Goal: Task Accomplishment & Management: Complete application form

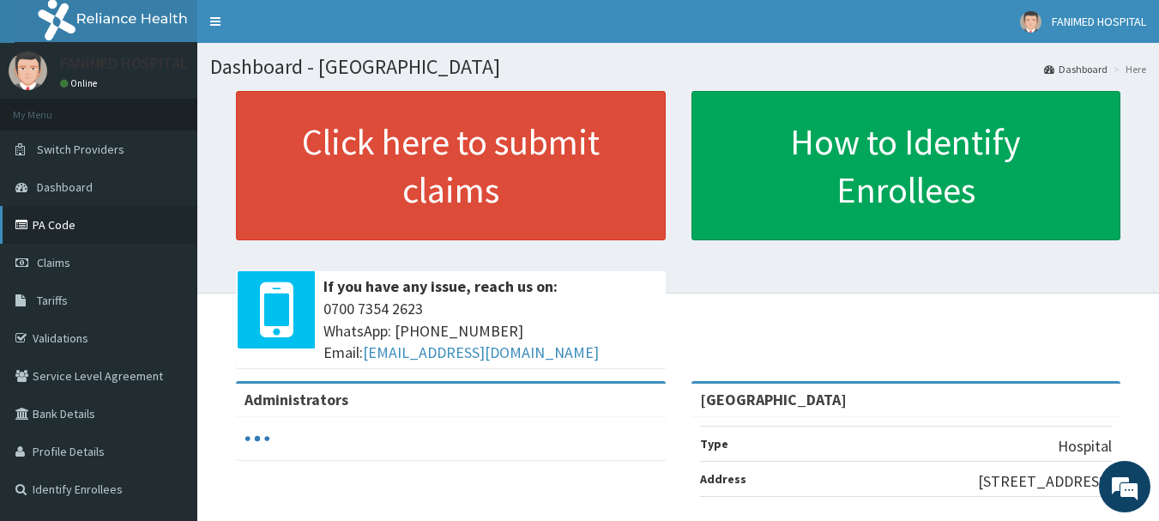
click at [80, 213] on link "PA Code" at bounding box center [98, 225] width 197 height 38
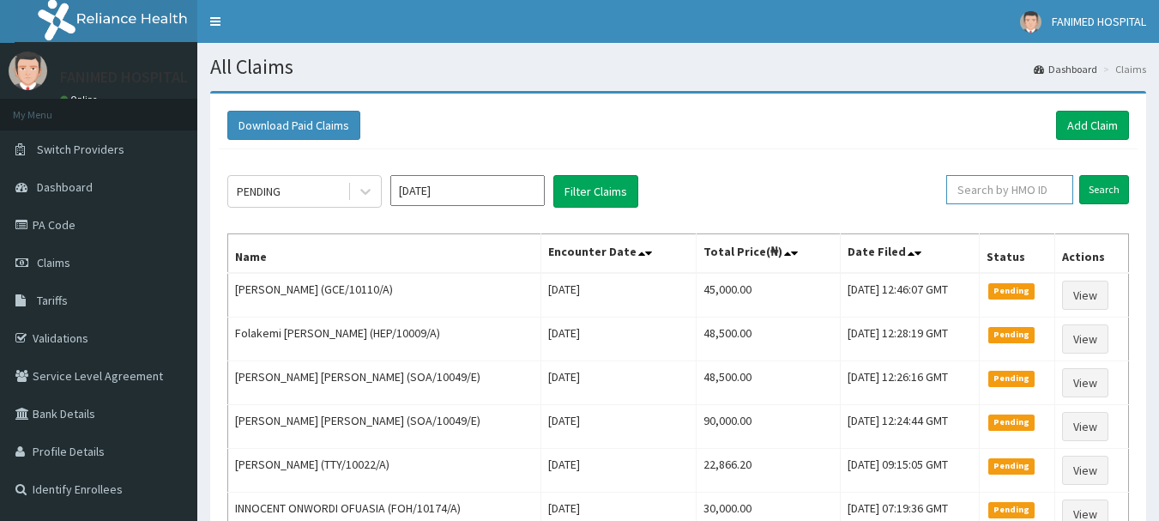
click at [1027, 190] on input "text" at bounding box center [1009, 189] width 127 height 29
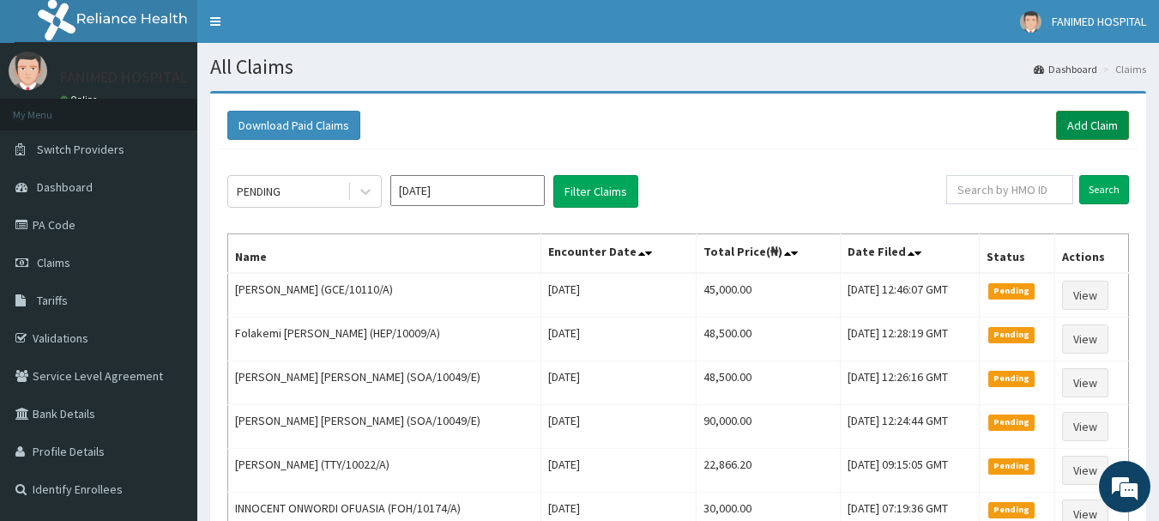
click at [1087, 112] on link "Add Claim" at bounding box center [1092, 125] width 73 height 29
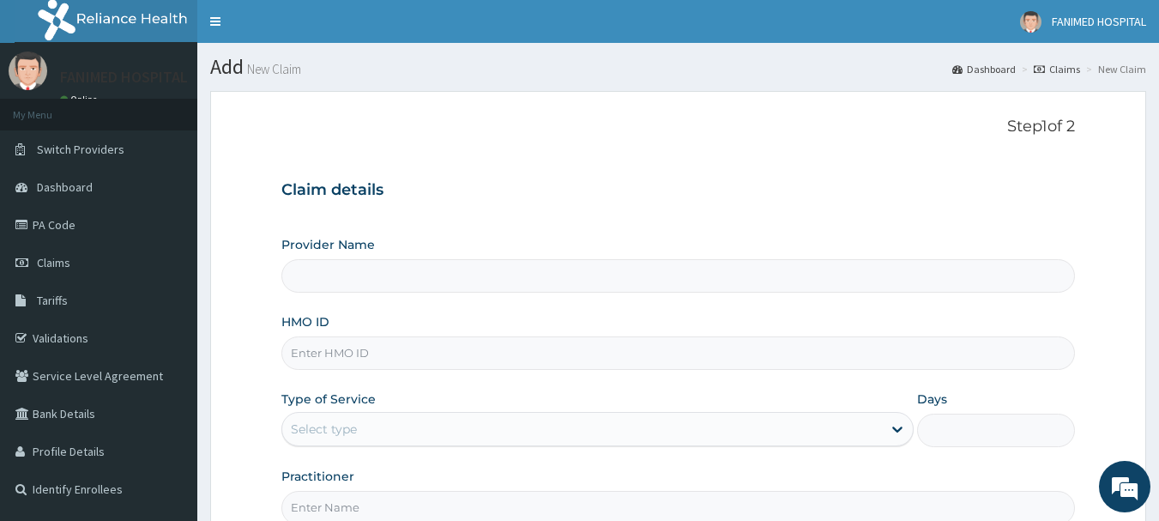
click at [326, 395] on label "Type of Service" at bounding box center [328, 398] width 94 height 17
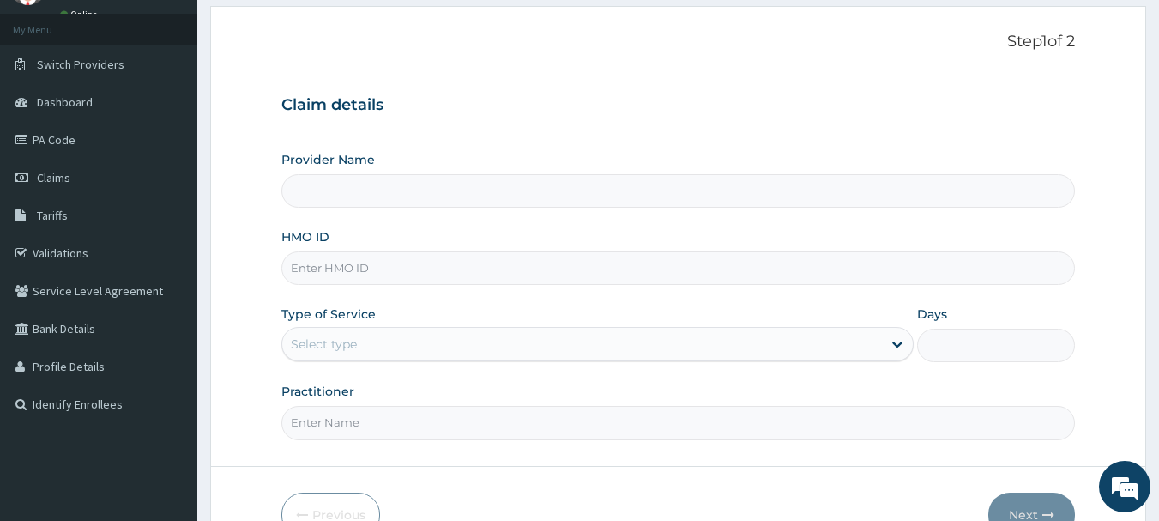
scroll to position [86, 0]
type input "[GEOGRAPHIC_DATA]"
click at [340, 277] on input "HMO ID" at bounding box center [678, 266] width 794 height 33
paste input "CCD/10070/A"
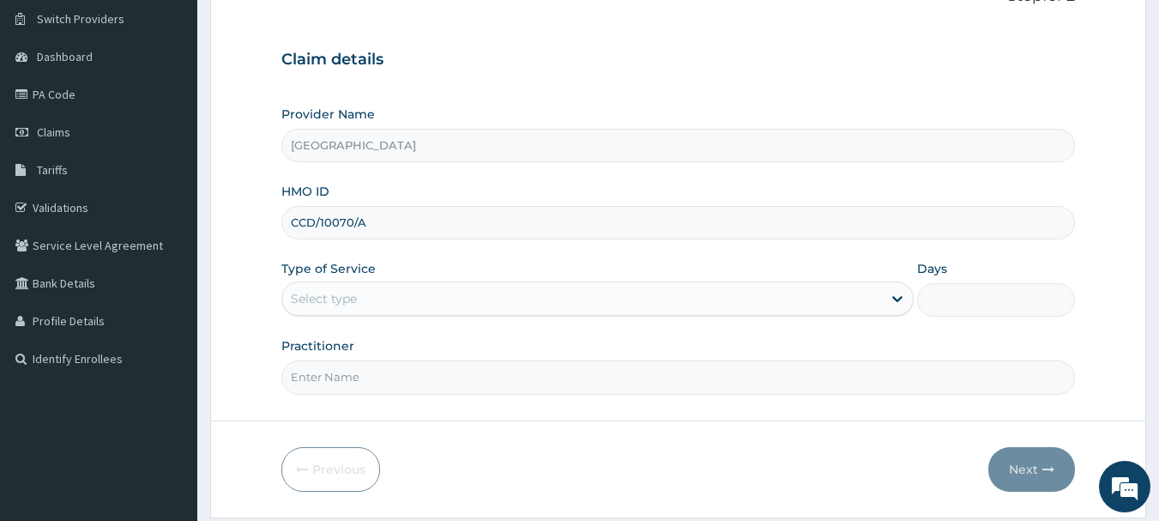
scroll to position [172, 0]
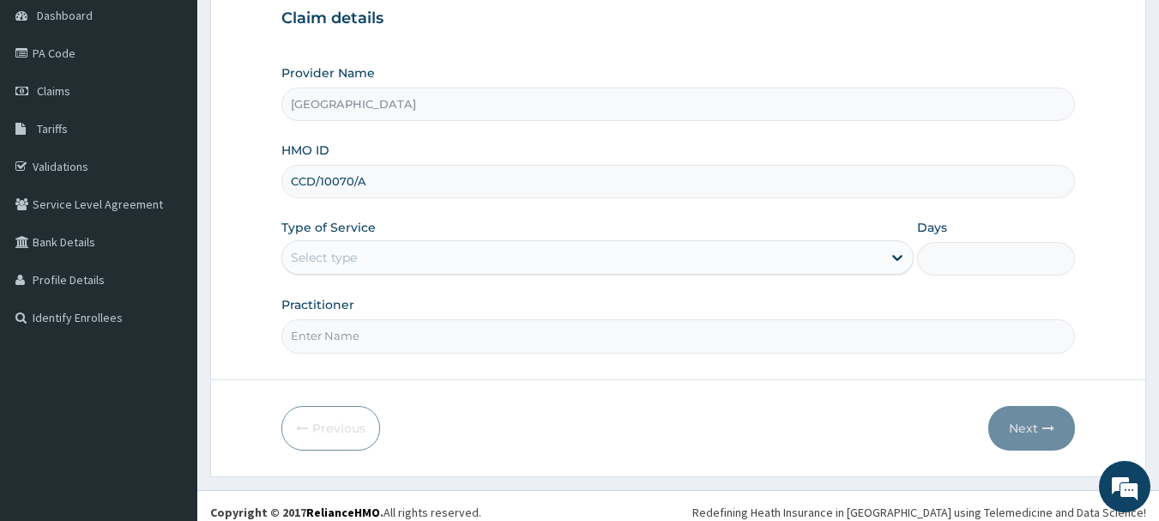
type input "CCD/10070/A"
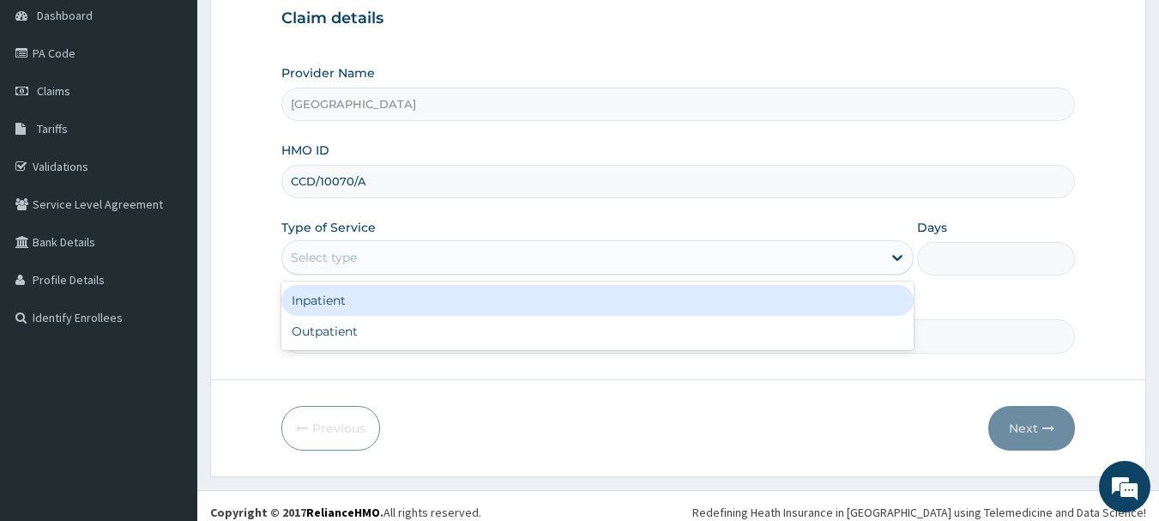
click at [387, 263] on div "Select type" at bounding box center [582, 257] width 600 height 27
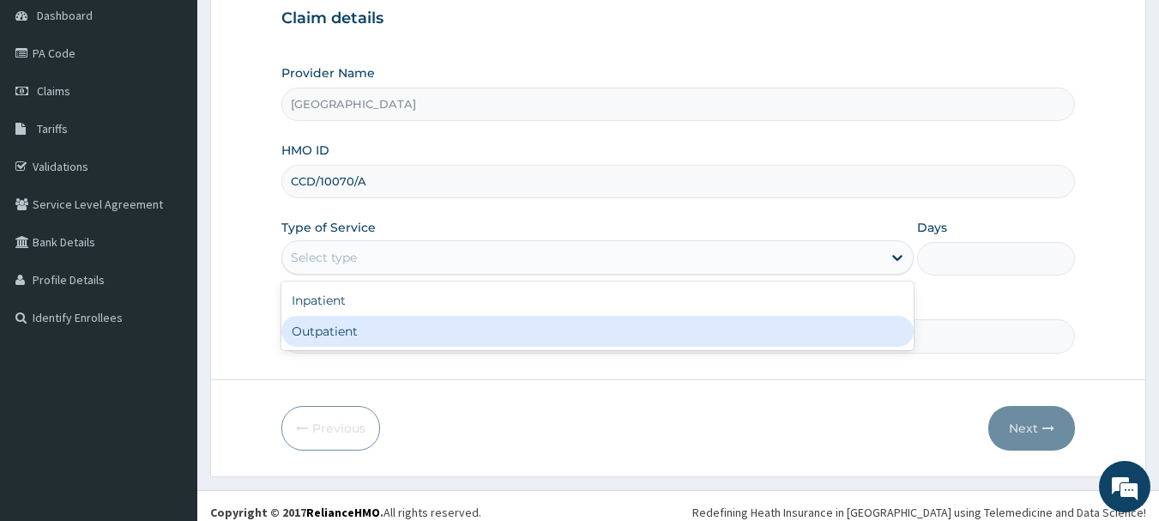
click at [368, 326] on div "Outpatient" at bounding box center [597, 331] width 632 height 31
type input "1"
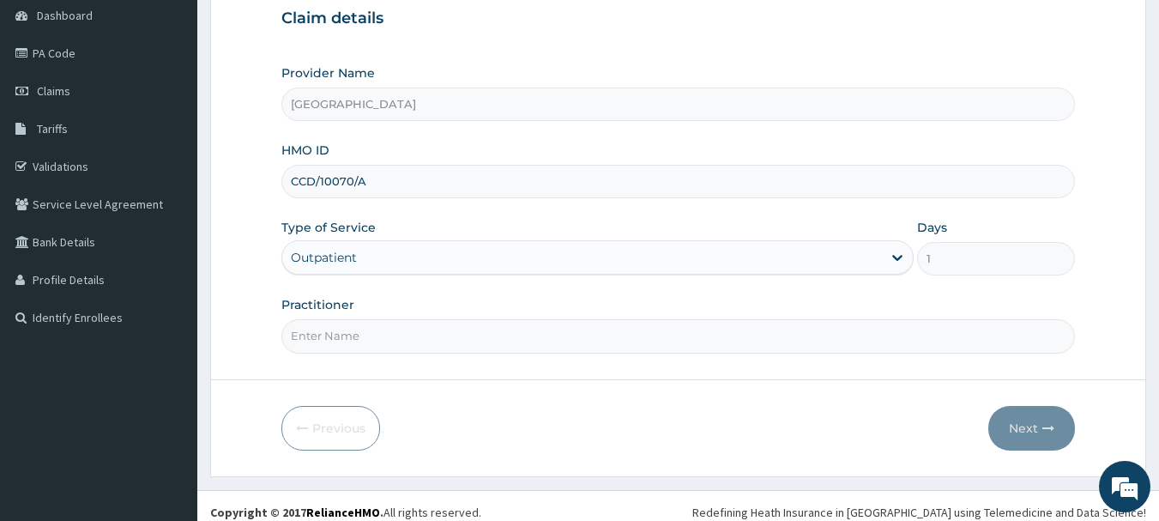
click at [364, 343] on input "Practitioner" at bounding box center [678, 335] width 794 height 33
type input "D"
click at [353, 340] on input "Practitioner" at bounding box center [678, 335] width 794 height 33
type input "DR KELECHI"
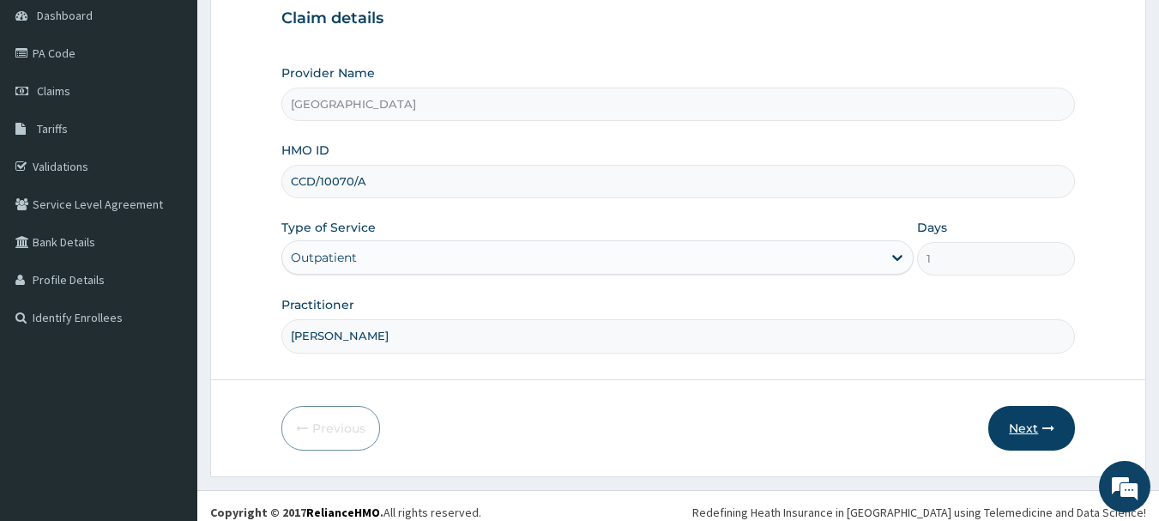
click at [1046, 422] on icon "button" at bounding box center [1048, 428] width 12 height 12
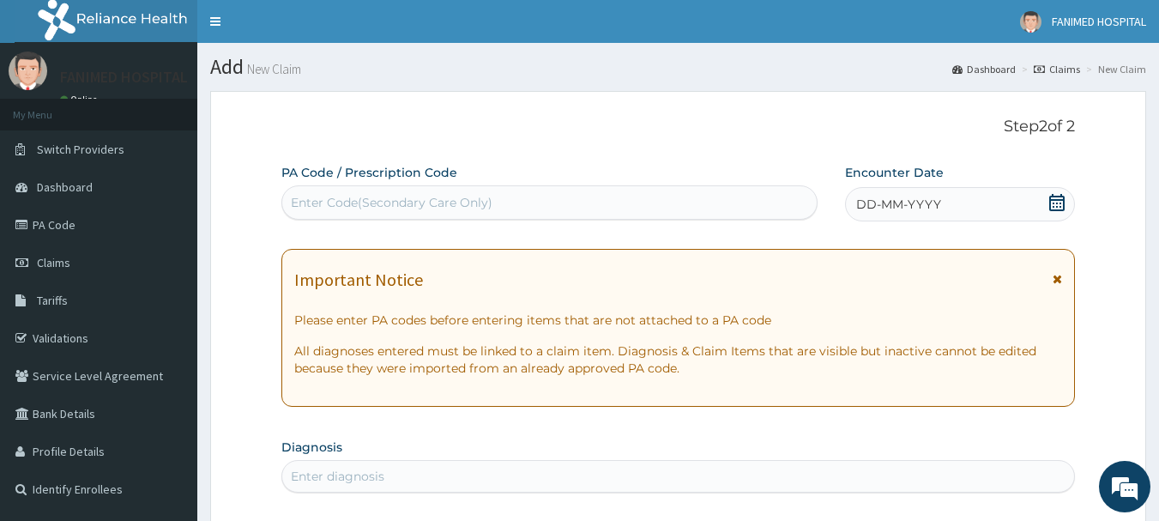
click at [453, 205] on div "Enter Code(Secondary Care Only)" at bounding box center [392, 202] width 202 height 17
click at [438, 181] on div "PA Code / Prescription Code Select is focused ,type to refine list, press Down …" at bounding box center [549, 192] width 537 height 56
click at [430, 193] on div "Enter Code(Secondary Care Only)" at bounding box center [549, 202] width 535 height 27
paste input "PA/8966D5"
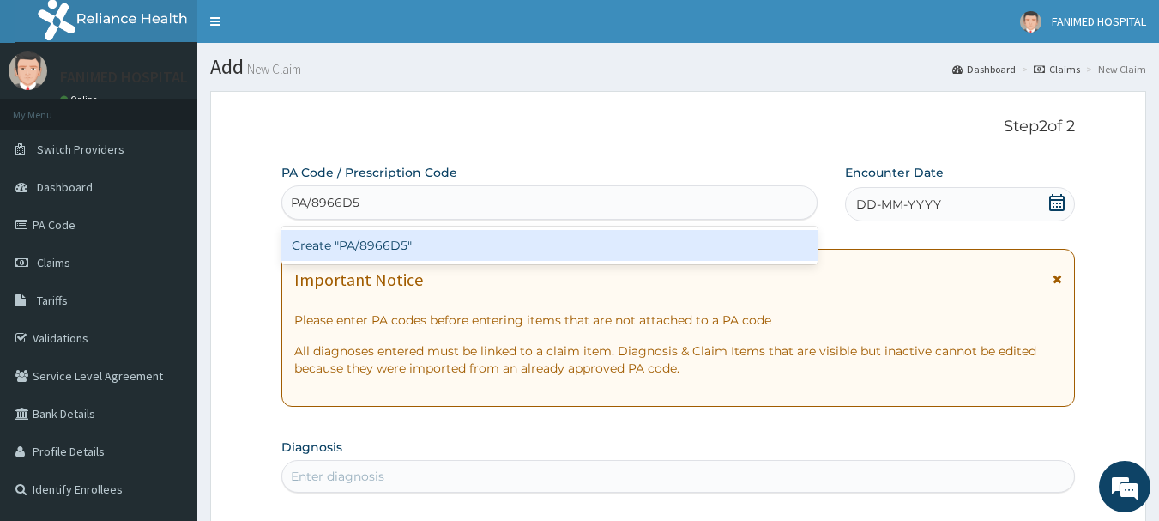
type input "PA/8966D5"
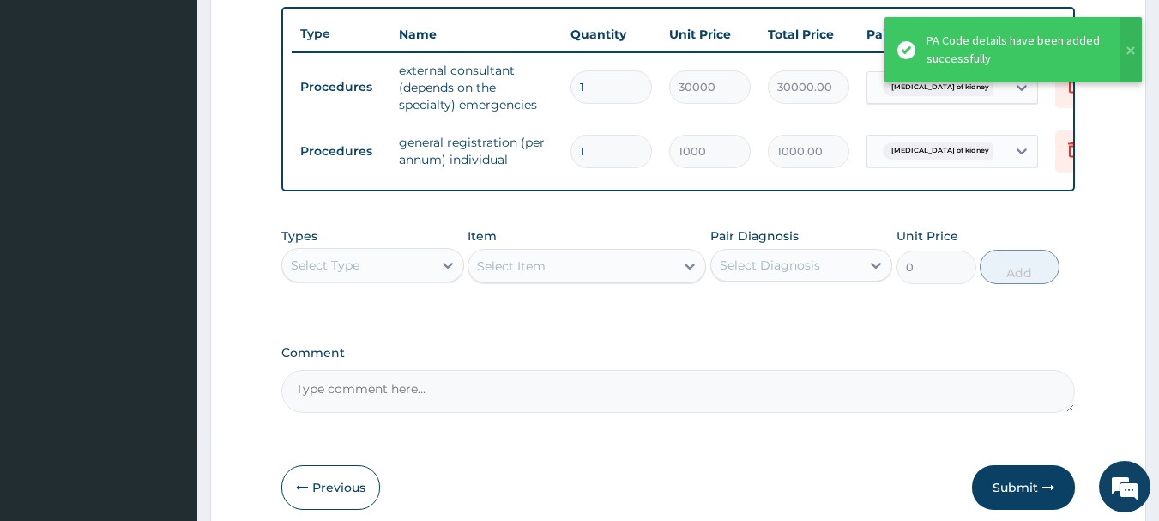
scroll to position [630, 0]
click at [599, 90] on input "1" at bounding box center [610, 87] width 81 height 33
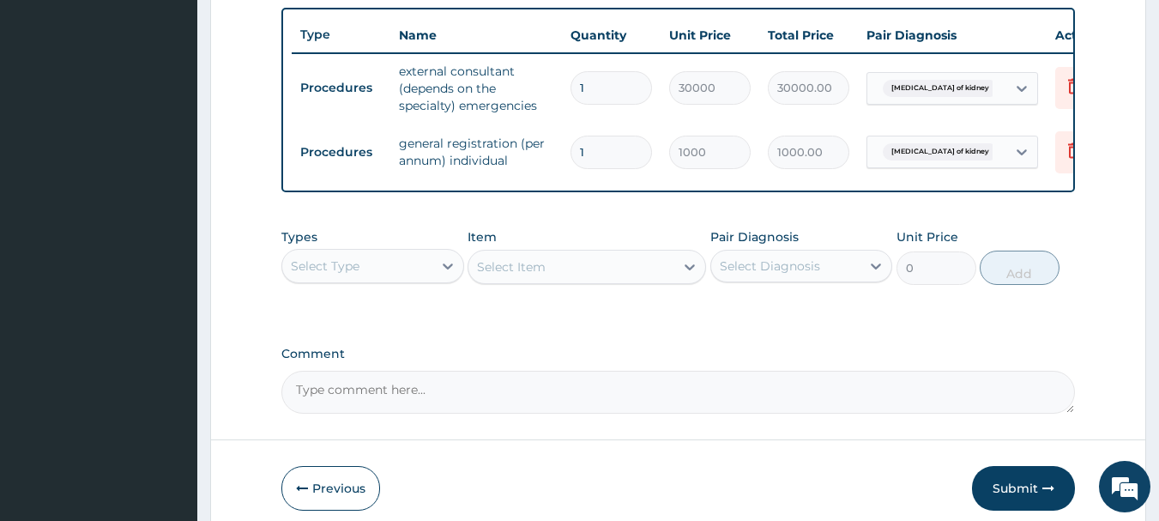
type input "0.00"
type input "3"
type input "90000.00"
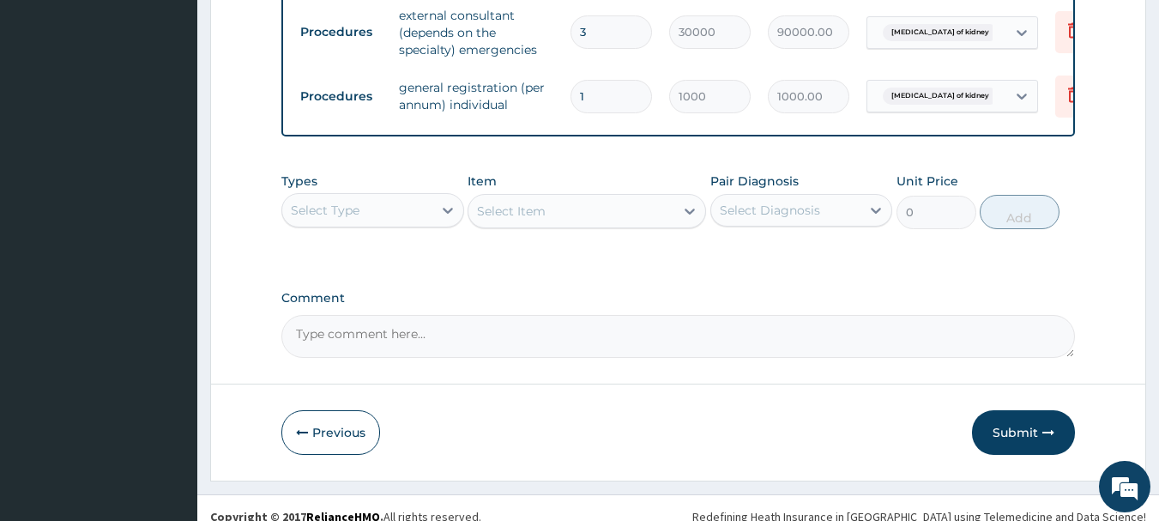
scroll to position [716, 0]
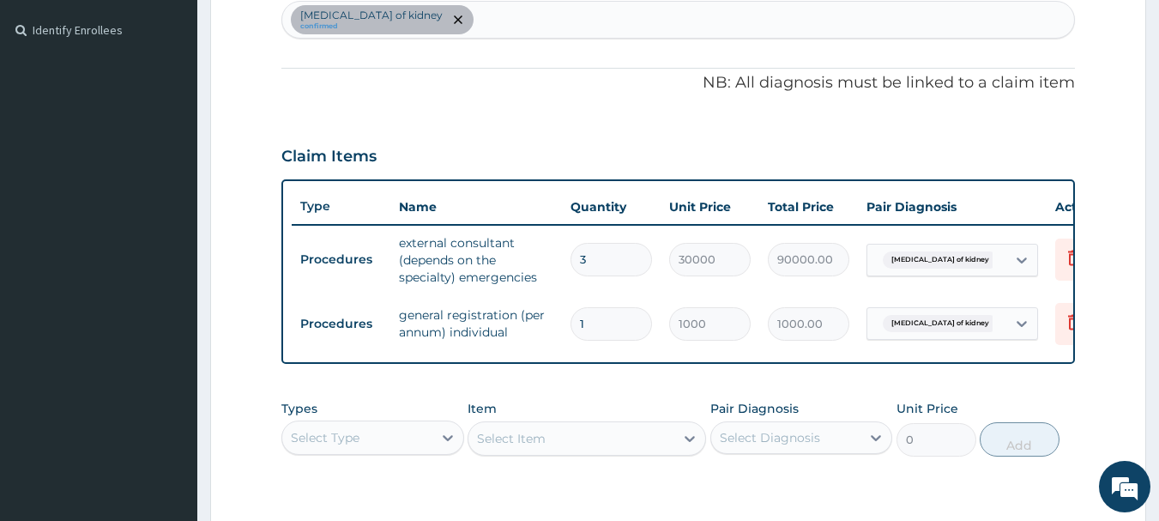
type input "1"
type input "30000.00"
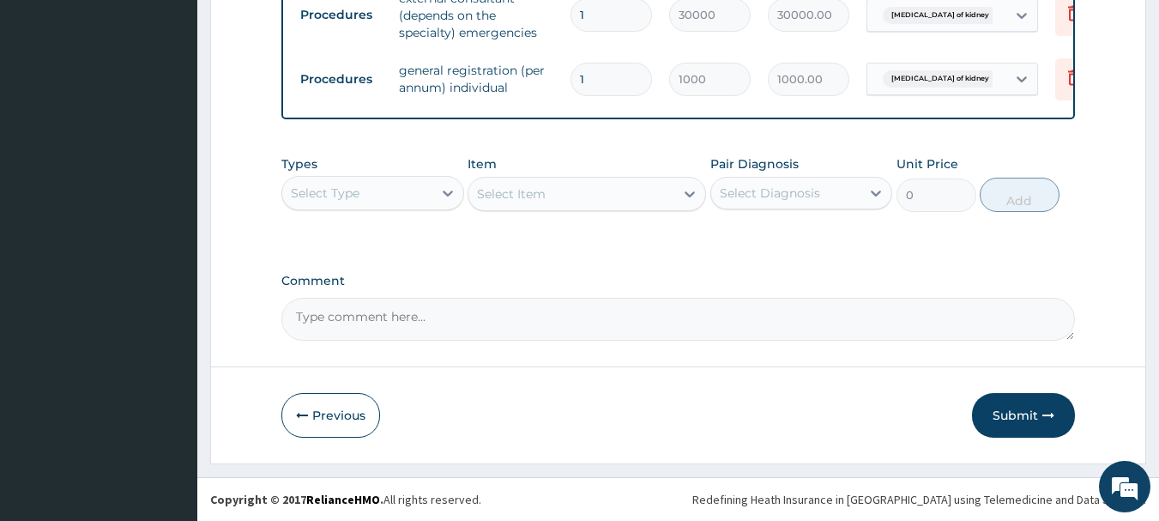
type input "1"
click at [419, 322] on textarea "Comment" at bounding box center [678, 319] width 794 height 43
paste textarea "NEPHROLOGIST CONSULTATION @ 70,000"
click at [560, 317] on textarea "NEPHROLOGIST CONSULTATION @ 70,000" at bounding box center [678, 319] width 794 height 43
type textarea "NEPHROLOGIST CONSULTATION @ 70,000 AS APPROVED"
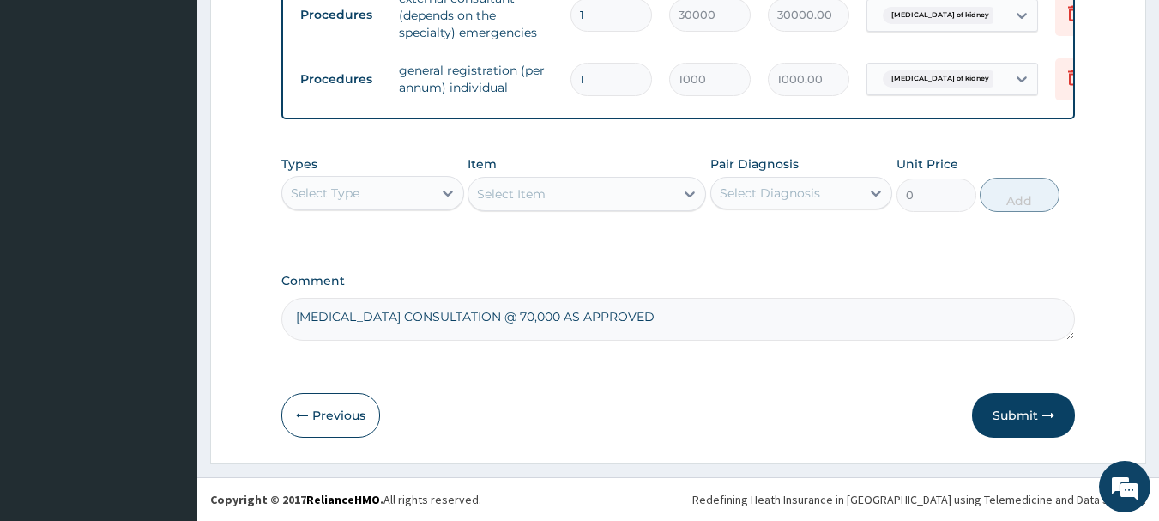
click at [1013, 417] on button "Submit" at bounding box center [1023, 415] width 103 height 45
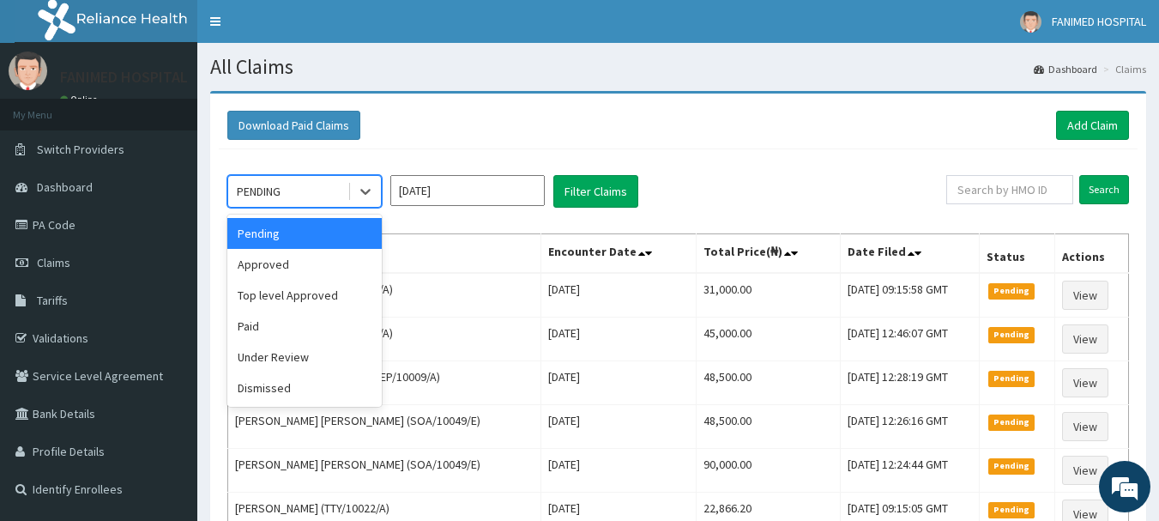
click at [326, 197] on div "PENDING" at bounding box center [287, 191] width 119 height 27
click at [247, 256] on div "Approved" at bounding box center [304, 264] width 154 height 31
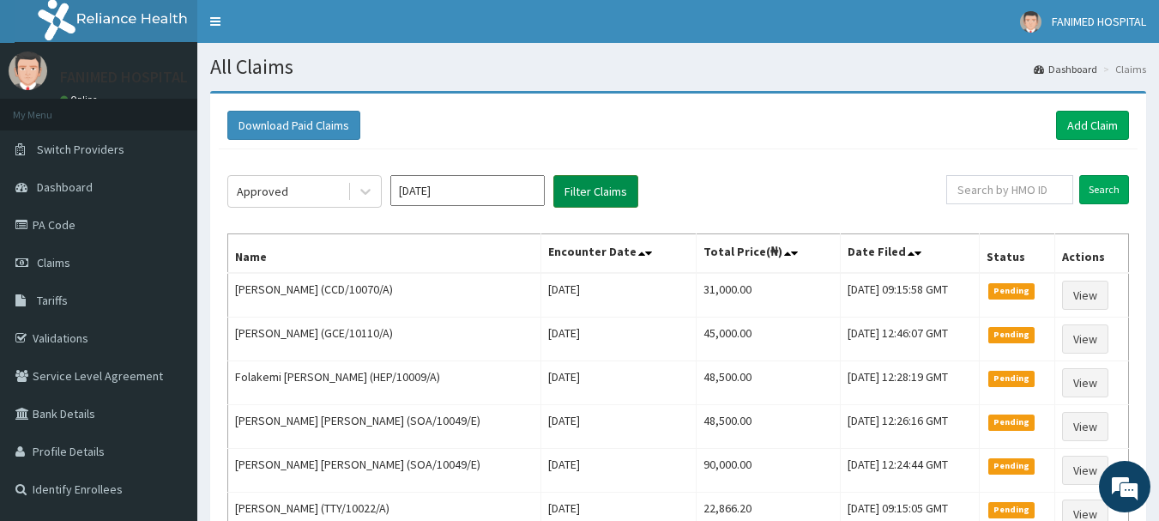
click at [578, 187] on button "Filter Claims" at bounding box center [595, 191] width 85 height 33
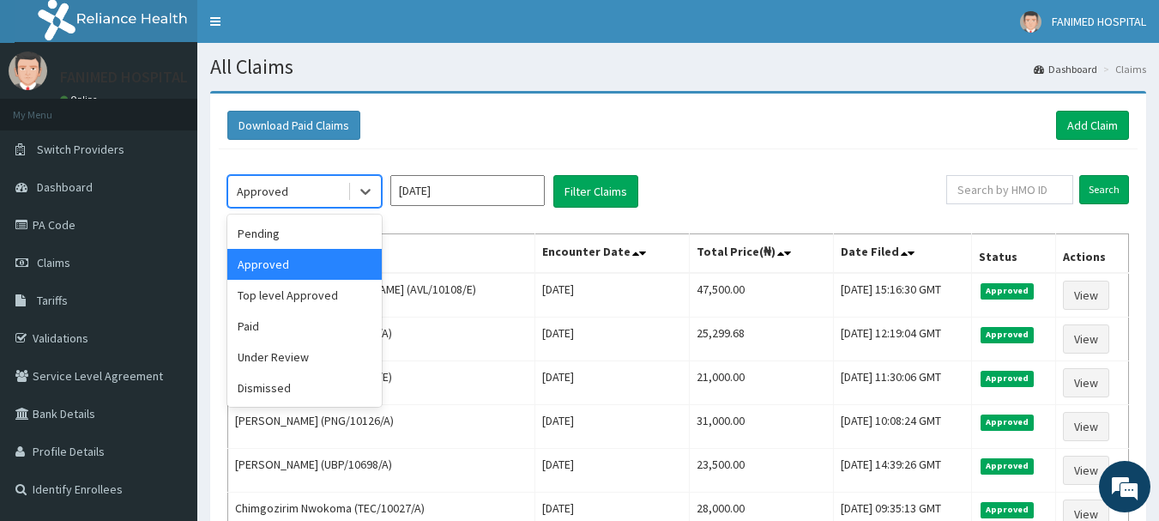
click at [330, 191] on div "Approved" at bounding box center [287, 191] width 119 height 27
click at [267, 228] on div "Pending" at bounding box center [304, 233] width 154 height 31
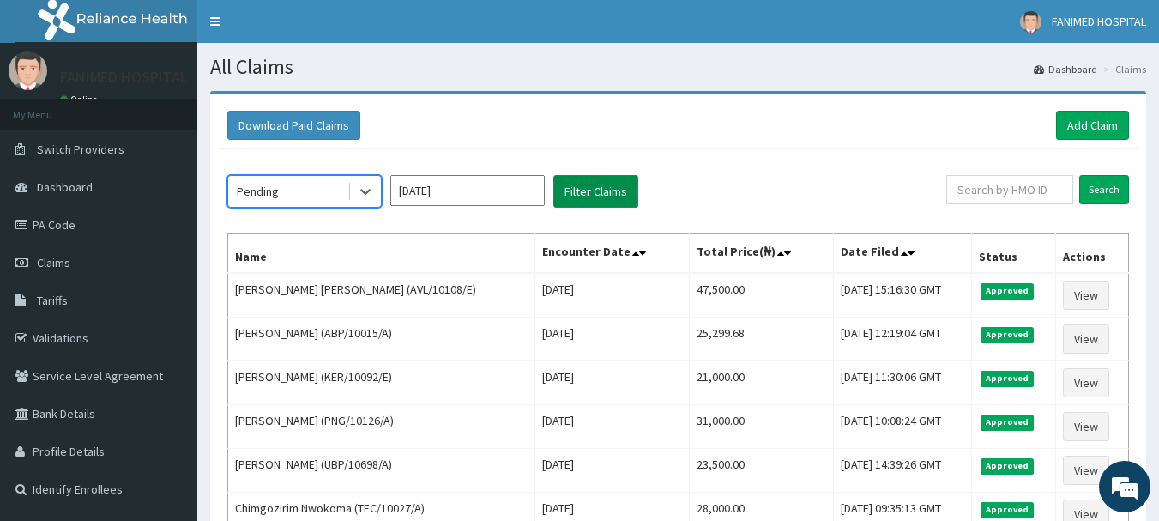
click at [589, 197] on button "Filter Claims" at bounding box center [595, 191] width 85 height 33
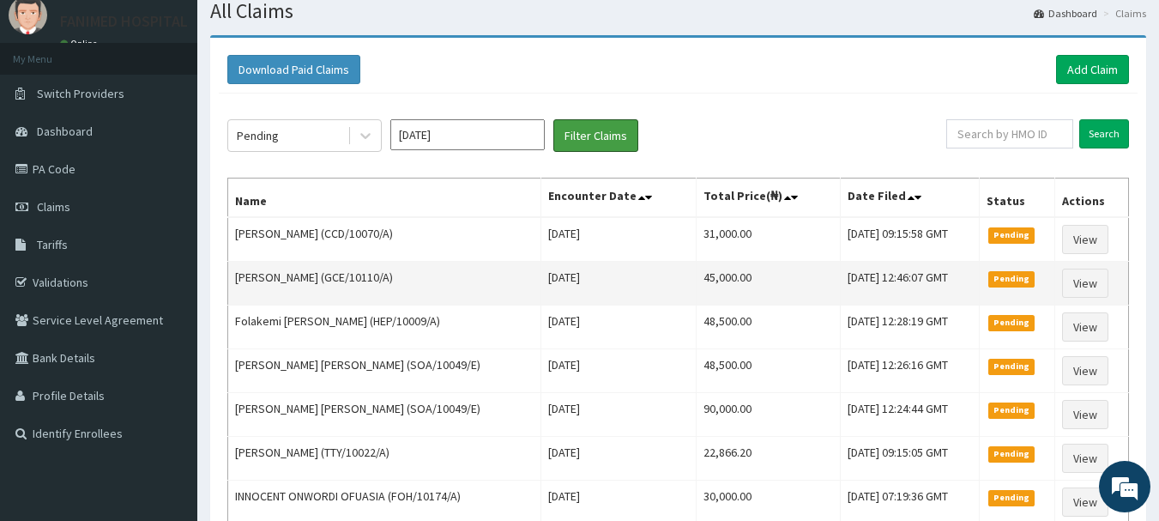
scroll to position [86, 0]
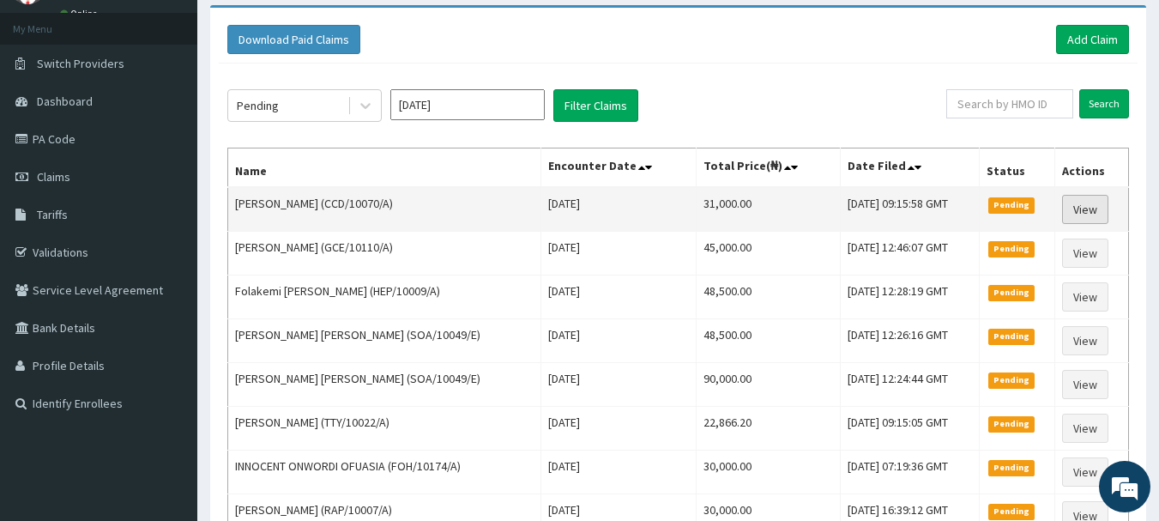
click at [1088, 215] on link "View" at bounding box center [1085, 209] width 46 height 29
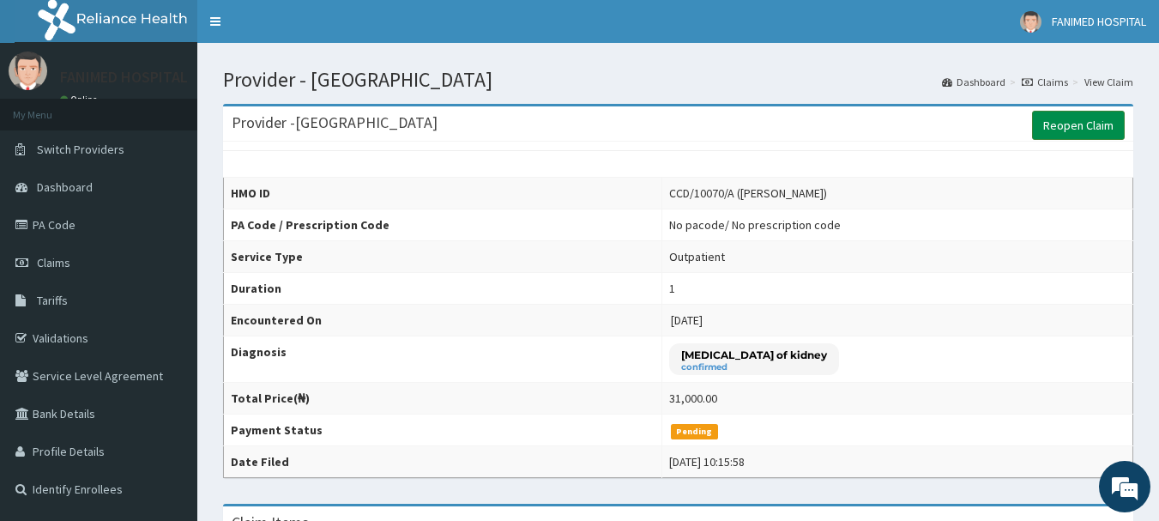
click at [1064, 131] on link "Reopen Claim" at bounding box center [1078, 125] width 93 height 29
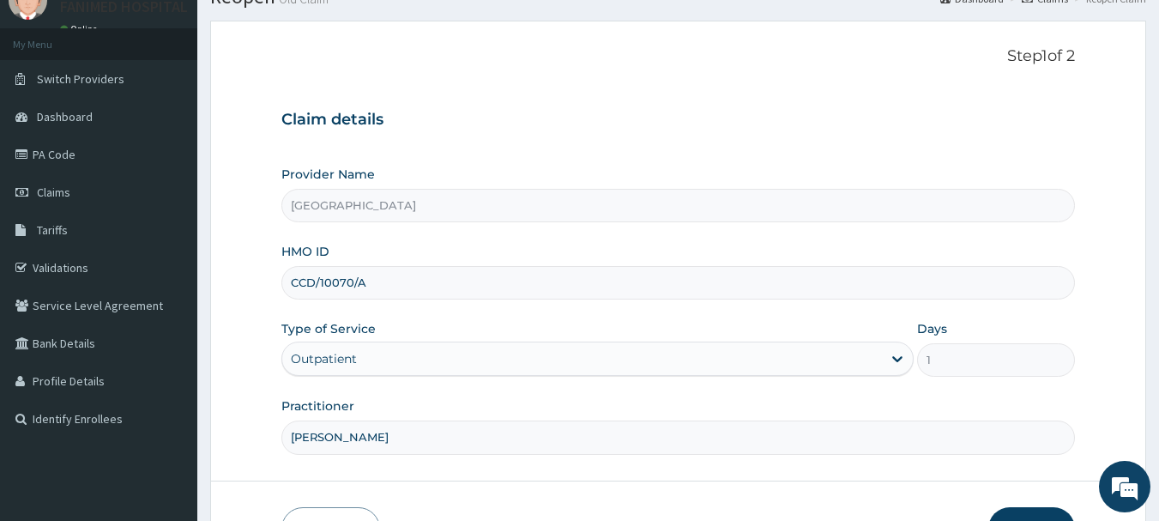
scroll to position [184, 0]
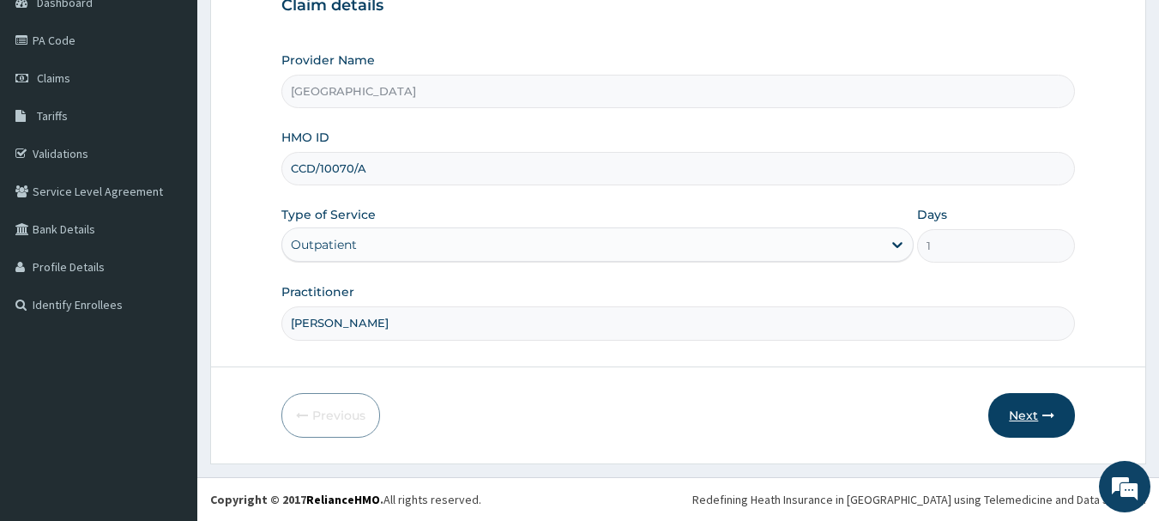
click at [1041, 407] on button "Next" at bounding box center [1031, 415] width 87 height 45
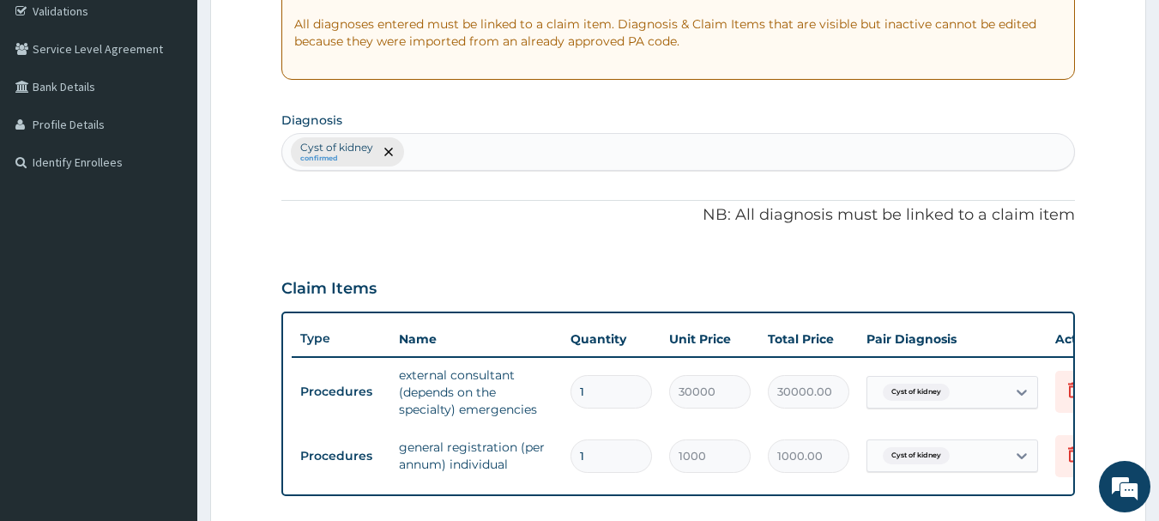
scroll to position [343, 0]
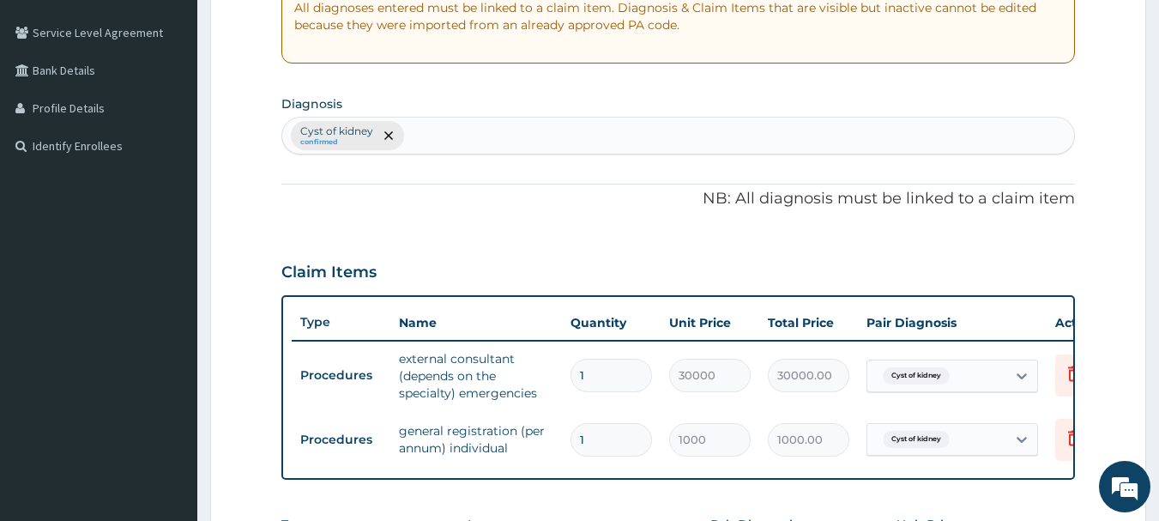
click at [609, 375] on input "1" at bounding box center [610, 375] width 81 height 33
type input "0.00"
type input "3"
type input "90000.00"
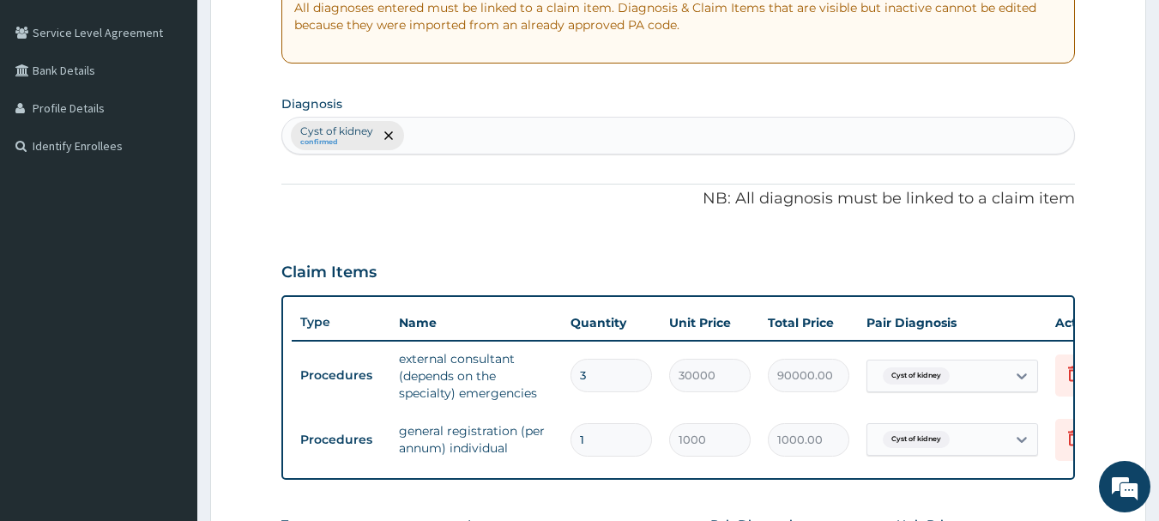
type input "3"
click at [606, 410] on tr "Procedures general registration (per annum) individual 1 1000 1000.00 Cyst of k…" at bounding box center [712, 439] width 841 height 59
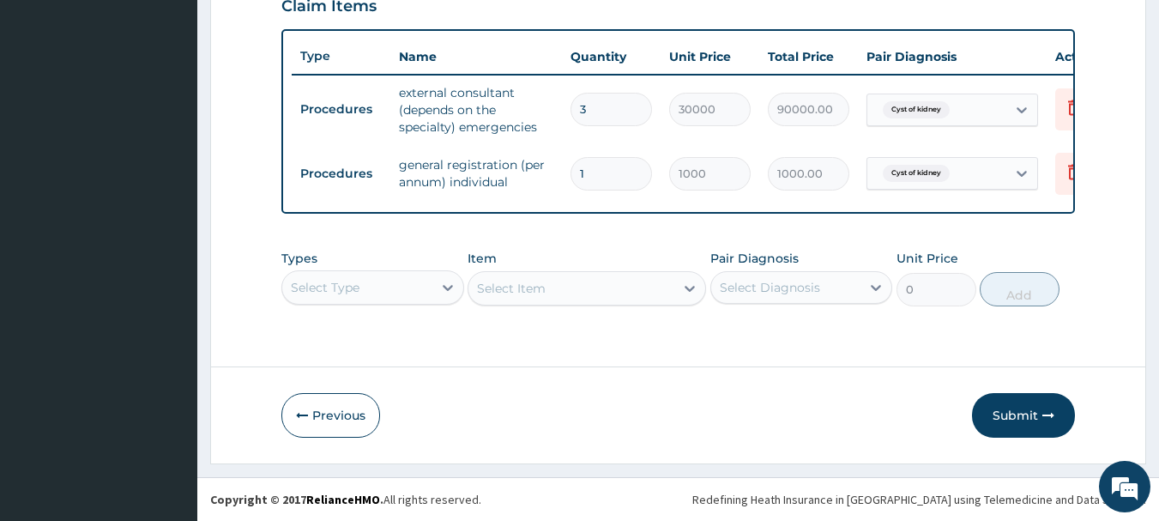
scroll to position [622, 0]
click at [1017, 418] on button "Submit" at bounding box center [1023, 415] width 103 height 45
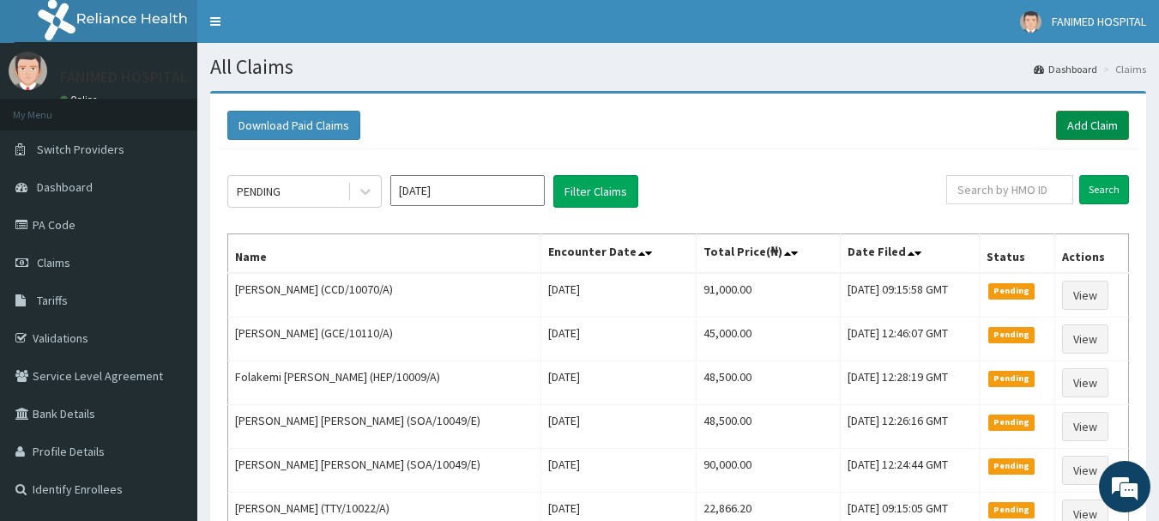
click at [1093, 125] on link "Add Claim" at bounding box center [1092, 125] width 73 height 29
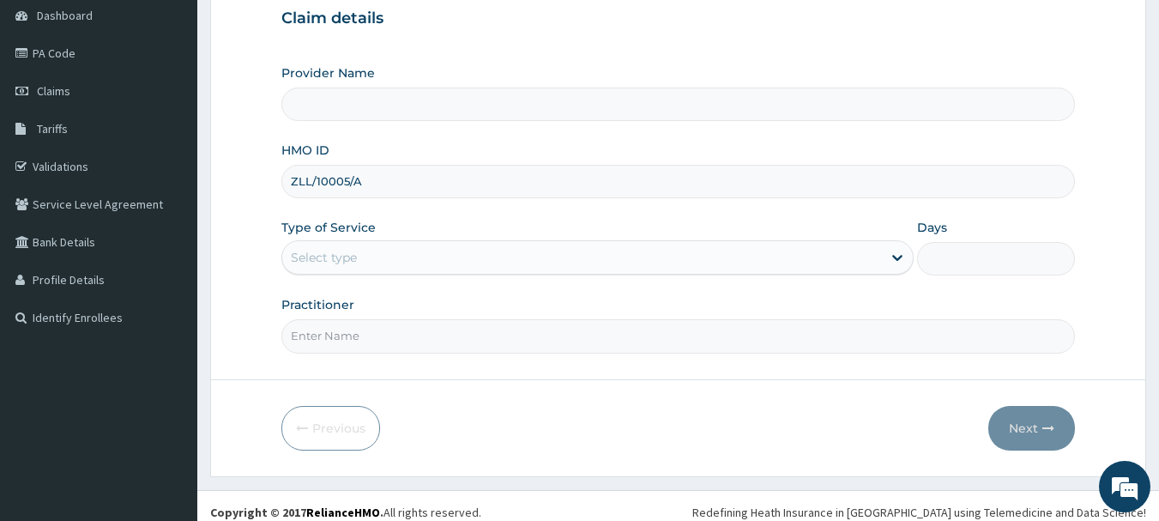
type input "ZLL/10005/A"
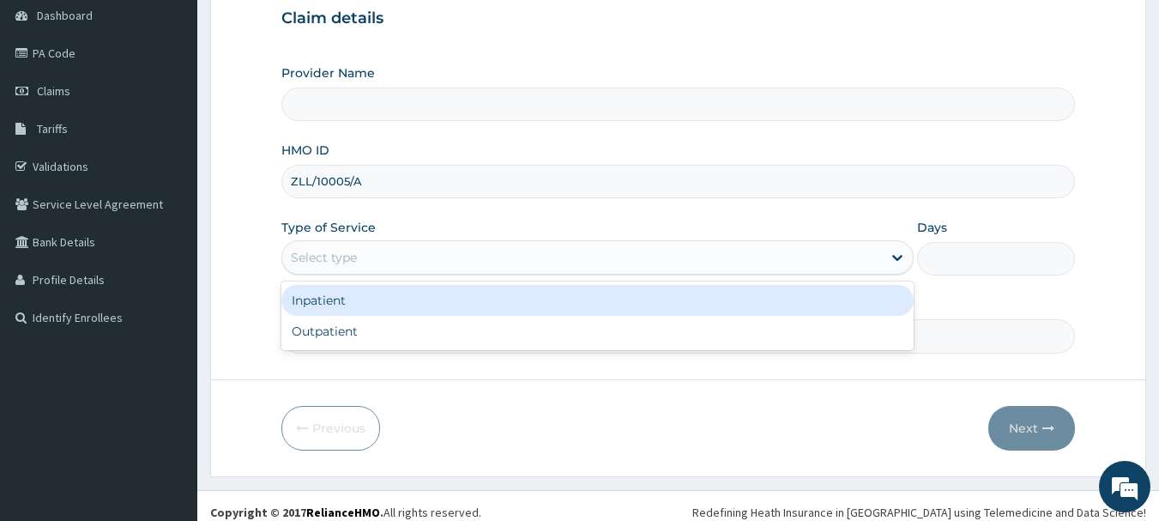
click at [310, 252] on div "Select type" at bounding box center [324, 257] width 66 height 17
type input "[GEOGRAPHIC_DATA]"
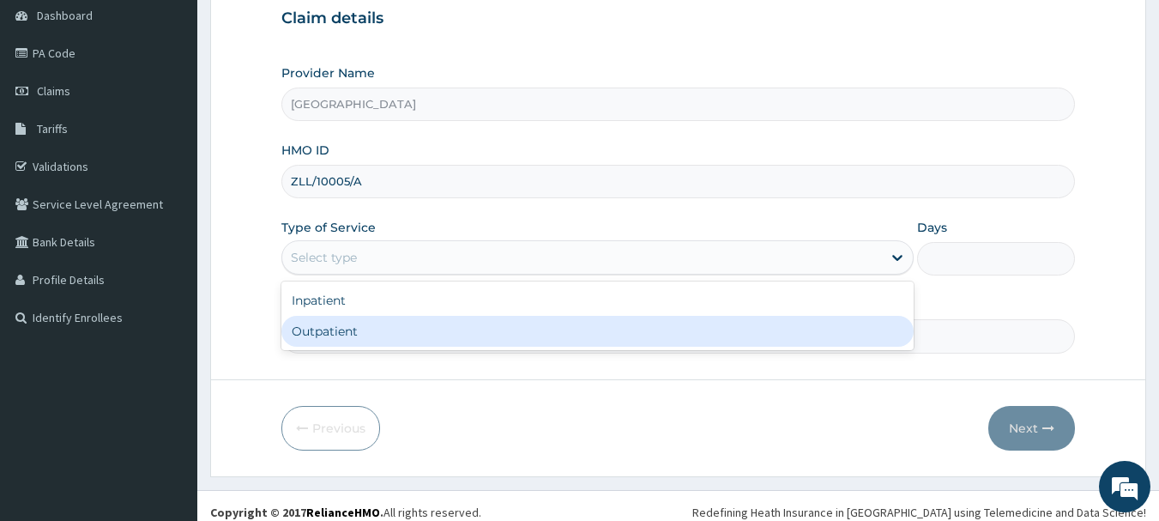
drag, startPoint x: 326, startPoint y: 336, endPoint x: 332, endPoint y: 320, distance: 17.4
click at [324, 336] on div "Outpatient" at bounding box center [597, 331] width 632 height 31
type input "1"
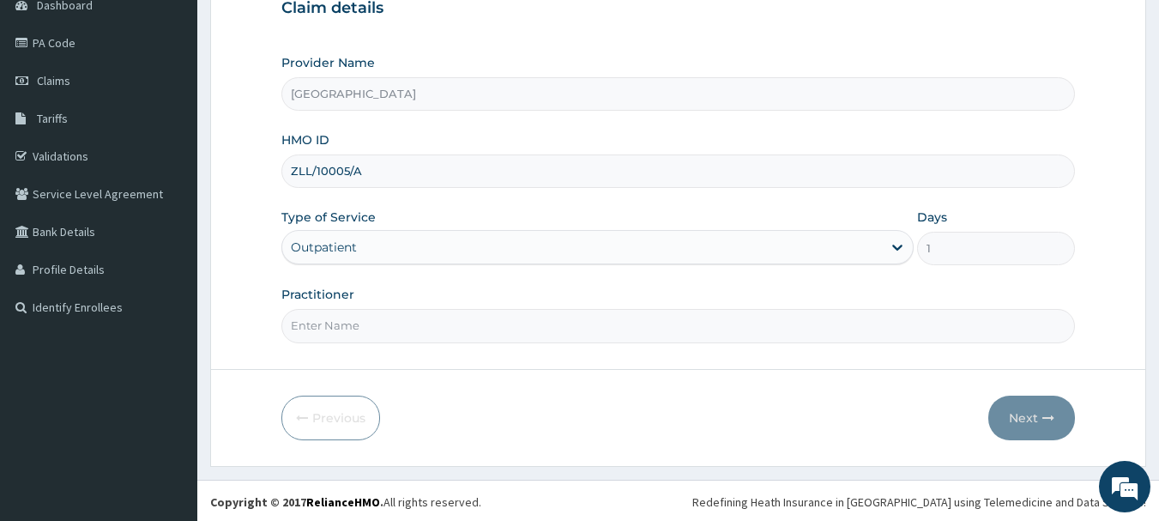
scroll to position [184, 0]
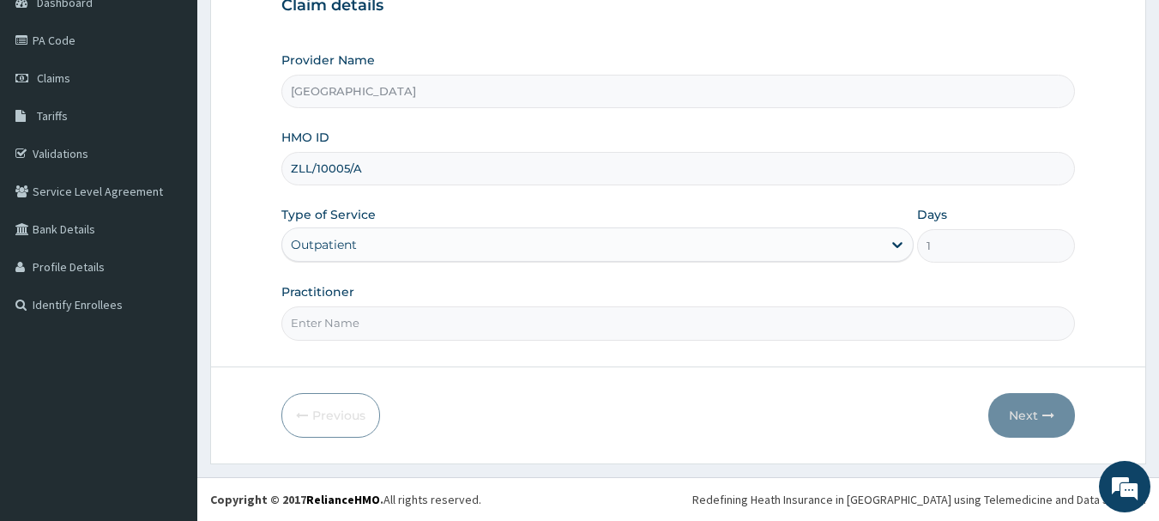
click at [333, 318] on input "Practitioner" at bounding box center [678, 322] width 794 height 33
type input "DR AWODEJI"
click at [1021, 413] on button "Next" at bounding box center [1031, 415] width 87 height 45
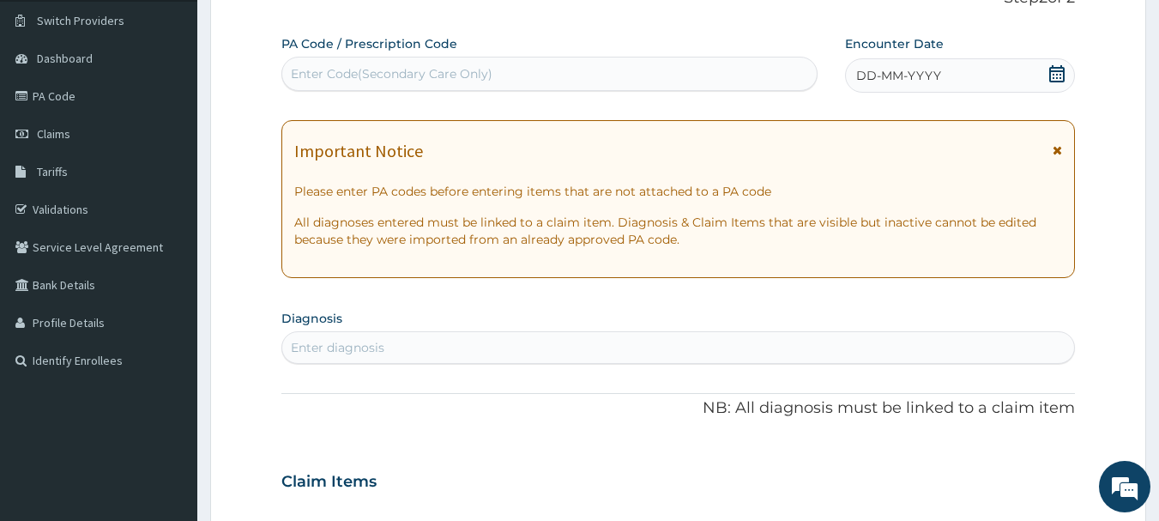
scroll to position [99, 0]
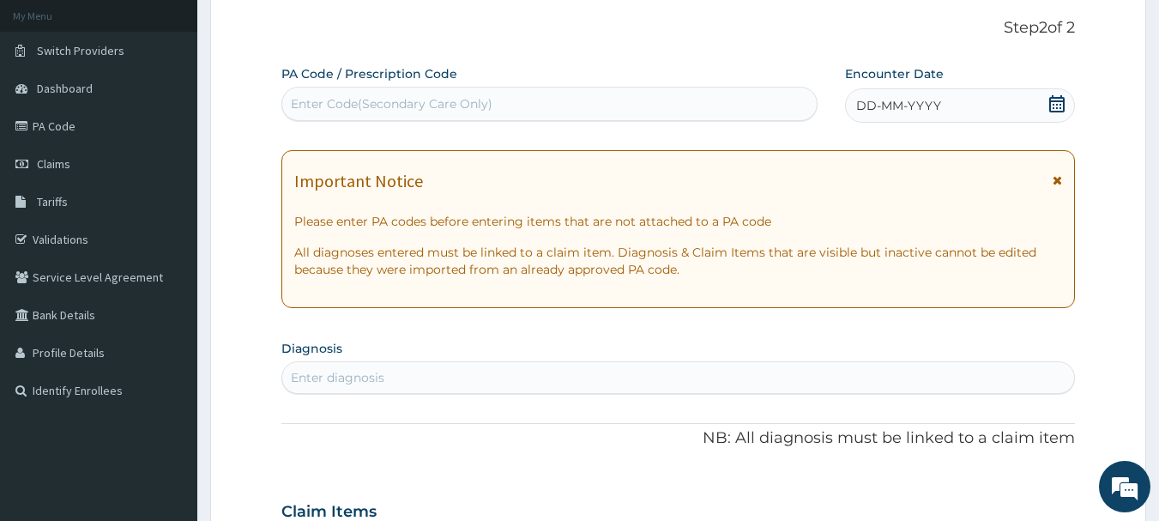
click at [483, 105] on div "Enter Code(Secondary Care Only)" at bounding box center [392, 103] width 202 height 17
paste input "PA/2C814C"
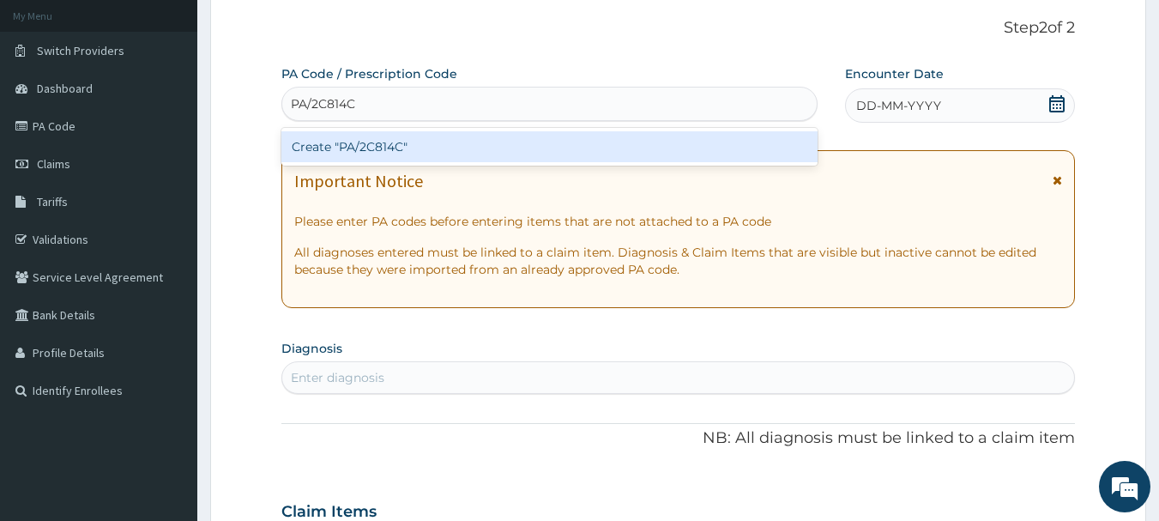
type input "PA/2C814C"
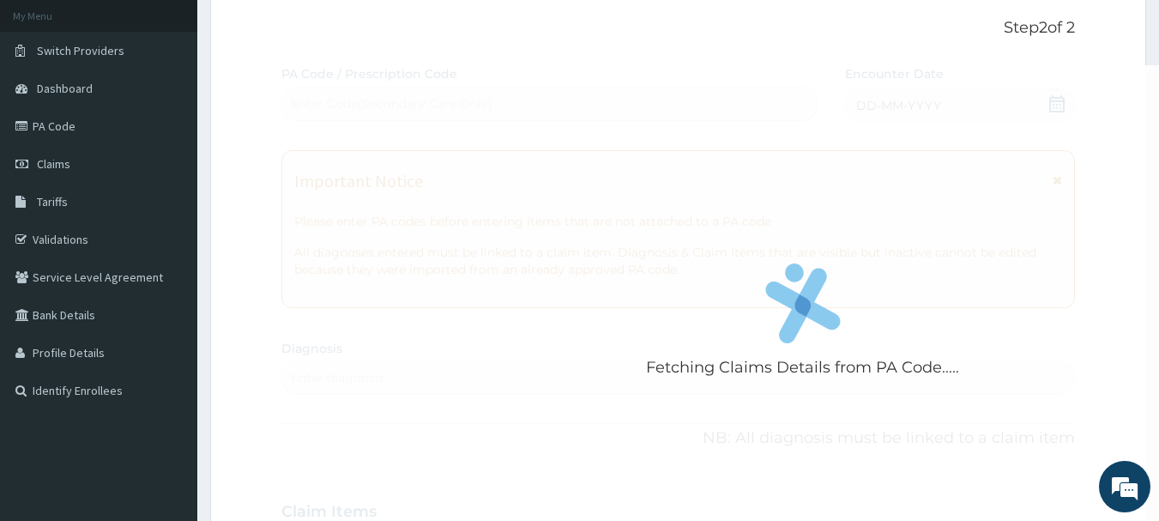
click at [460, 219] on div "Fetching Claims Details from PA Code..... PA Code / Prescription Code Enter Cod…" at bounding box center [678, 509] width 794 height 888
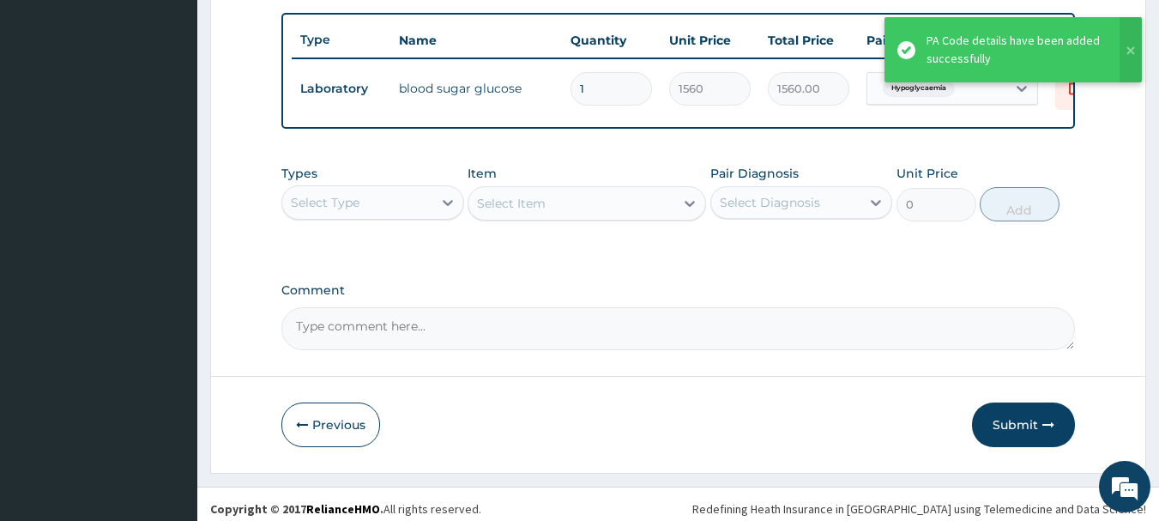
scroll to position [648, 0]
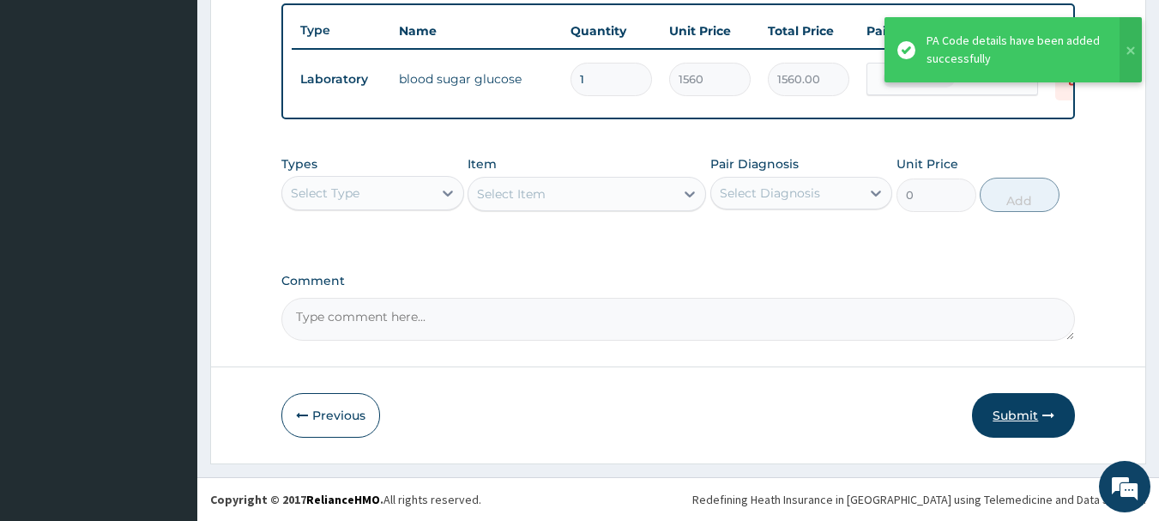
click at [1021, 413] on button "Submit" at bounding box center [1023, 415] width 103 height 45
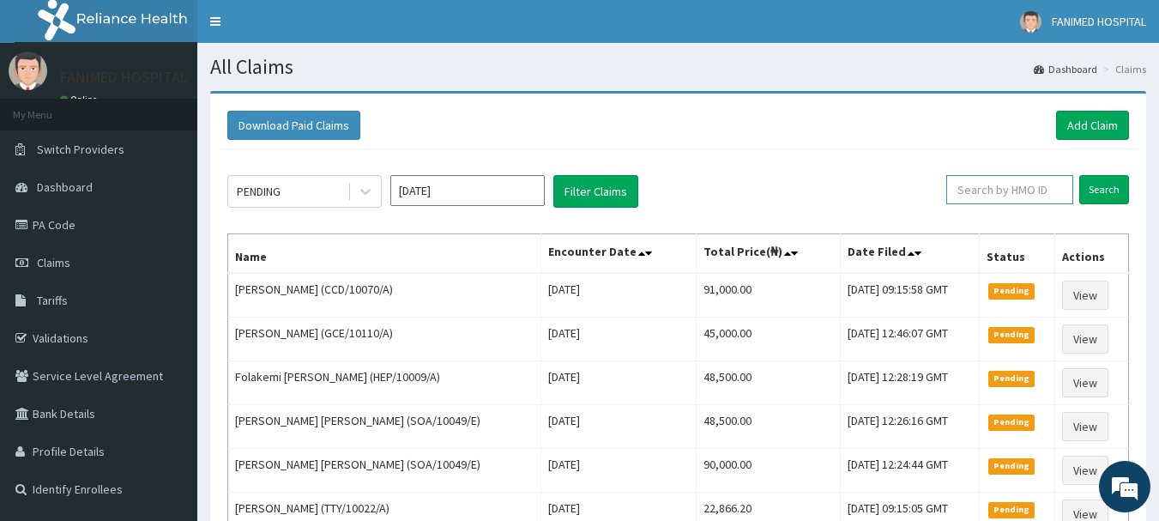
click at [1004, 199] on input "text" at bounding box center [1009, 189] width 127 height 29
paste input "ZLL/10005/A"
type input "ZLL/10005/A"
click at [1112, 184] on input "Search" at bounding box center [1104, 189] width 50 height 29
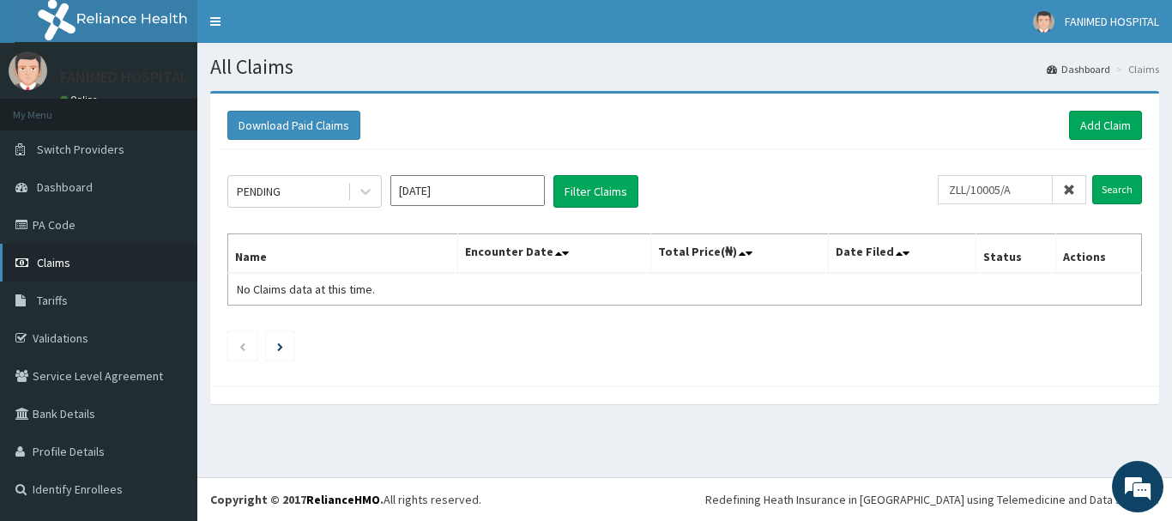
click at [56, 260] on span "Claims" at bounding box center [53, 262] width 33 height 15
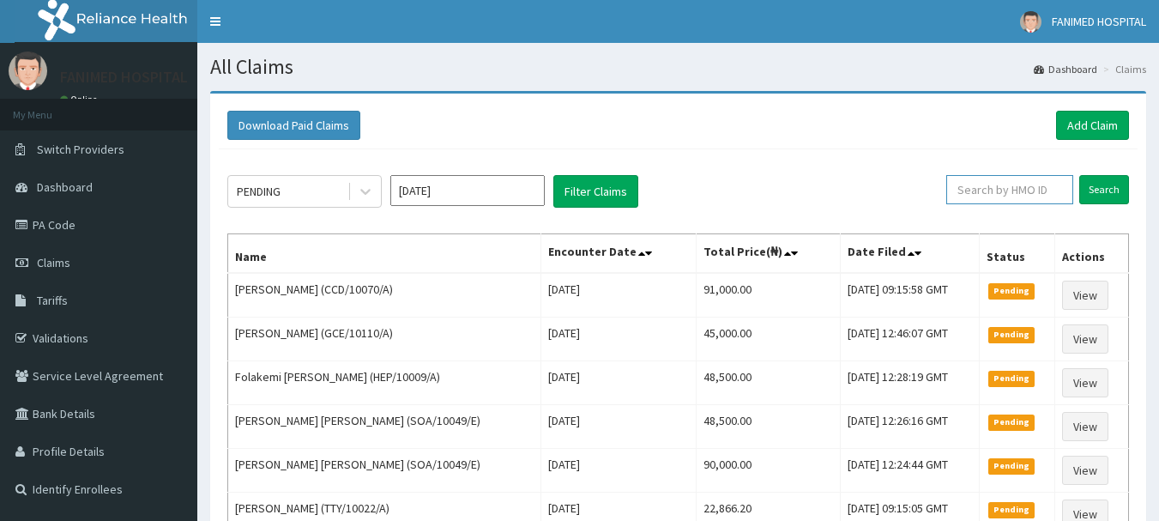
click at [1009, 187] on input "text" at bounding box center [1009, 189] width 127 height 29
paste input "ZLL/10005/A"
type input "ZLL/10005/A"
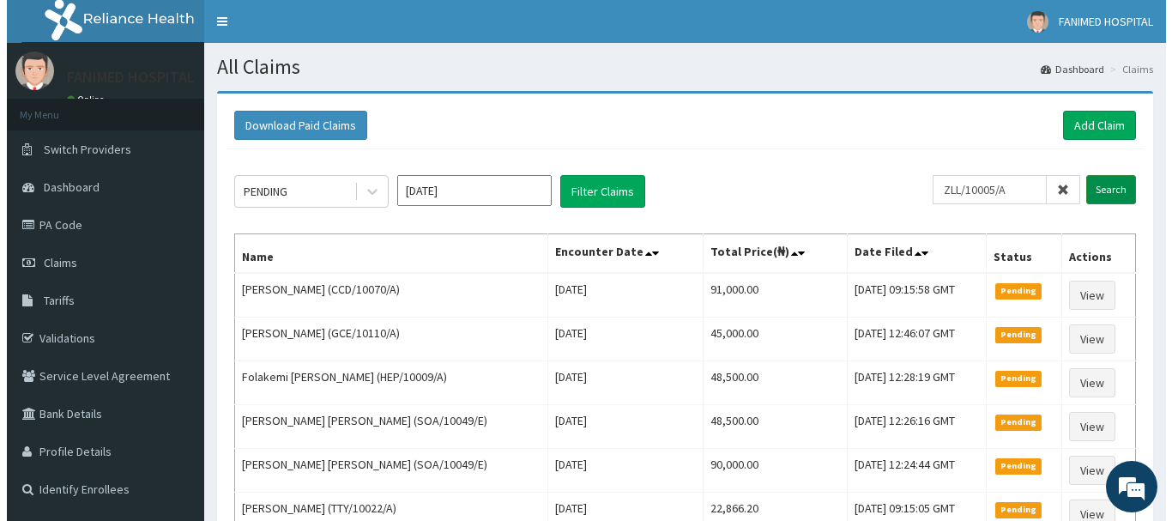
scroll to position [0, 0]
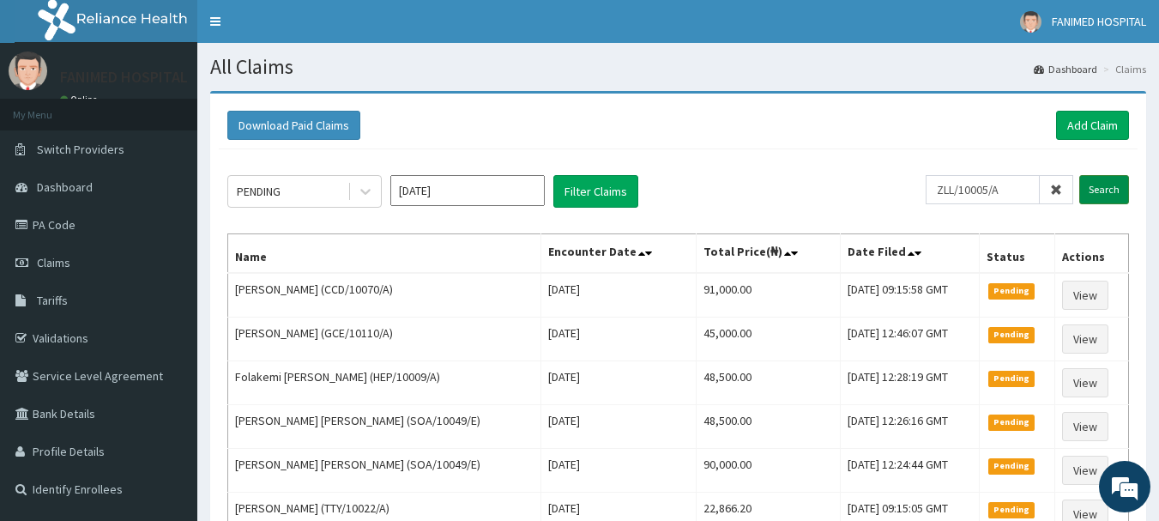
click at [1106, 182] on input "Search" at bounding box center [1104, 189] width 50 height 29
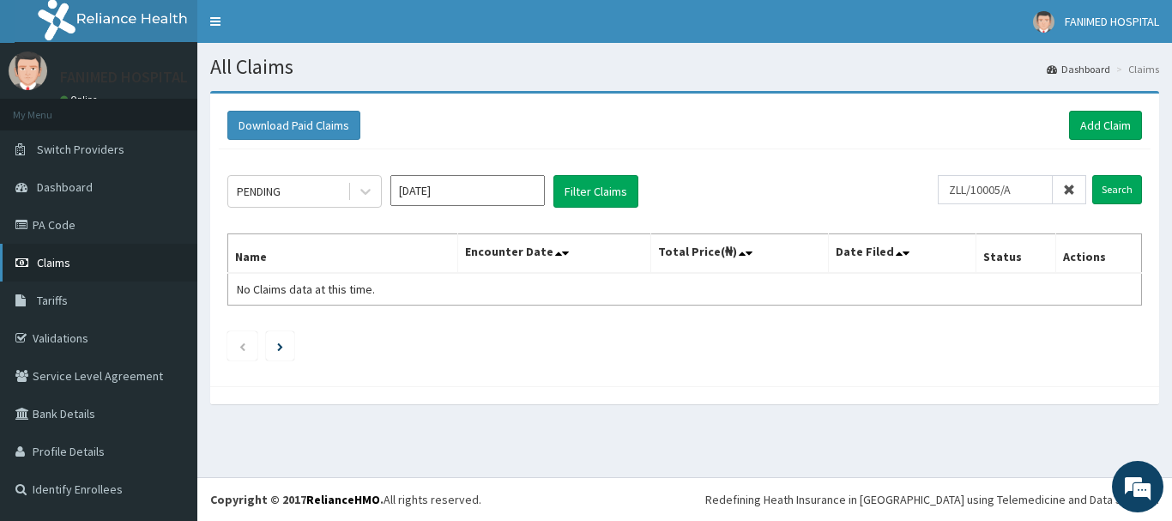
click at [38, 266] on span "Claims" at bounding box center [53, 262] width 33 height 15
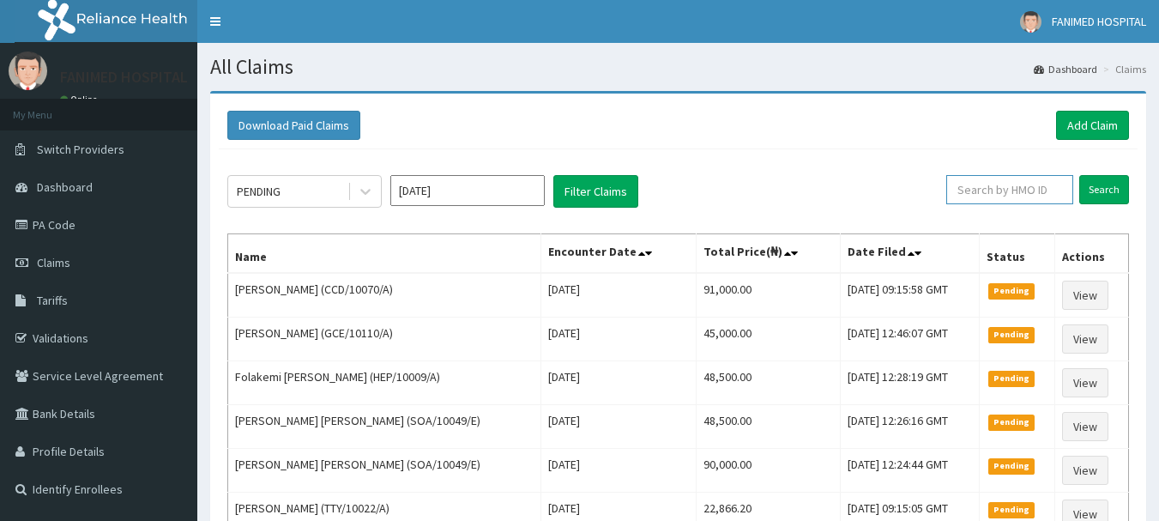
click at [1008, 184] on input "text" at bounding box center [1009, 189] width 127 height 29
type input "ZLL/10005/A"
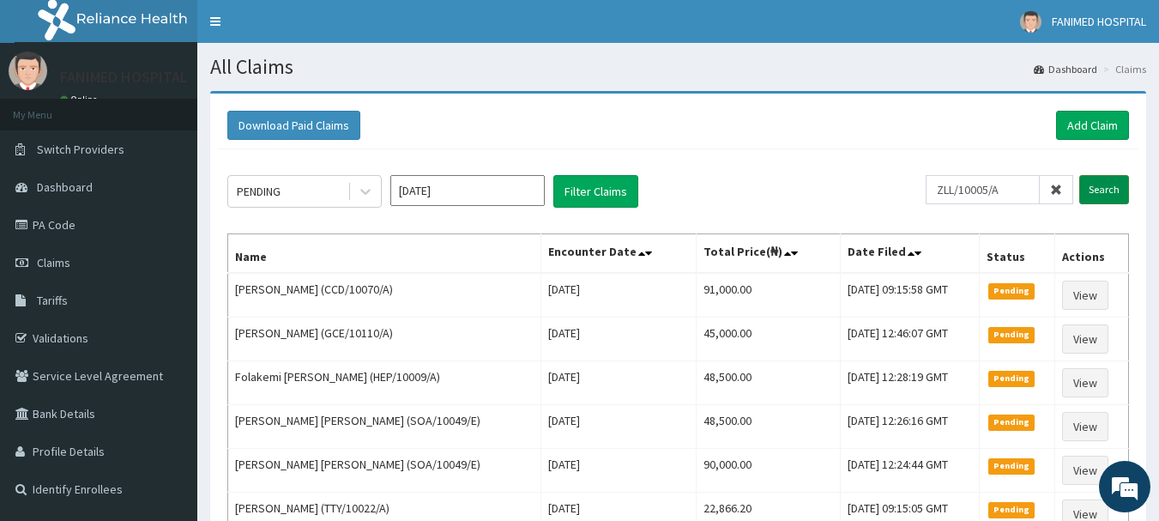
click at [1112, 190] on input "Search" at bounding box center [1104, 189] width 50 height 29
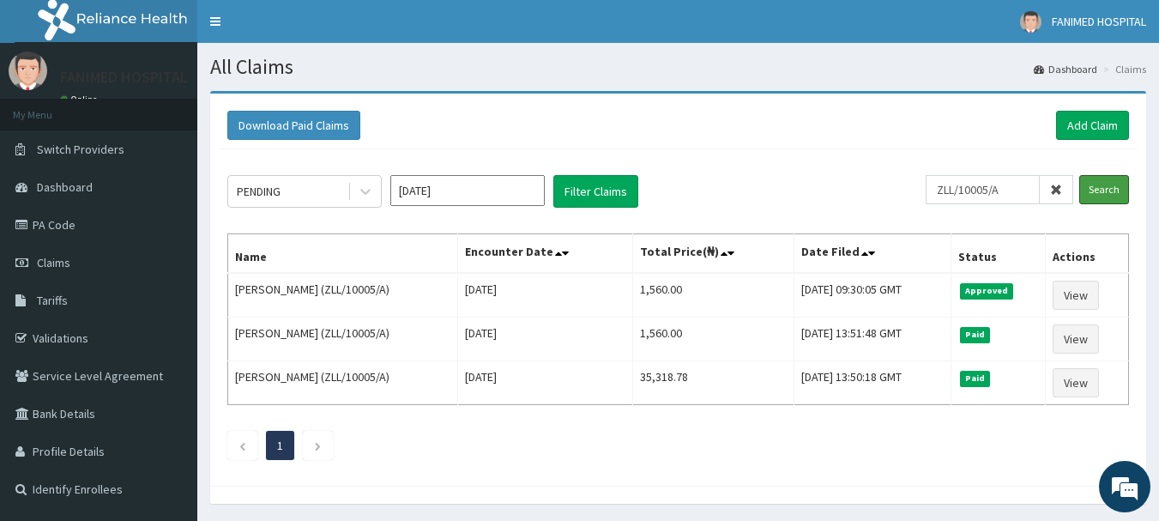
scroll to position [57, 0]
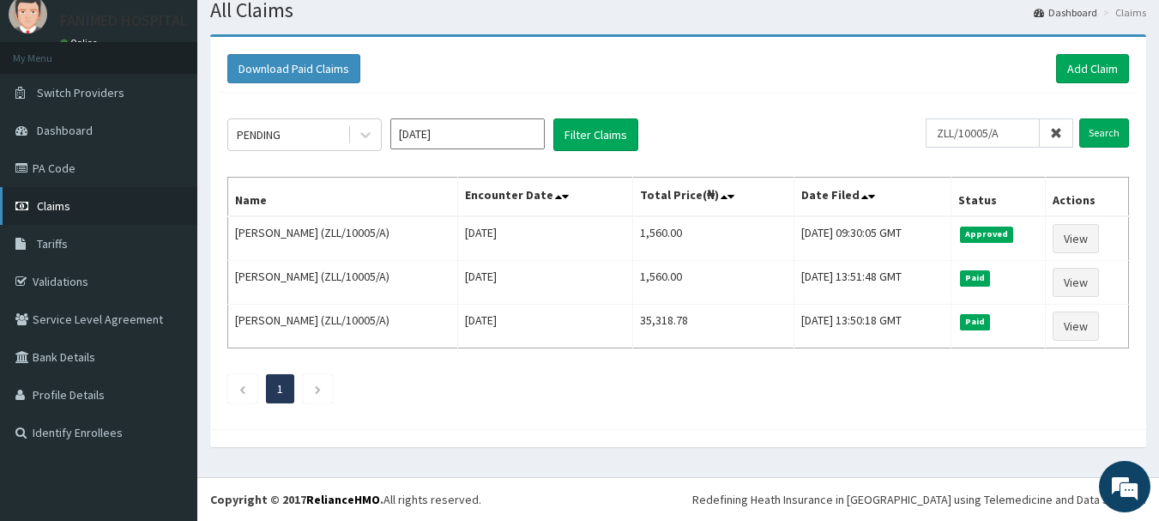
click at [60, 202] on span "Claims" at bounding box center [53, 205] width 33 height 15
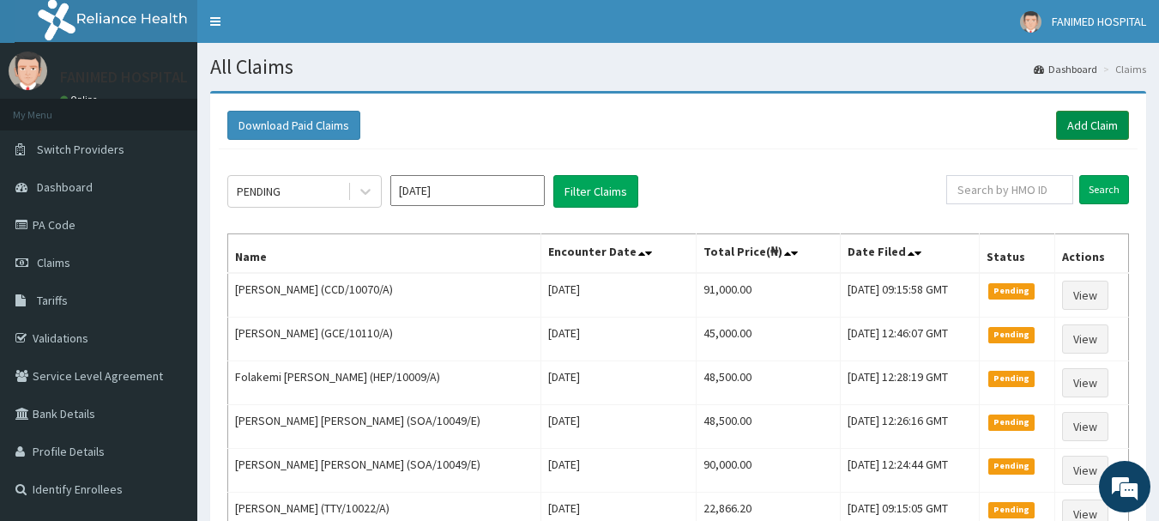
click at [1085, 126] on link "Add Claim" at bounding box center [1092, 125] width 73 height 29
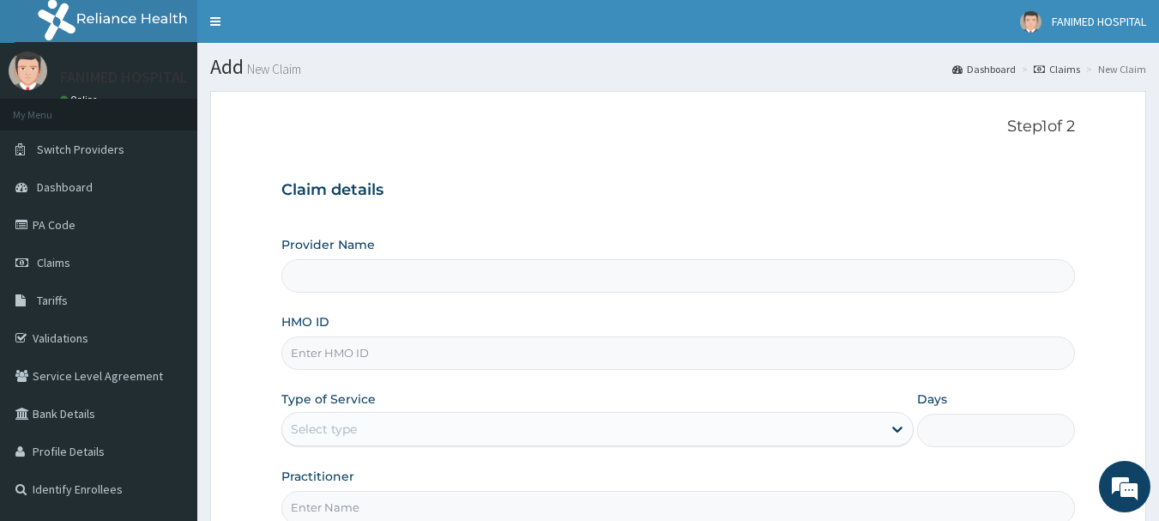
click at [350, 353] on input "HMO ID" at bounding box center [678, 352] width 794 height 33
type input "[GEOGRAPHIC_DATA]"
type input "DPM/10058/A"
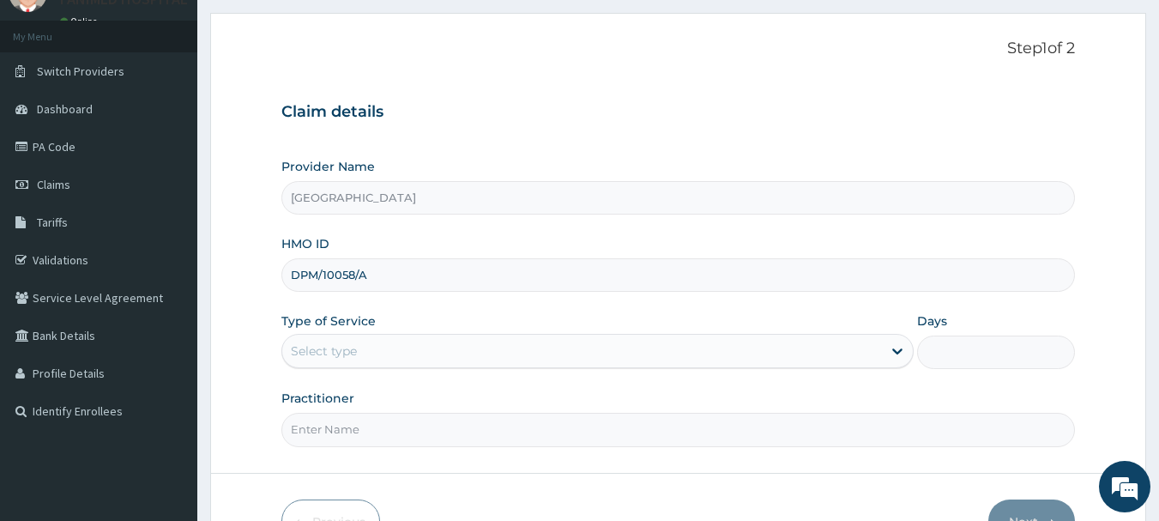
scroll to position [184, 0]
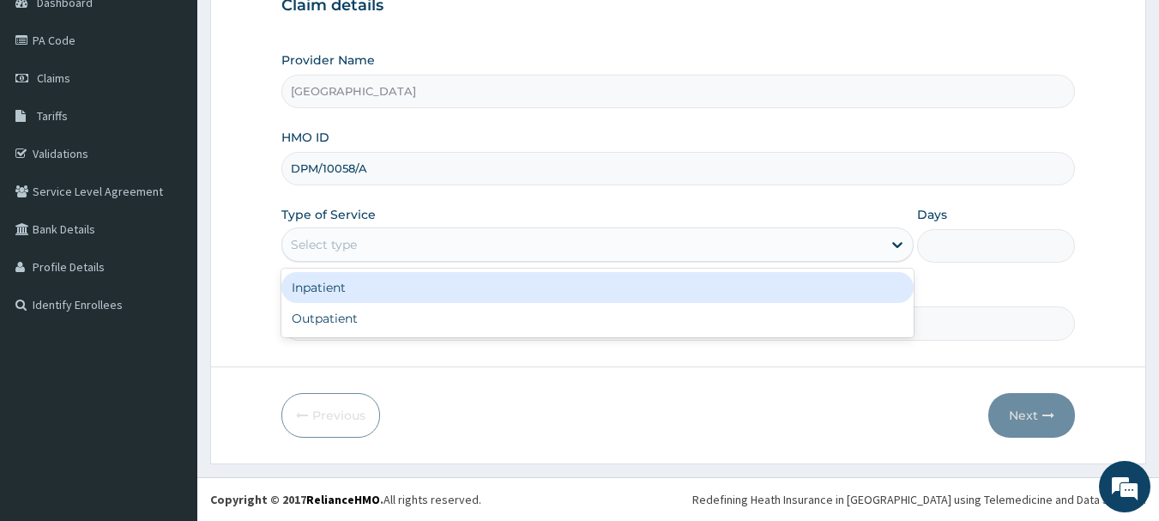
click at [322, 247] on div "Select type" at bounding box center [324, 244] width 66 height 17
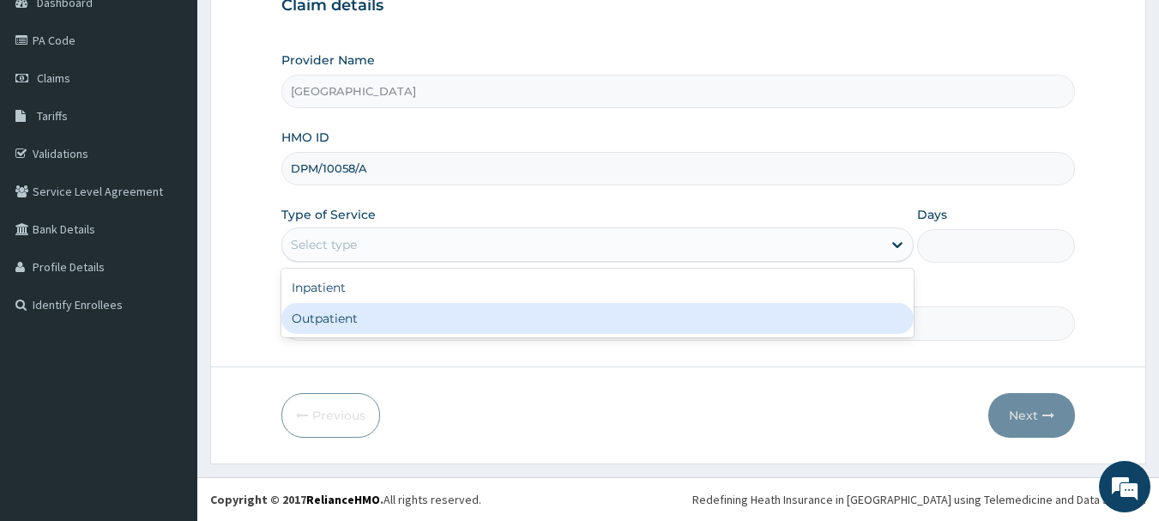
click at [334, 317] on div "Outpatient" at bounding box center [597, 318] width 632 height 31
type input "1"
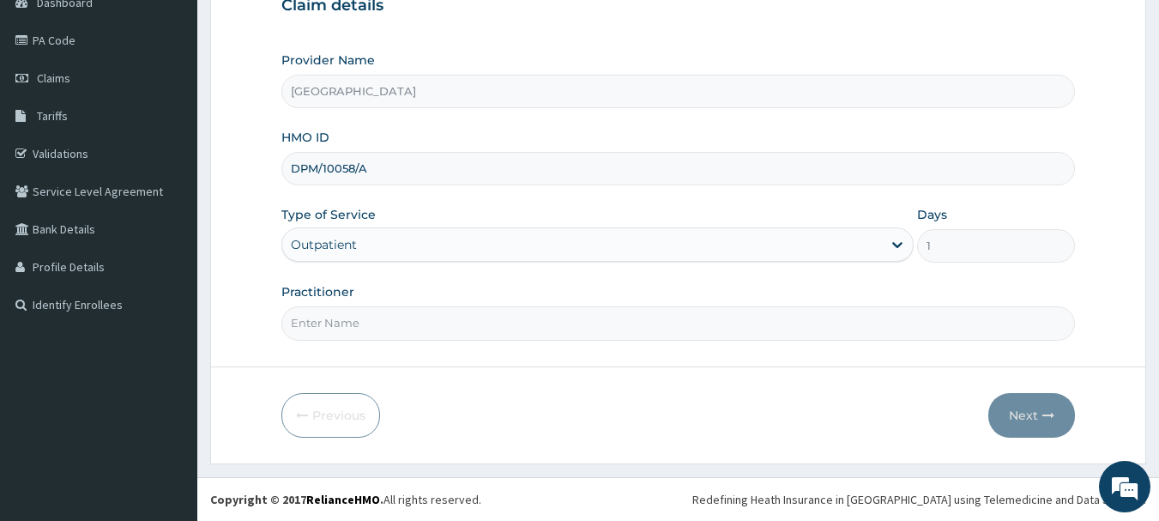
click at [321, 324] on input "Practitioner" at bounding box center [678, 322] width 794 height 33
type input "DR CHRISTOPHER"
click at [1036, 412] on button "Next" at bounding box center [1031, 415] width 87 height 45
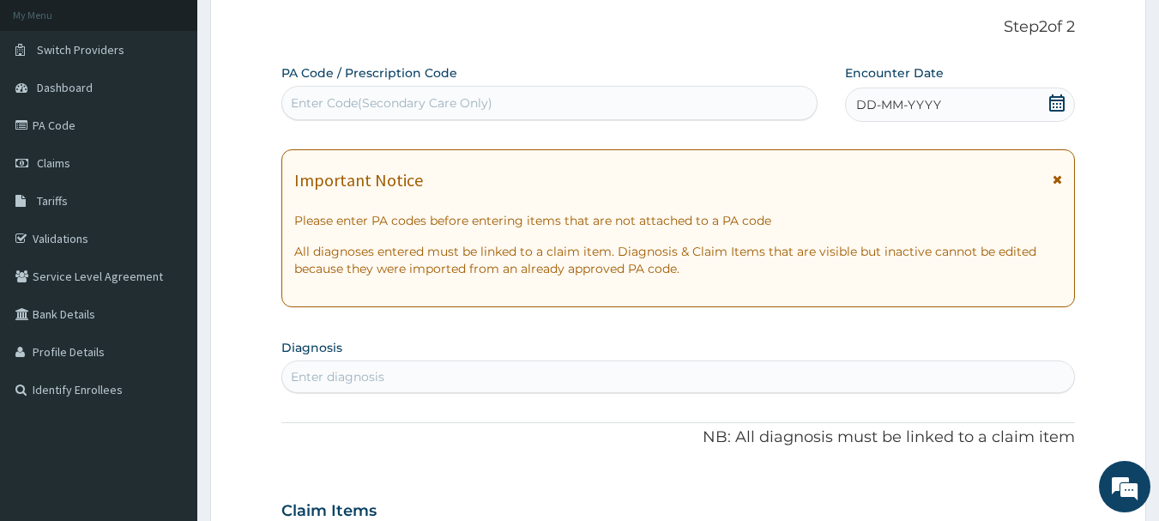
scroll to position [0, 0]
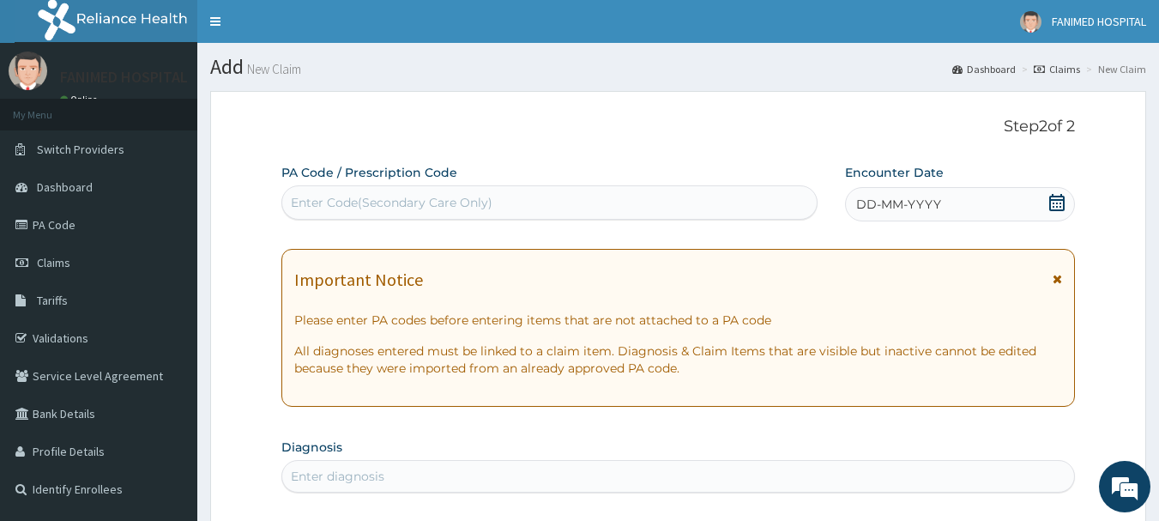
click at [469, 186] on div "Enter Code(Secondary Care Only)" at bounding box center [549, 202] width 537 height 34
click at [1058, 206] on icon at bounding box center [1056, 202] width 17 height 17
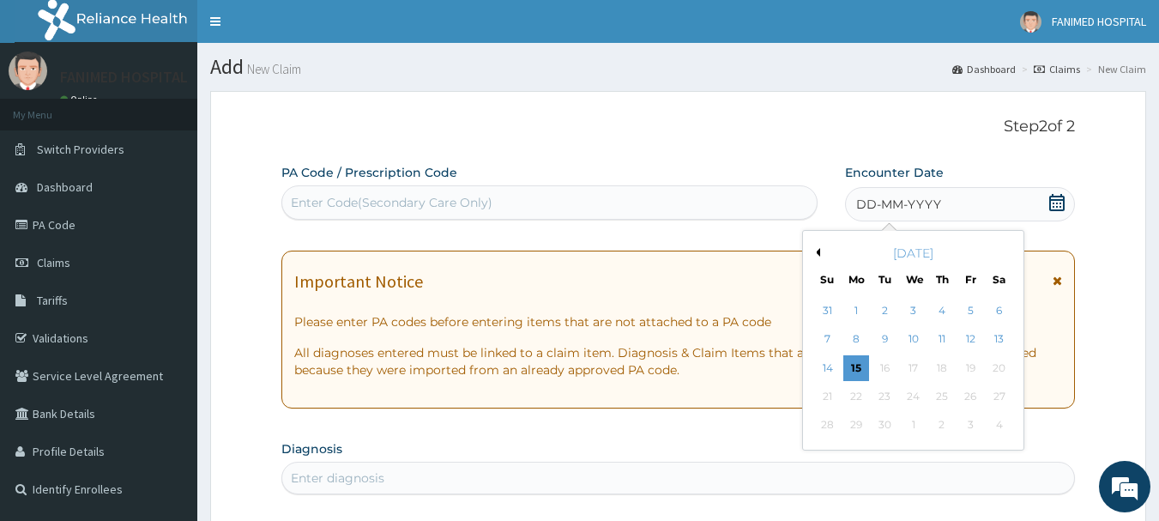
scroll to position [86, 0]
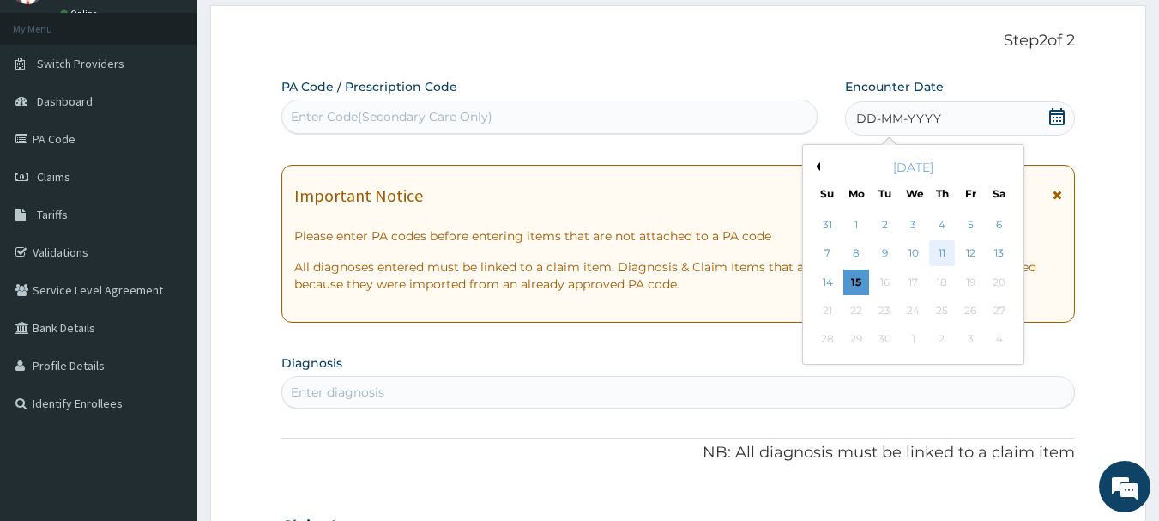
click at [938, 247] on div "11" at bounding box center [942, 254] width 26 height 26
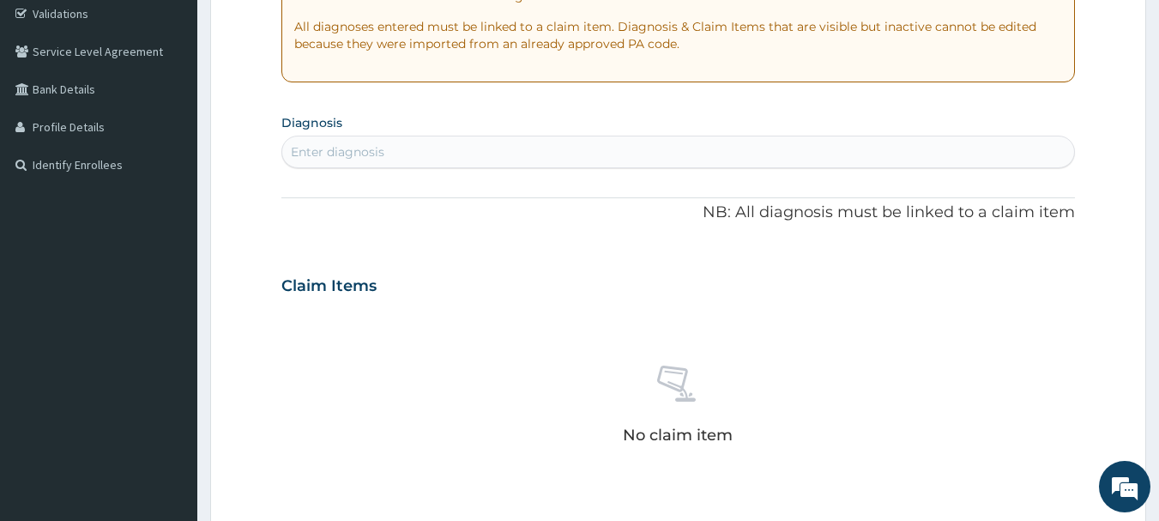
scroll to position [343, 0]
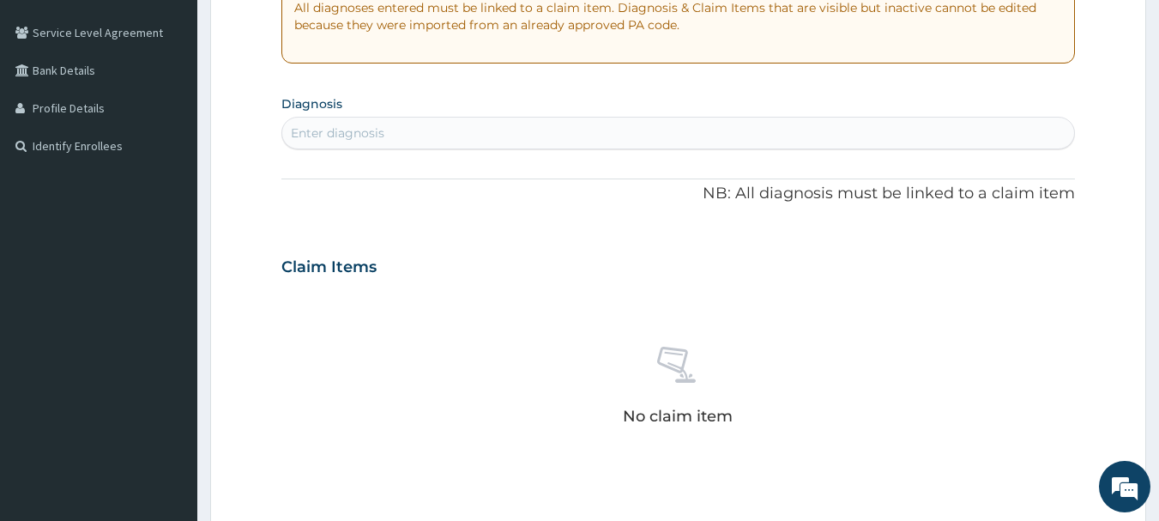
click at [327, 141] on div "Enter diagnosis" at bounding box center [337, 132] width 93 height 17
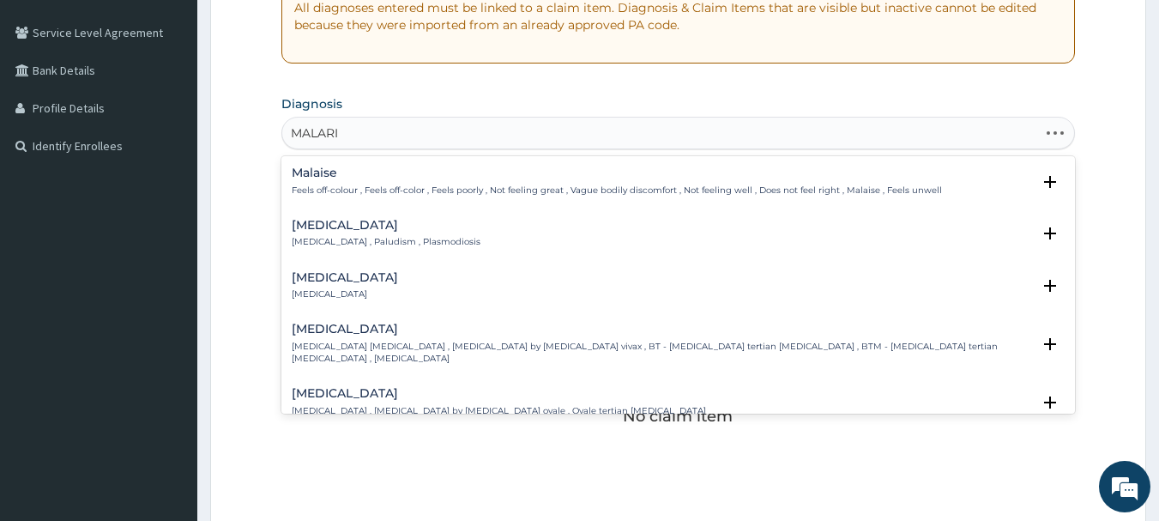
type input "MALARIA"
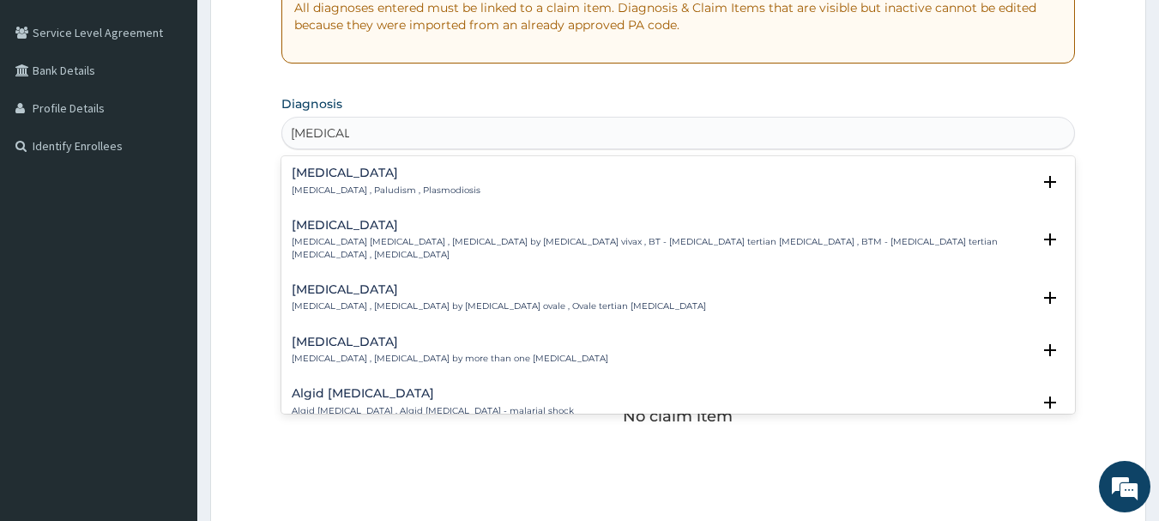
click at [335, 185] on p "Malaria , Paludism , Plasmodiosis" at bounding box center [386, 190] width 189 height 12
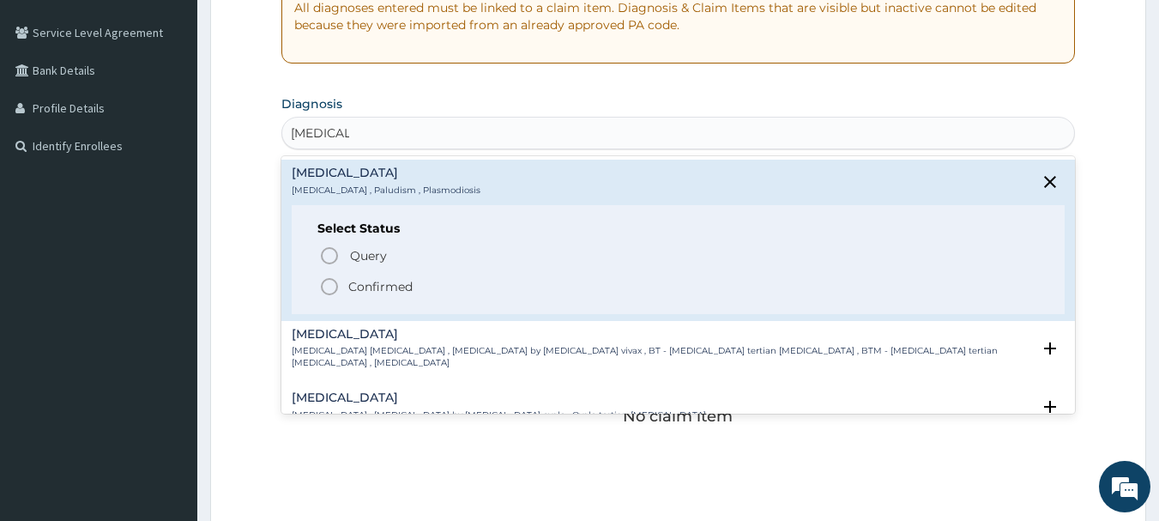
click at [357, 283] on p "Confirmed" at bounding box center [380, 286] width 64 height 17
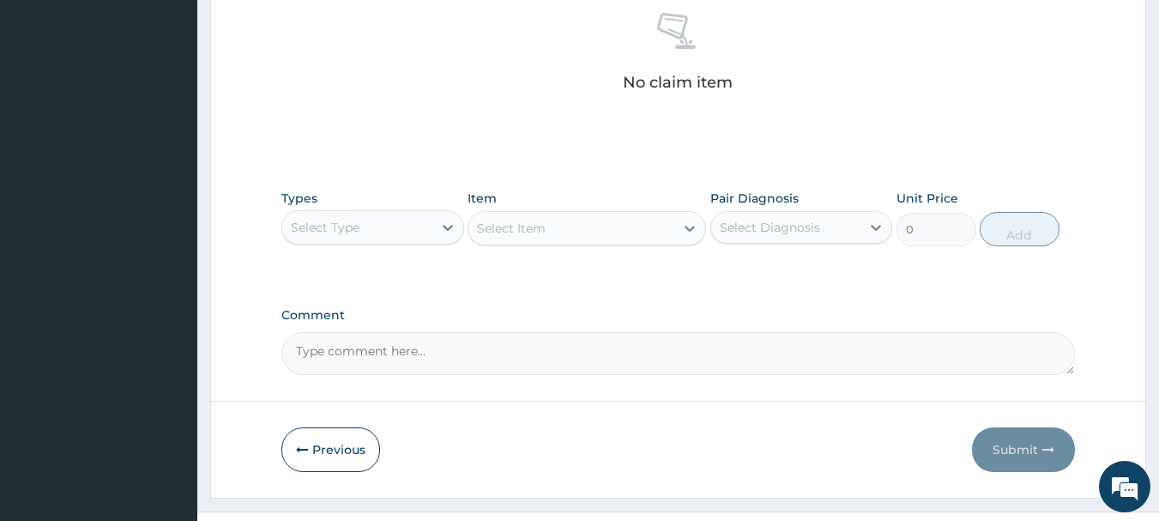
scroll to position [686, 0]
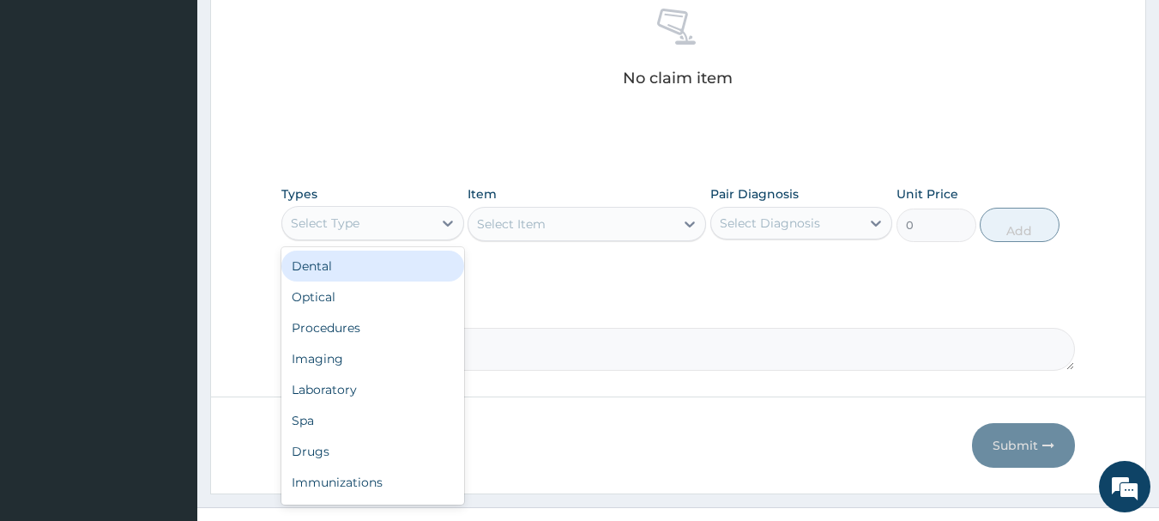
click at [328, 213] on div "Select Type" at bounding box center [357, 222] width 150 height 27
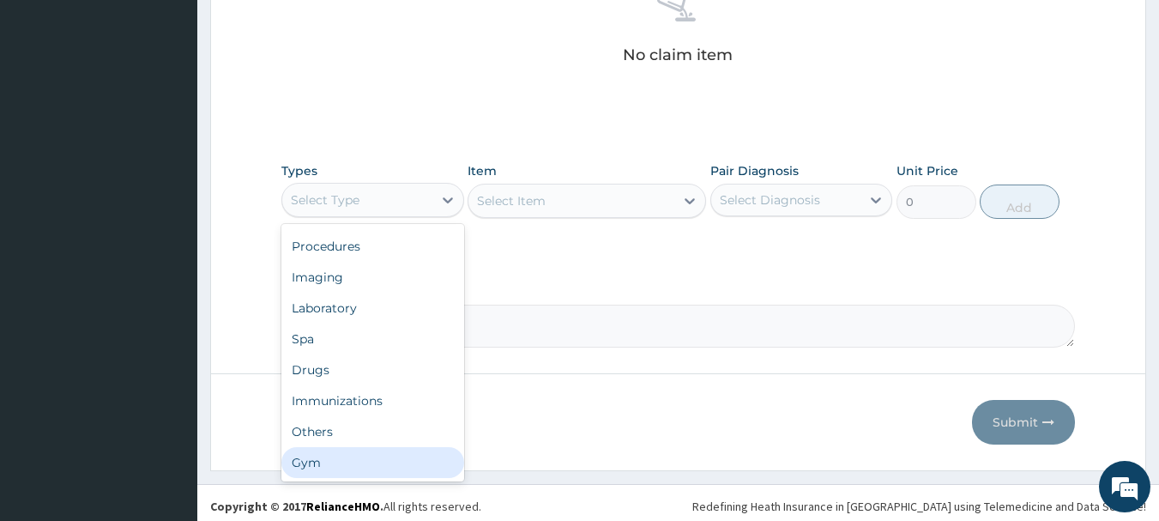
scroll to position [716, 0]
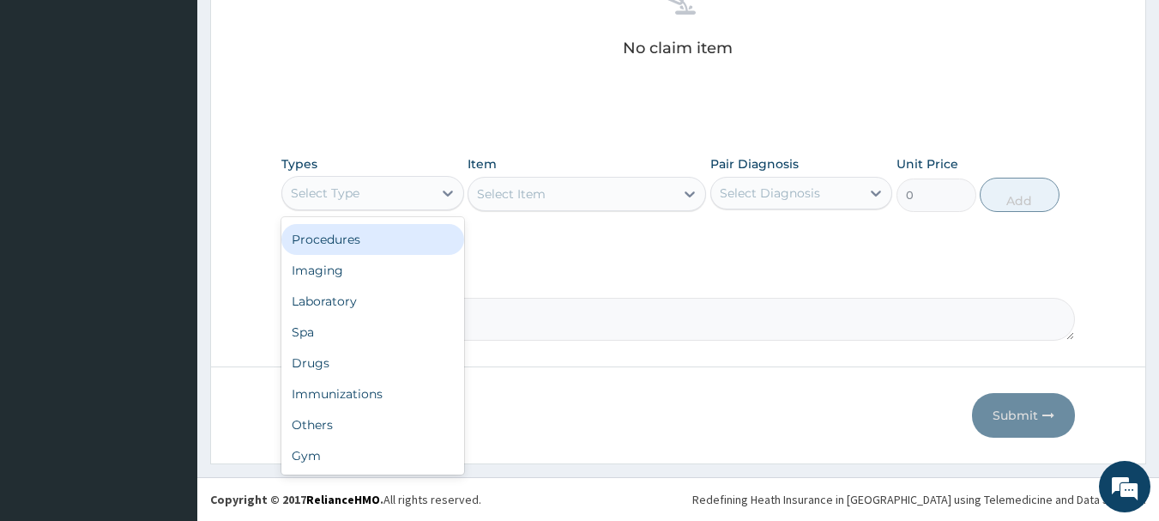
click at [340, 238] on div "Procedures" at bounding box center [372, 239] width 183 height 31
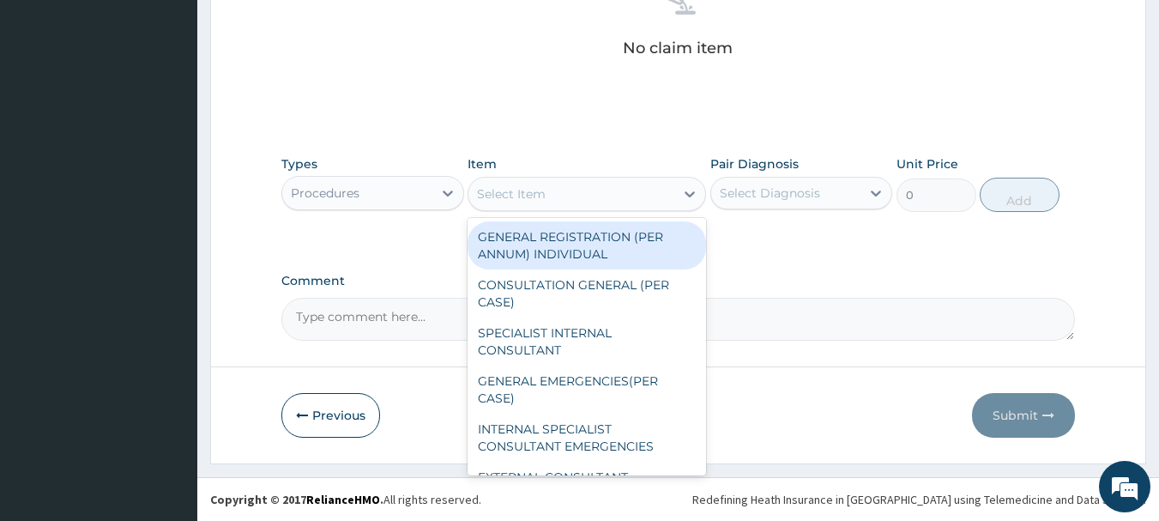
click at [542, 190] on div "Select Item" at bounding box center [511, 193] width 69 height 17
drag, startPoint x: 553, startPoint y: 239, endPoint x: 635, endPoint y: 209, distance: 86.8
click at [551, 238] on div "GENERAL REGISTRATION (PER ANNUM) INDIVIDUAL" at bounding box center [586, 245] width 238 height 48
type input "1000"
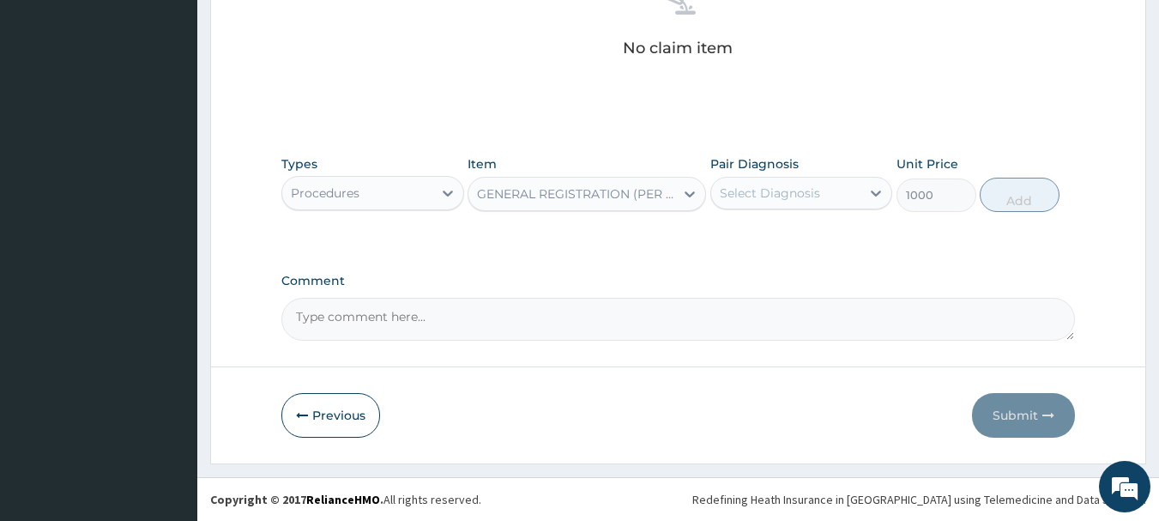
click at [768, 177] on div "Select Diagnosis" at bounding box center [801, 193] width 183 height 33
drag, startPoint x: 757, startPoint y: 237, endPoint x: 851, endPoint y: 216, distance: 95.7
click at [759, 237] on label "Malaria" at bounding box center [791, 234] width 106 height 17
checkbox input "true"
click at [1023, 195] on button "Add" at bounding box center [1020, 195] width 80 height 34
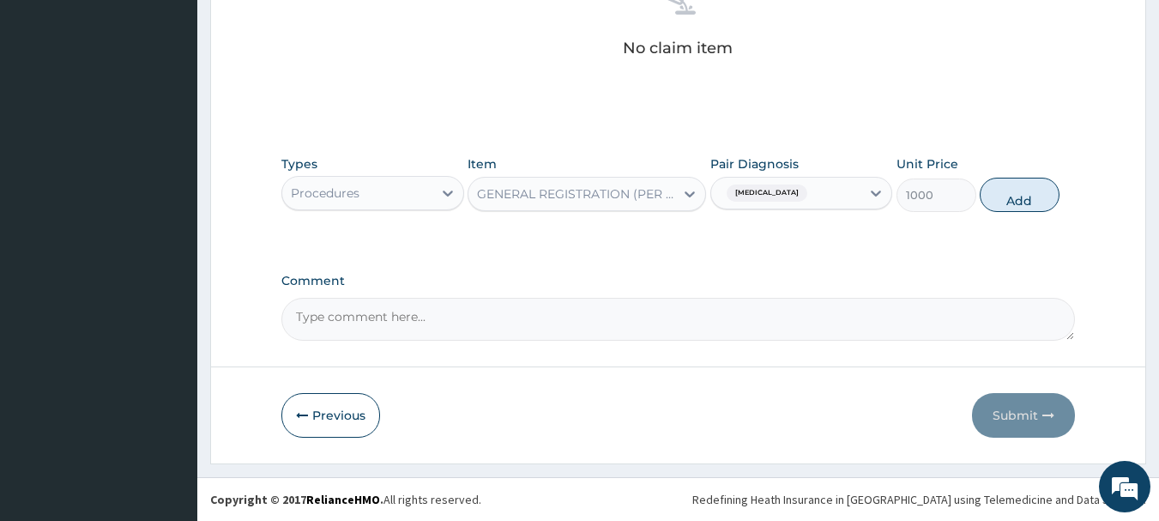
type input "0"
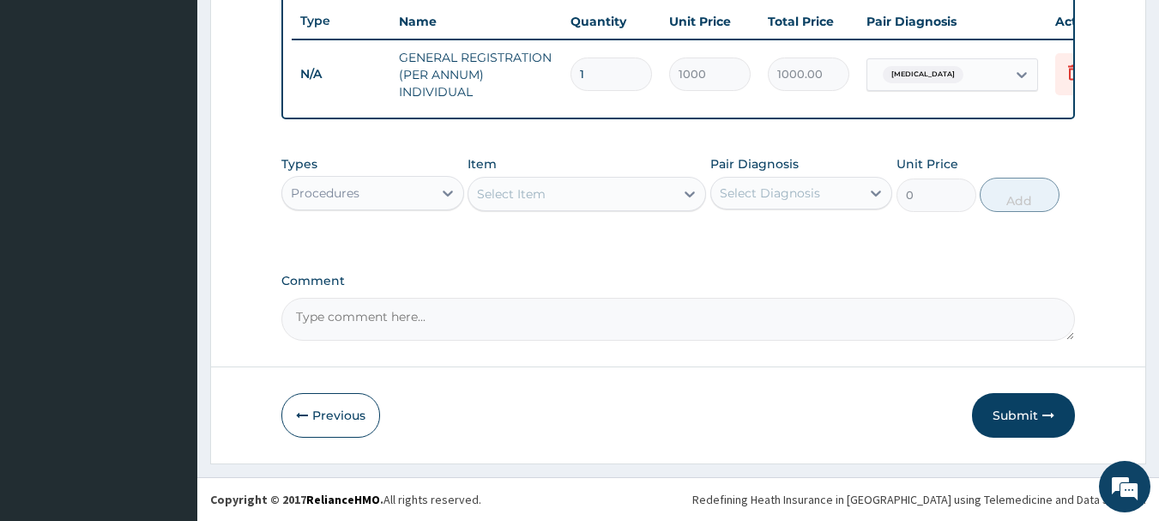
scroll to position [657, 0]
click at [1073, 62] on icon at bounding box center [1074, 72] width 21 height 21
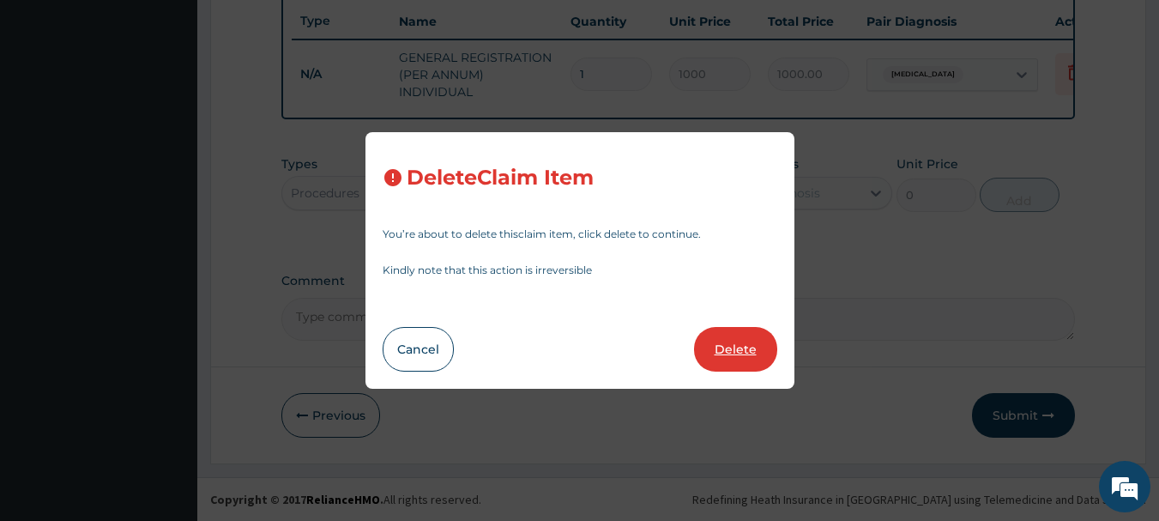
click at [747, 342] on button "Delete" at bounding box center [735, 349] width 83 height 45
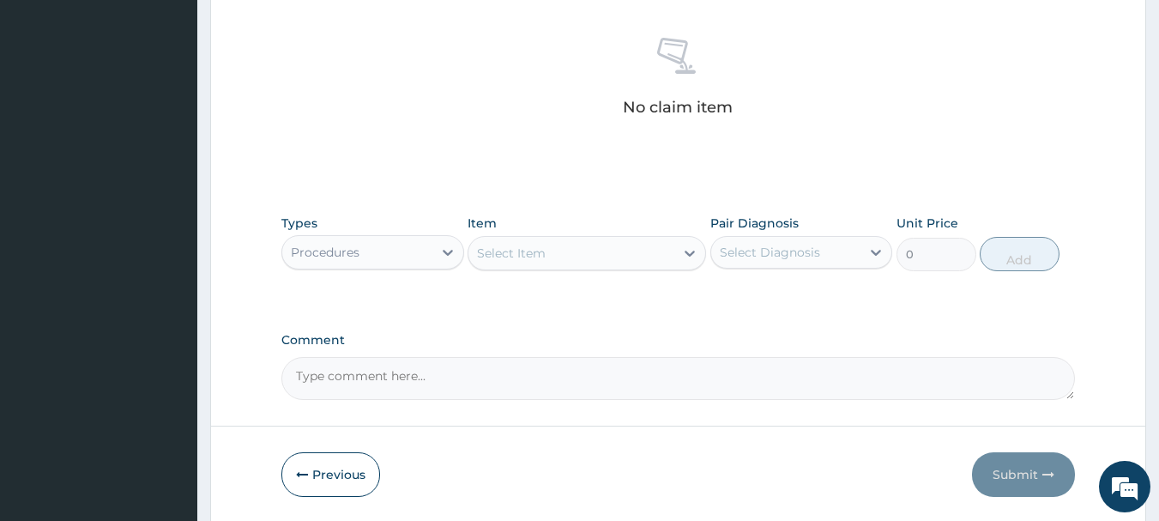
click at [359, 253] on div "Procedures" at bounding box center [357, 251] width 150 height 27
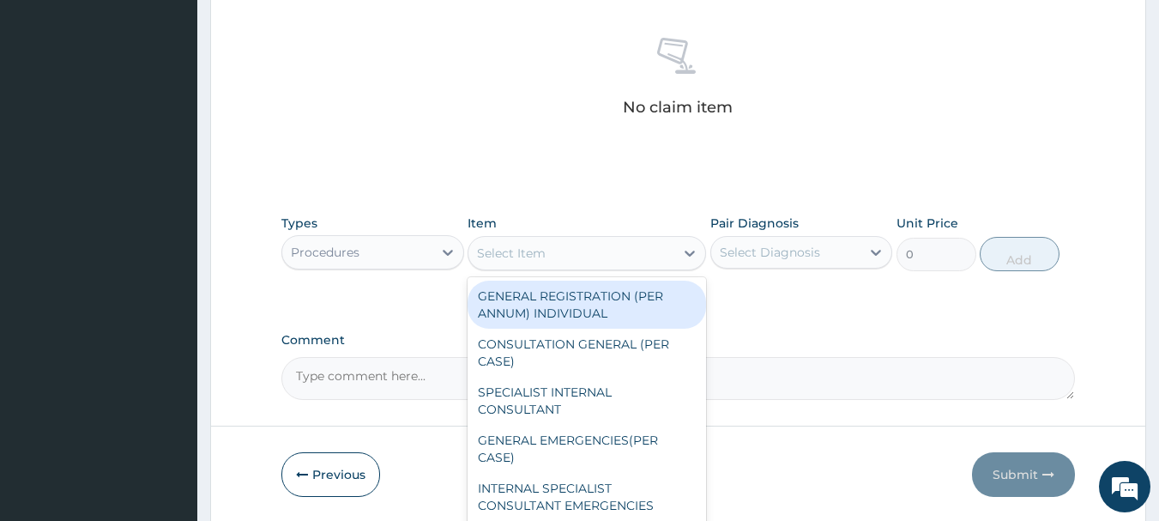
click at [541, 250] on div "Select Item" at bounding box center [511, 252] width 69 height 17
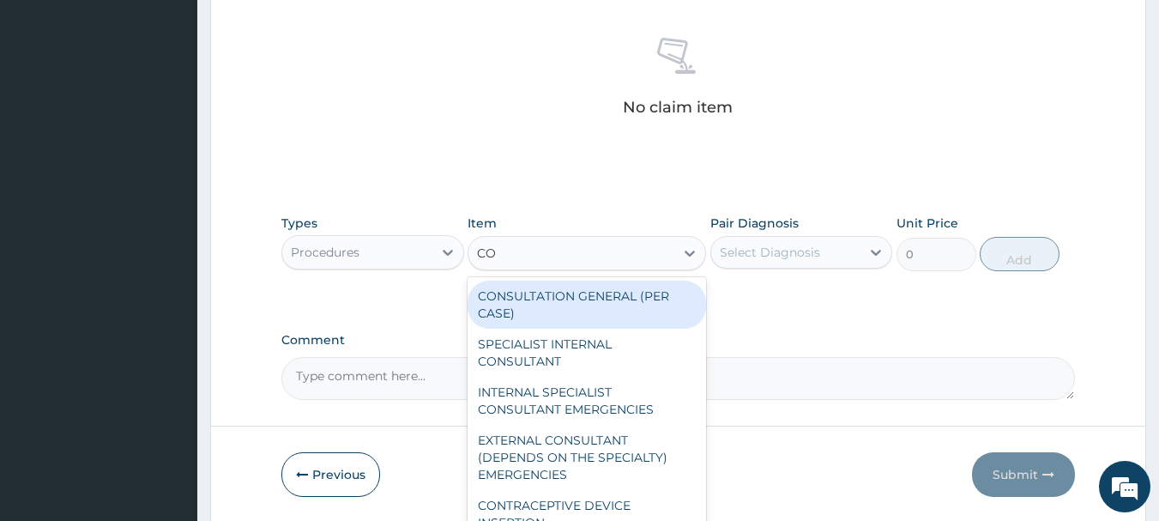
type input "CON"
click at [565, 310] on div "CONSULTATION GENERAL (PER CASE)" at bounding box center [586, 304] width 238 height 48
type input "2000"
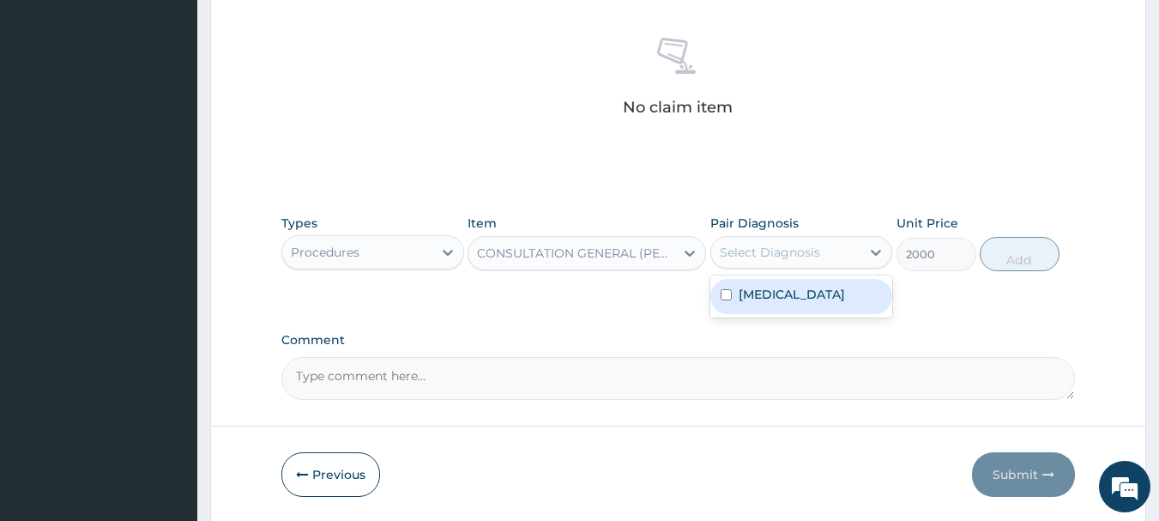
click at [783, 246] on div "Select Diagnosis" at bounding box center [770, 252] width 100 height 17
drag, startPoint x: 780, startPoint y: 297, endPoint x: 1165, endPoint y: 255, distance: 387.4
click at [787, 295] on div "Malaria" at bounding box center [801, 296] width 183 height 35
checkbox input "true"
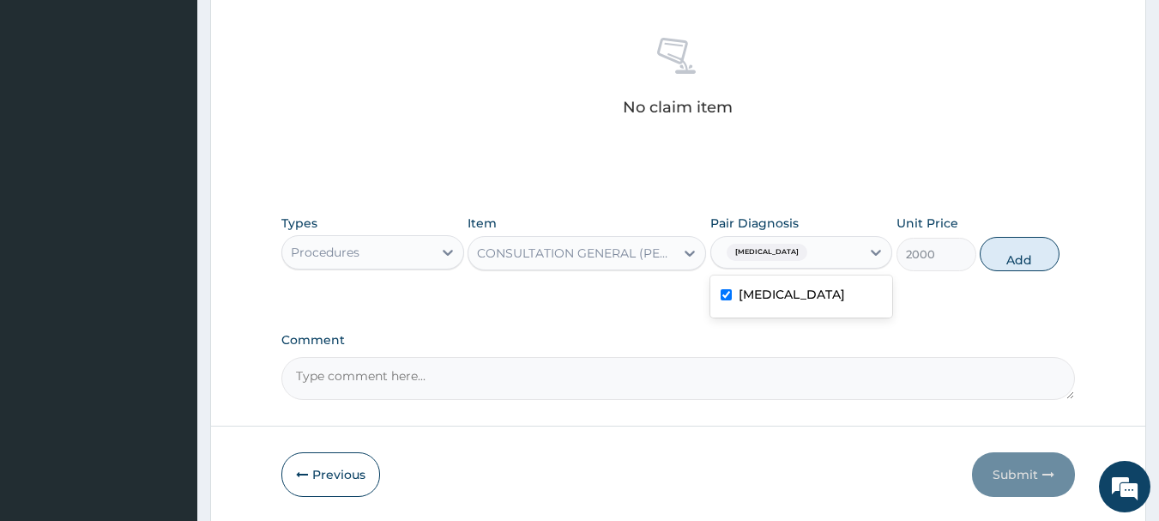
drag, startPoint x: 1028, startPoint y: 262, endPoint x: 629, endPoint y: 268, distance: 398.9
click at [1021, 266] on button "Add" at bounding box center [1020, 254] width 80 height 34
type input "0"
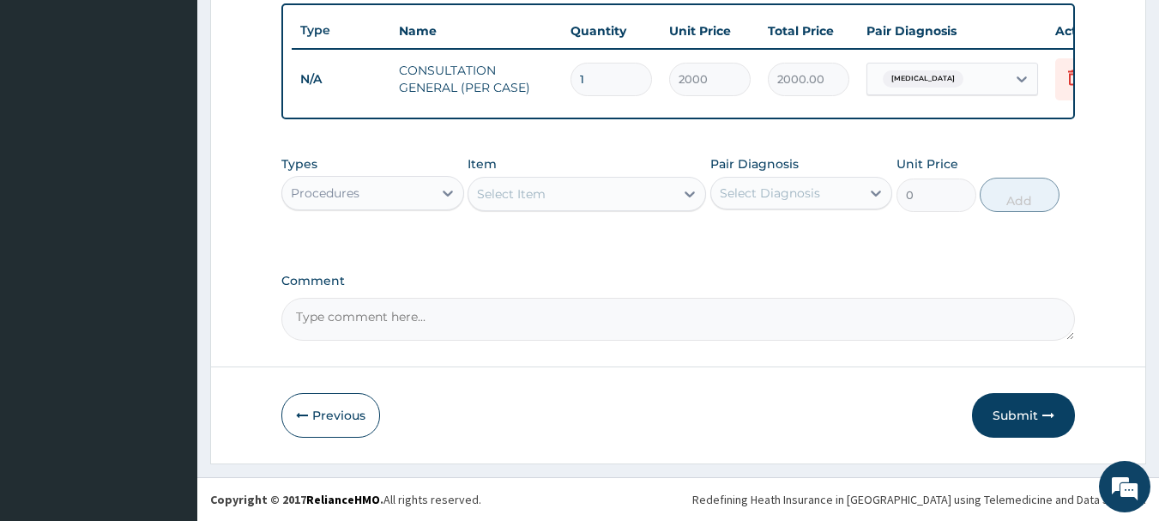
scroll to position [648, 0]
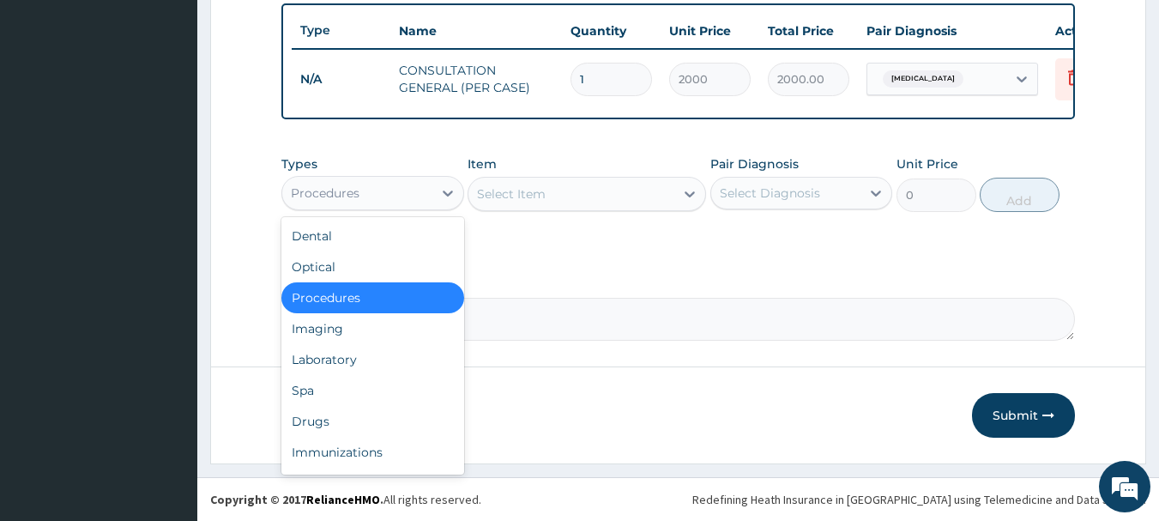
click at [292, 203] on div "Procedures" at bounding box center [357, 192] width 150 height 27
click at [345, 367] on div "Laboratory" at bounding box center [372, 359] width 183 height 31
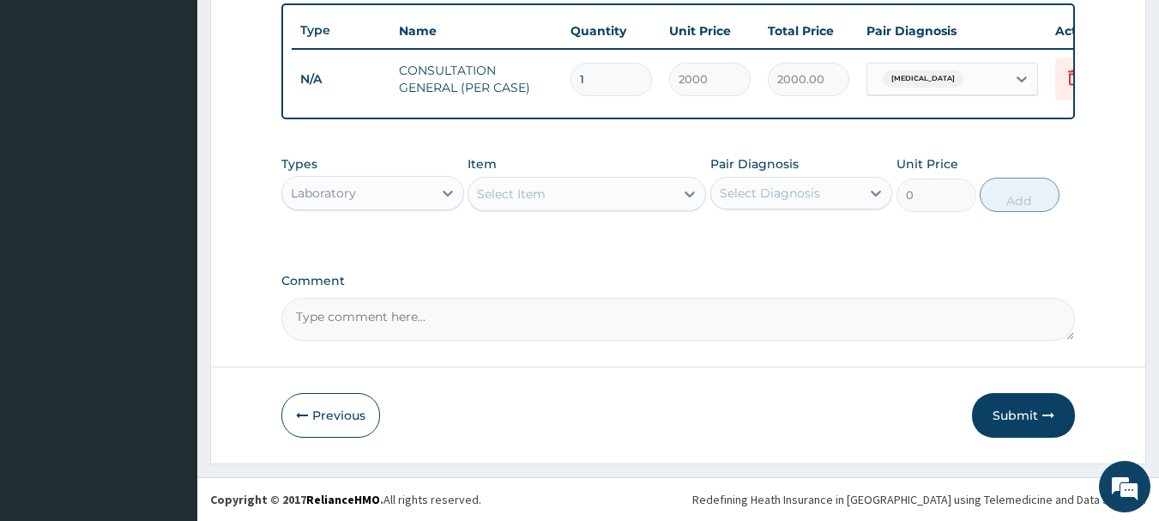
click at [535, 190] on div "Select Item" at bounding box center [511, 193] width 69 height 17
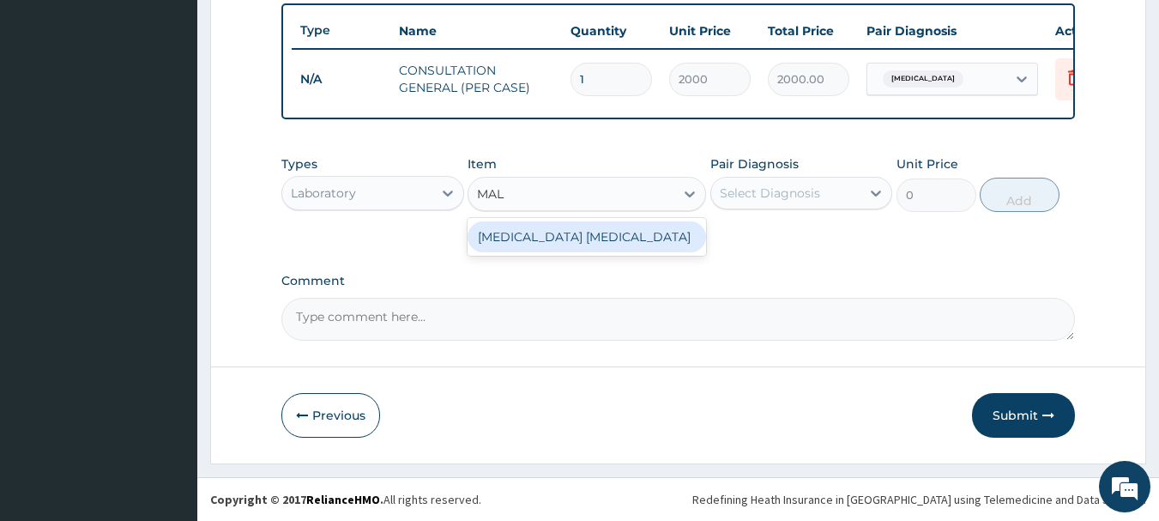
type input "MALA"
click at [546, 240] on div "MALARIA PARASITE" at bounding box center [586, 236] width 238 height 31
type input "1170"
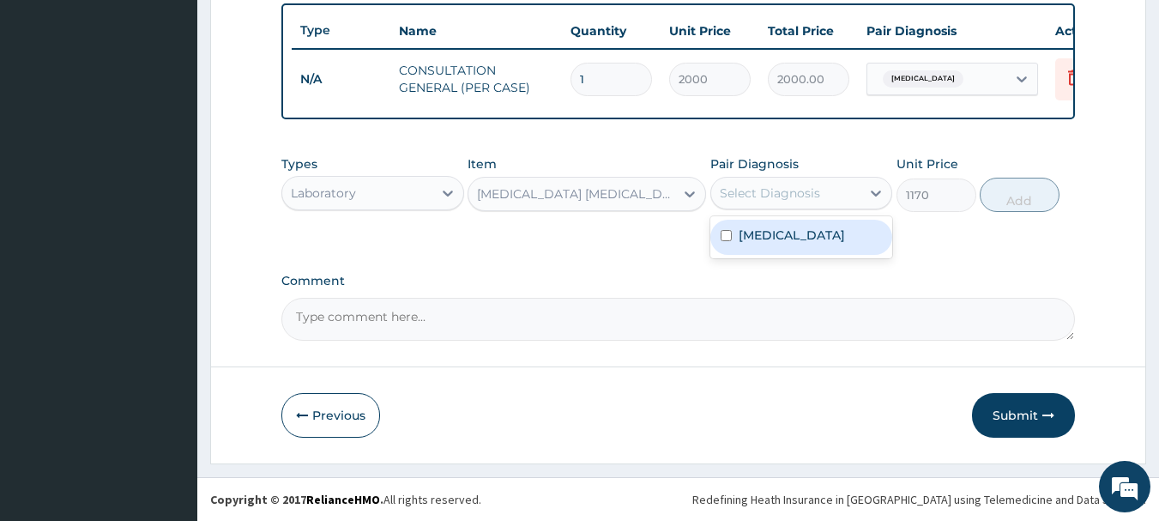
click at [745, 187] on div "Select Diagnosis" at bounding box center [770, 192] width 100 height 17
click at [753, 239] on label "Malaria" at bounding box center [791, 234] width 106 height 17
checkbox input "true"
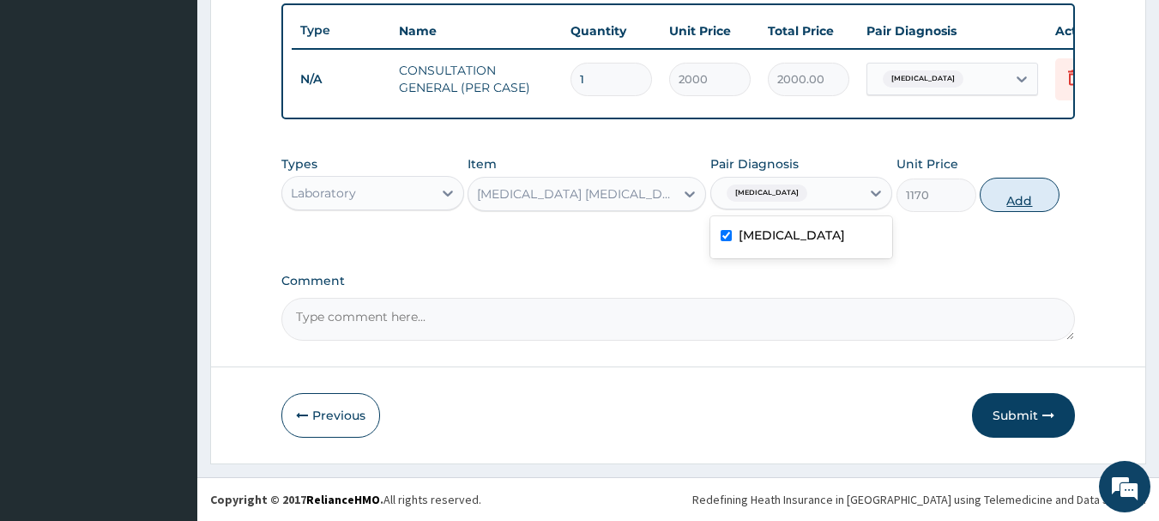
click at [1027, 194] on button "Add" at bounding box center [1020, 195] width 80 height 34
type input "0"
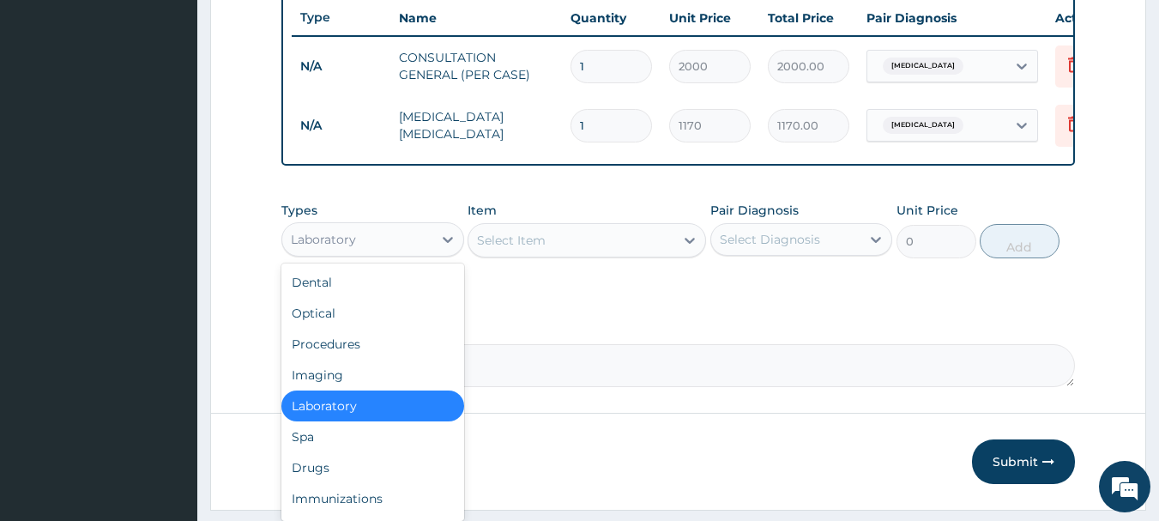
click at [367, 248] on div "Laboratory" at bounding box center [357, 239] width 150 height 27
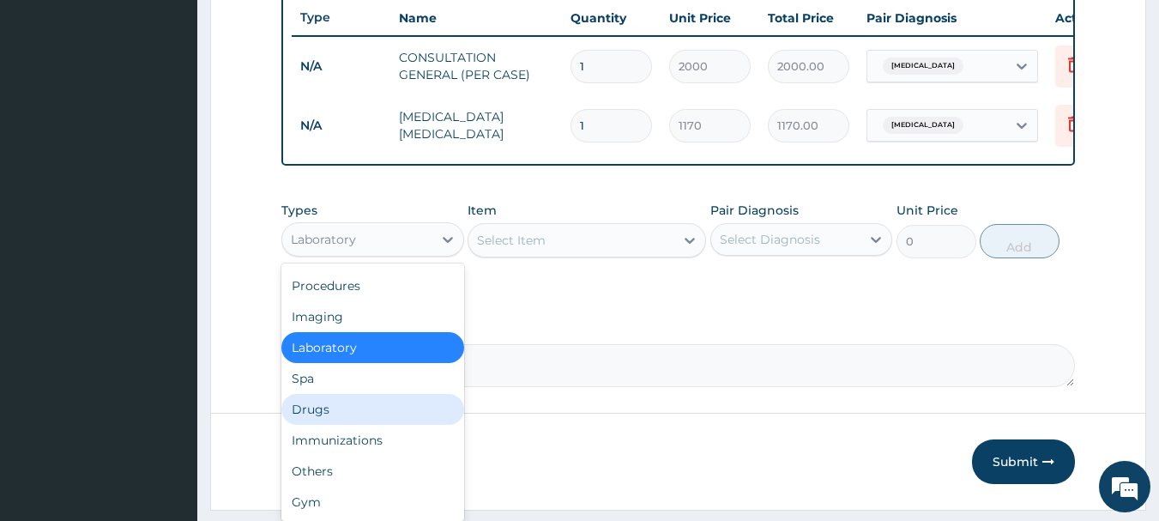
click at [324, 420] on div "Drugs" at bounding box center [372, 409] width 183 height 31
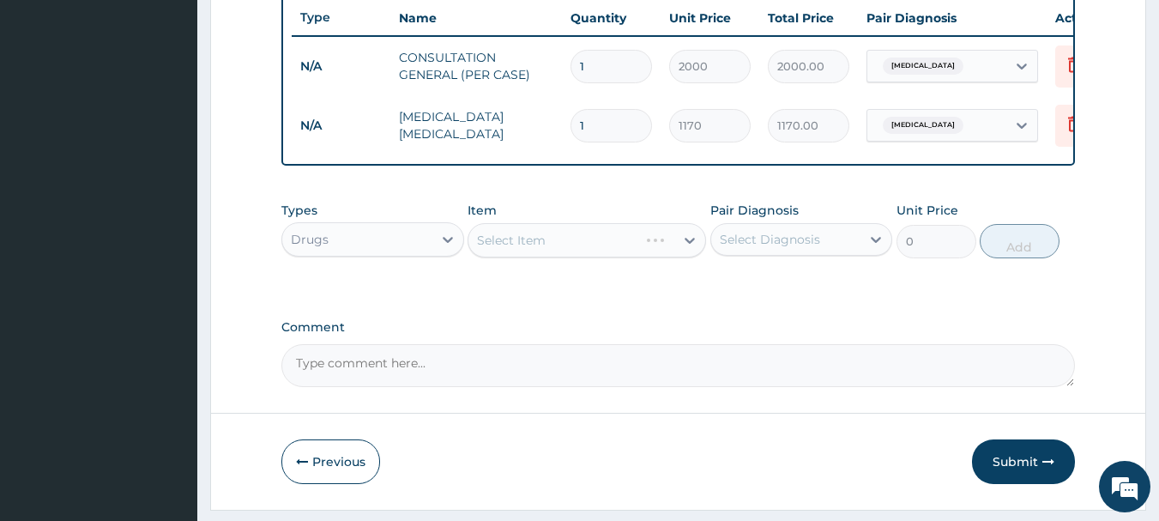
click at [527, 250] on div "Select Item" at bounding box center [586, 240] width 238 height 34
click at [516, 254] on div "Select Item" at bounding box center [586, 240] width 238 height 34
click at [532, 249] on div "Select Item" at bounding box center [511, 240] width 69 height 17
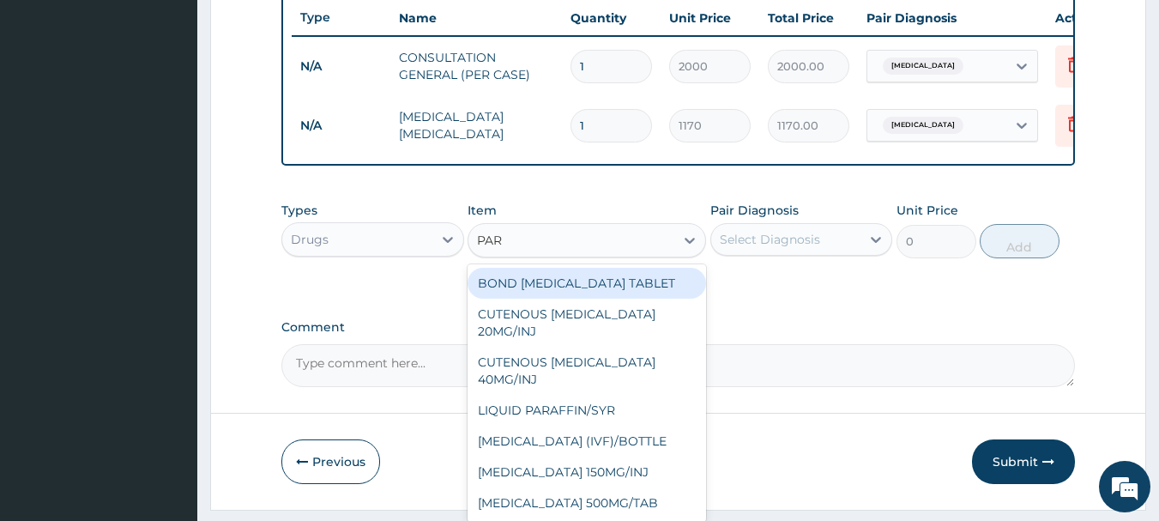
type input "PARA"
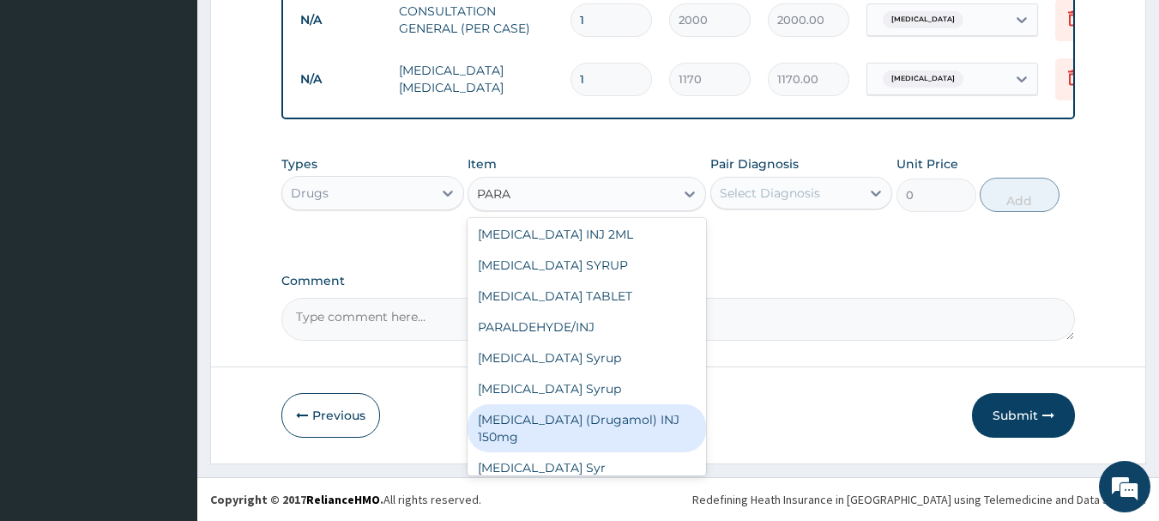
scroll to position [230, 0]
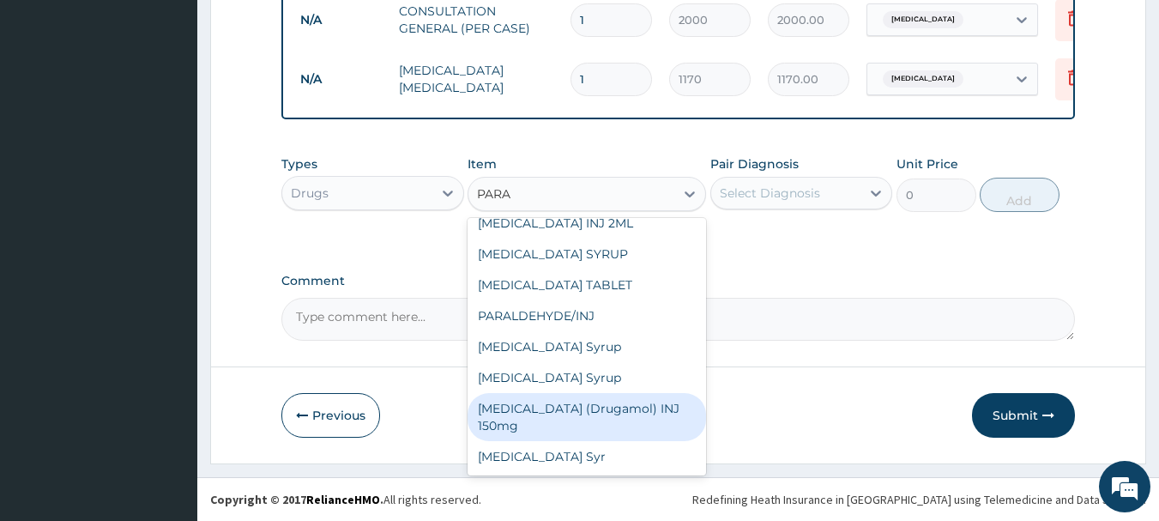
drag, startPoint x: 571, startPoint y: 412, endPoint x: 701, endPoint y: 305, distance: 167.6
click at [577, 404] on div "Paracetamol (Drugamol) INJ 150mg" at bounding box center [586, 417] width 238 height 48
type input "250"
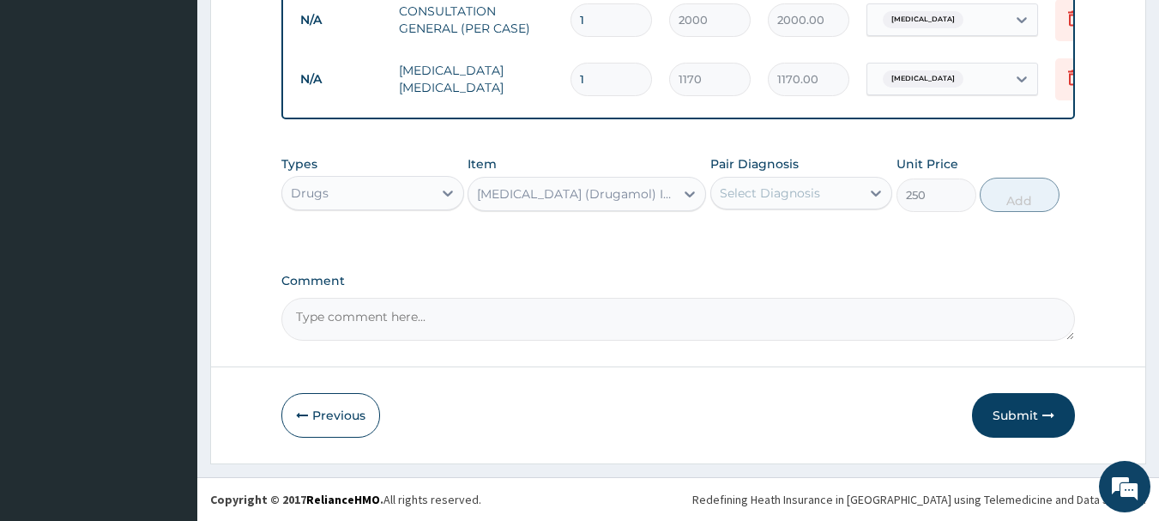
click at [756, 192] on div "Select Diagnosis" at bounding box center [770, 192] width 100 height 17
click at [765, 249] on div "Malaria" at bounding box center [801, 237] width 183 height 35
checkbox input "true"
click at [1004, 193] on button "Add" at bounding box center [1020, 195] width 80 height 34
type input "0"
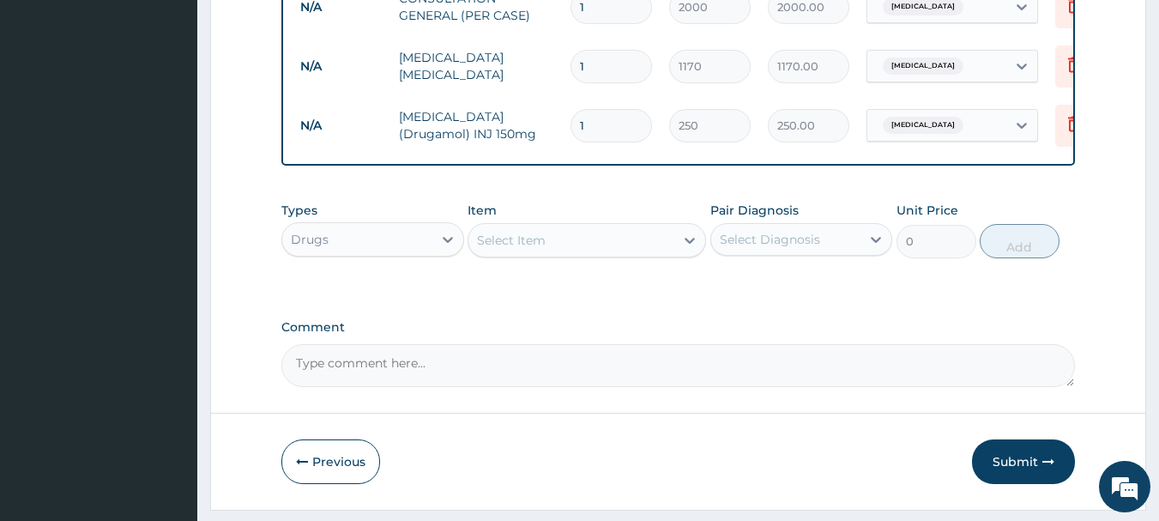
drag, startPoint x: 606, startPoint y: 126, endPoint x: 593, endPoint y: 126, distance: 13.7
click at [601, 126] on input "1" at bounding box center [610, 125] width 81 height 33
type input "0.00"
type input "8"
type input "2000.00"
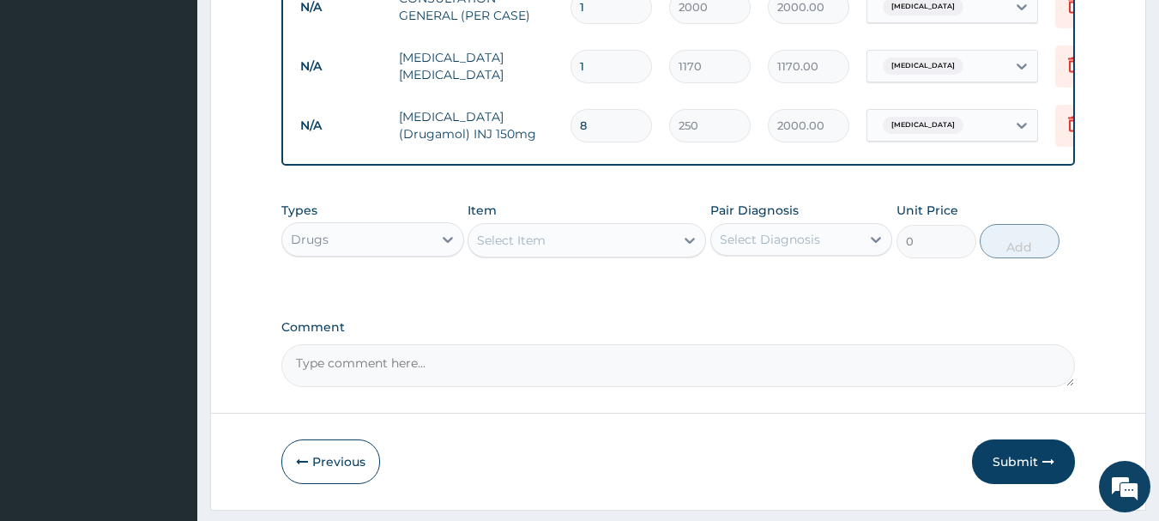
type input "8"
click at [514, 249] on div "Select Item" at bounding box center [511, 240] width 69 height 17
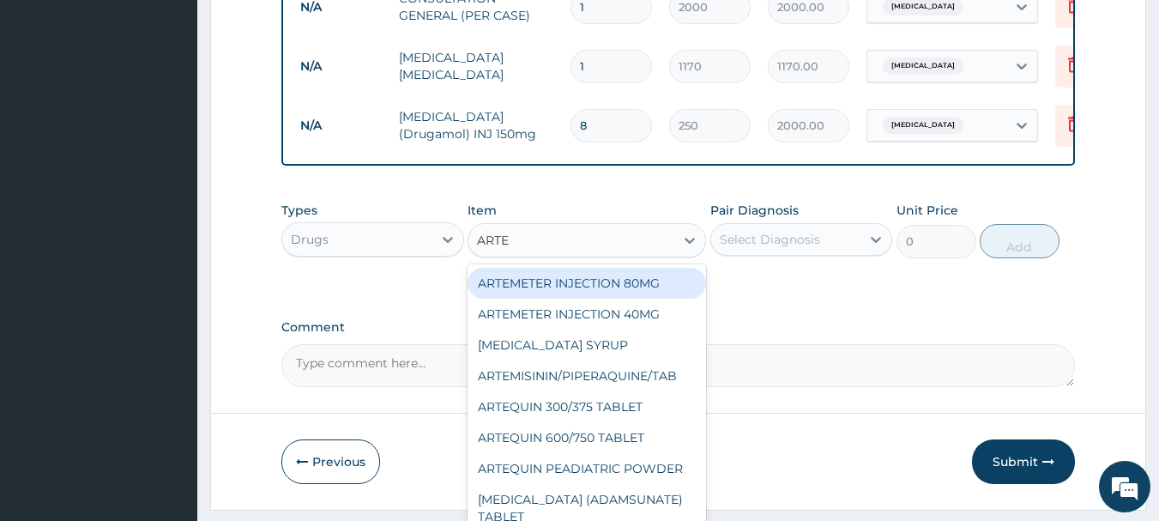
type input "ARTEM"
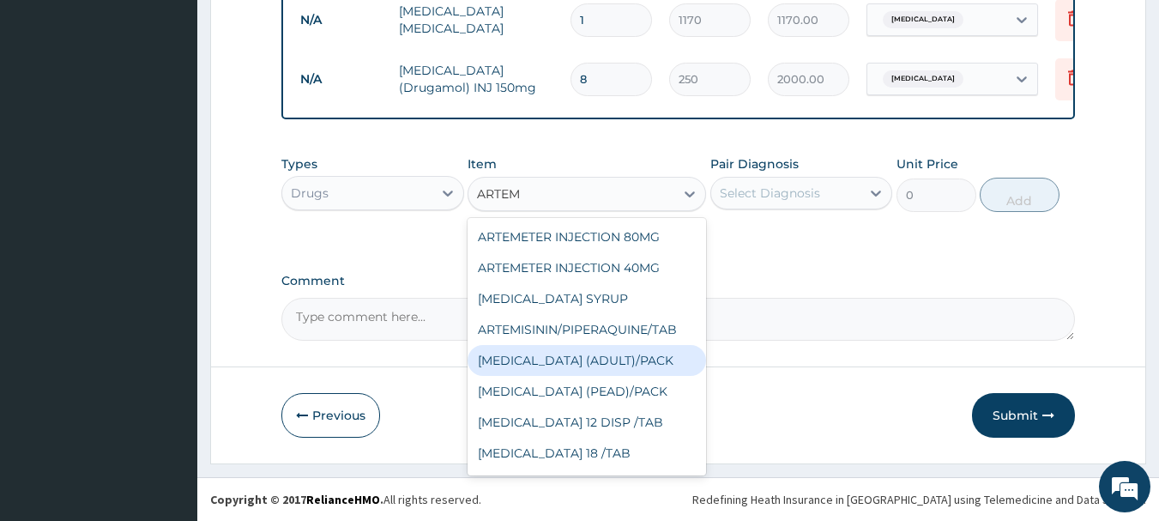
scroll to position [164, 0]
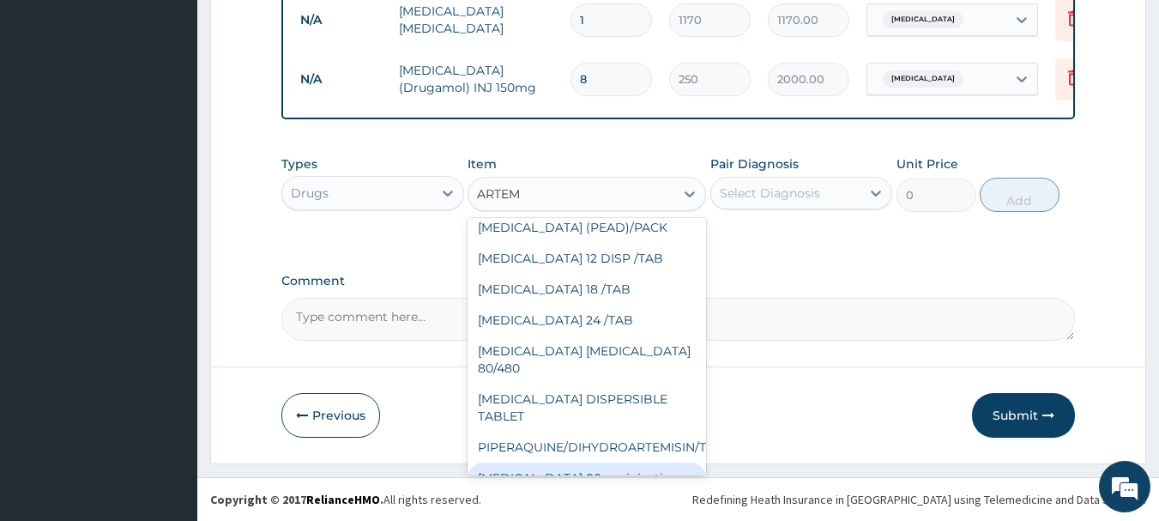
click at [575, 462] on div "Artemether 80mg injection" at bounding box center [586, 477] width 238 height 31
type input "800"
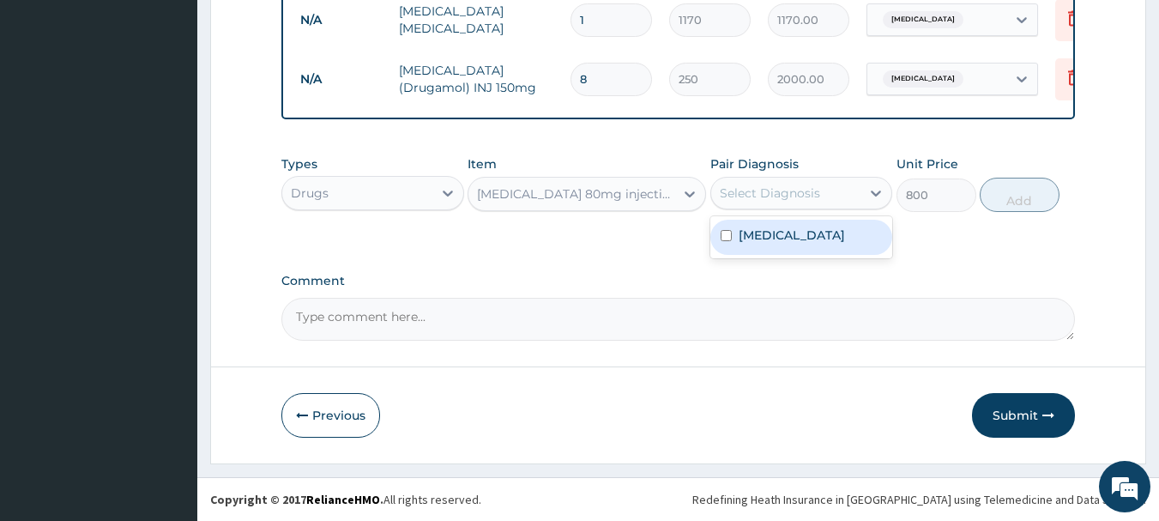
click at [766, 202] on div "Select Diagnosis" at bounding box center [786, 192] width 150 height 27
click at [770, 232] on label "Malaria" at bounding box center [791, 234] width 106 height 17
checkbox input "true"
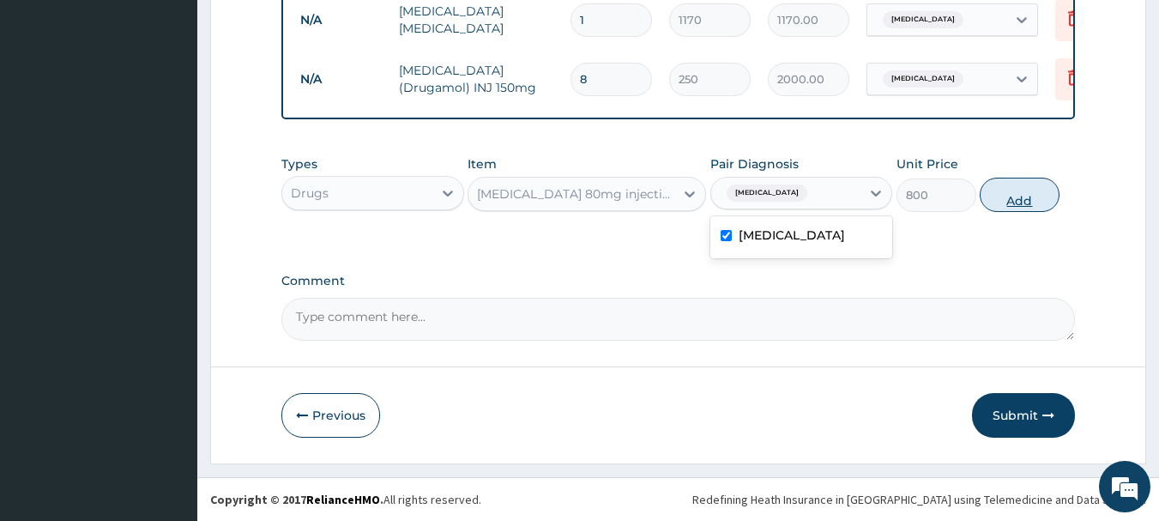
click at [1008, 190] on button "Add" at bounding box center [1020, 195] width 80 height 34
type input "0"
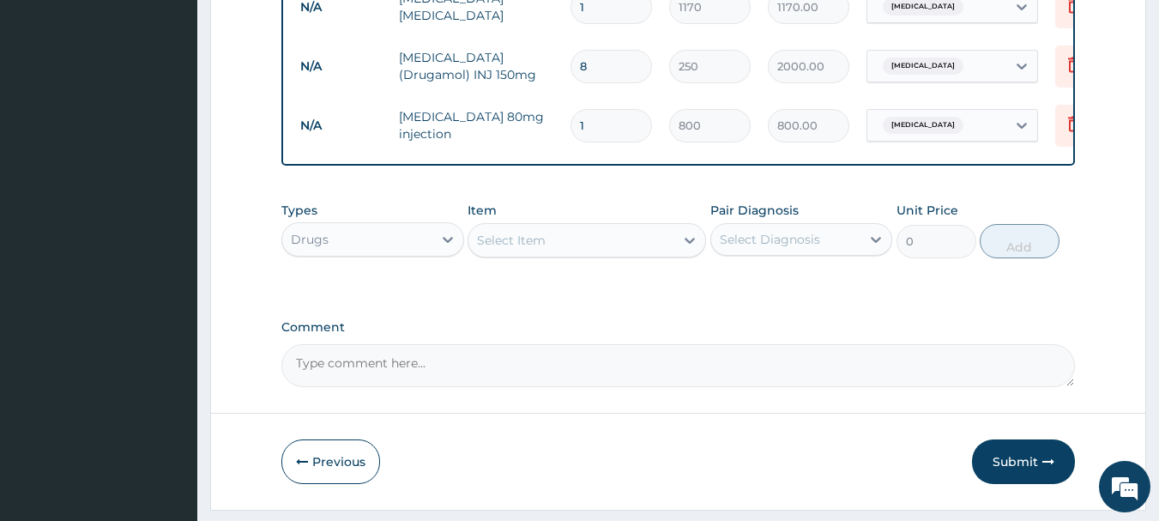
type input "0.00"
type input "6"
type input "4800.00"
type input "6"
click at [527, 249] on div "Select Item" at bounding box center [511, 240] width 69 height 17
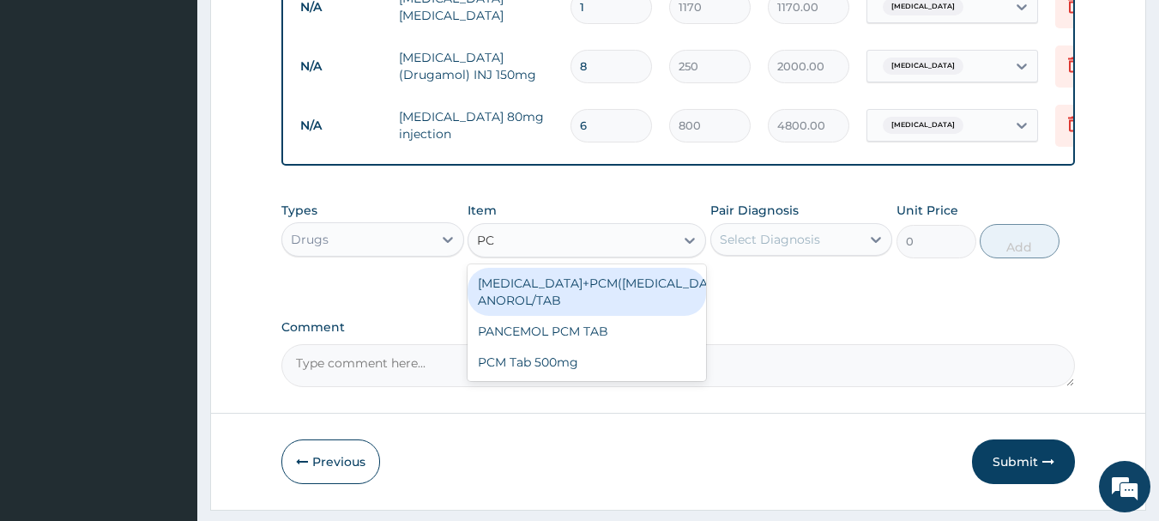
type input "PCM"
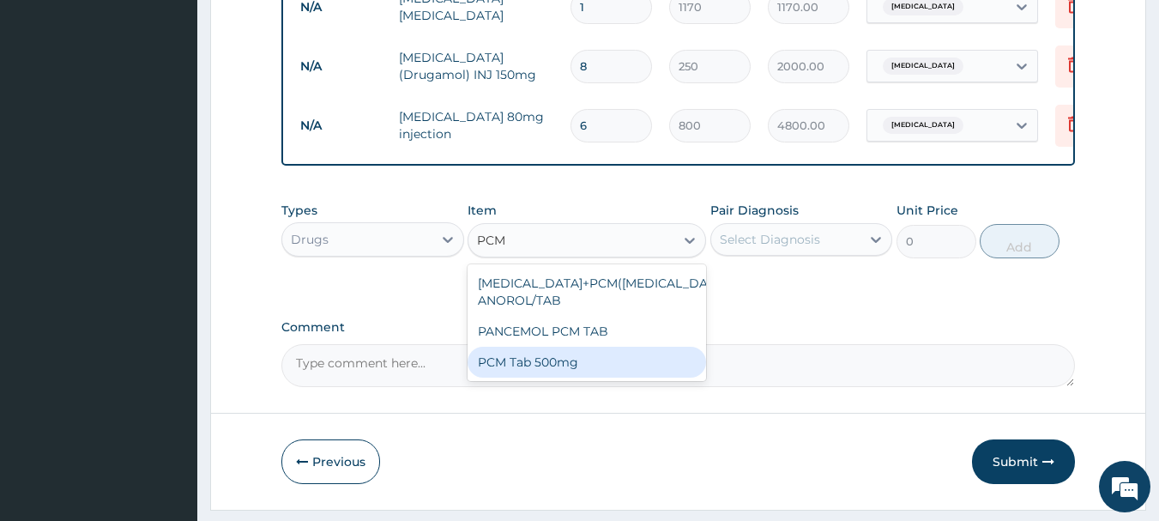
click at [526, 372] on div "PCM Tab 500mg" at bounding box center [586, 362] width 238 height 31
type input "20"
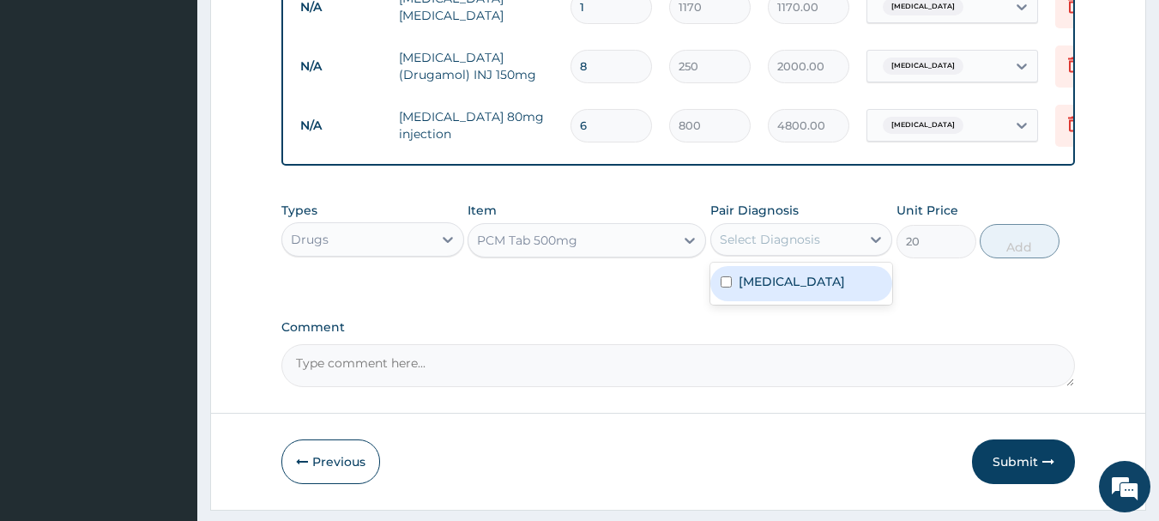
click at [784, 248] on div "Select Diagnosis" at bounding box center [770, 239] width 100 height 17
drag, startPoint x: 799, startPoint y: 292, endPoint x: 864, endPoint y: 274, distance: 67.6
click at [805, 291] on div "Malaria" at bounding box center [801, 283] width 183 height 35
checkbox input "true"
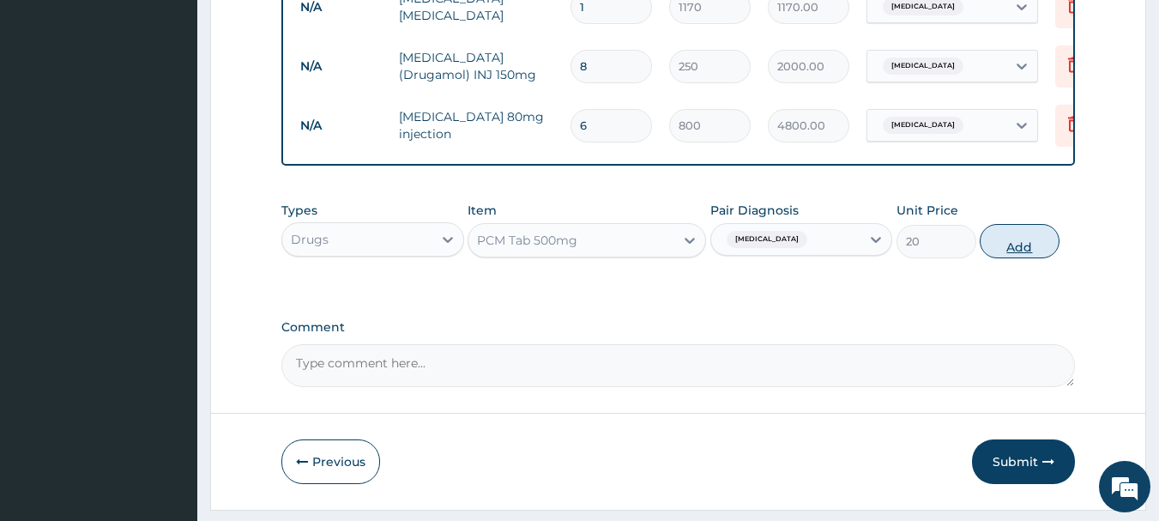
click at [1003, 254] on button "Add" at bounding box center [1020, 241] width 80 height 34
type input "0"
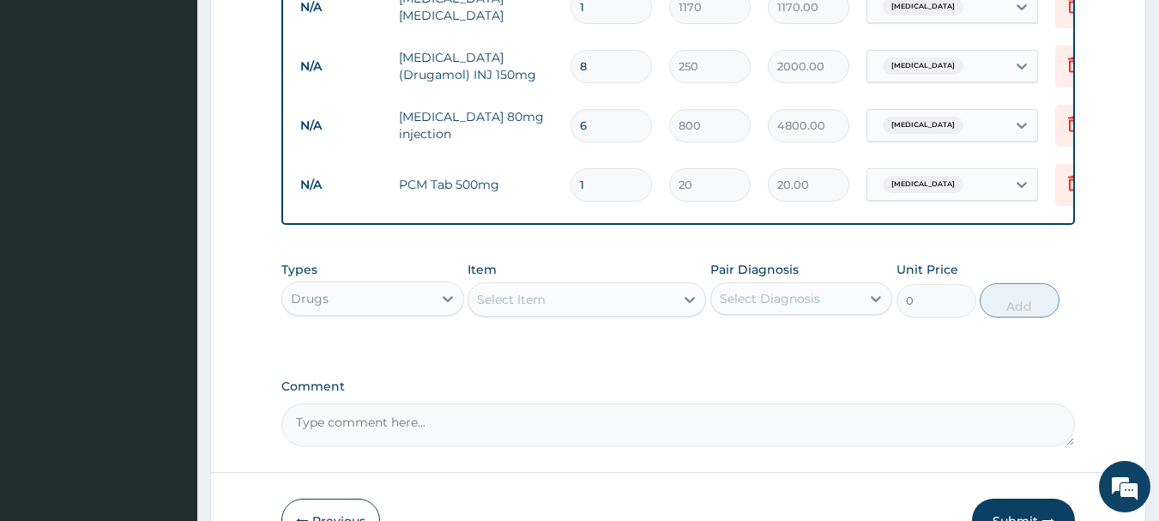
type input "18"
type input "360.00"
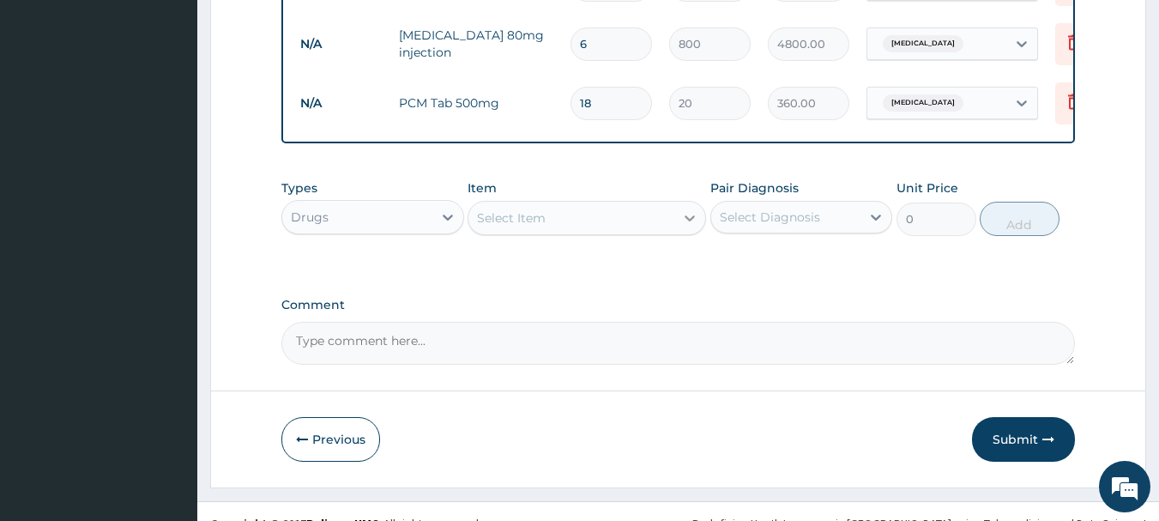
scroll to position [884, 0]
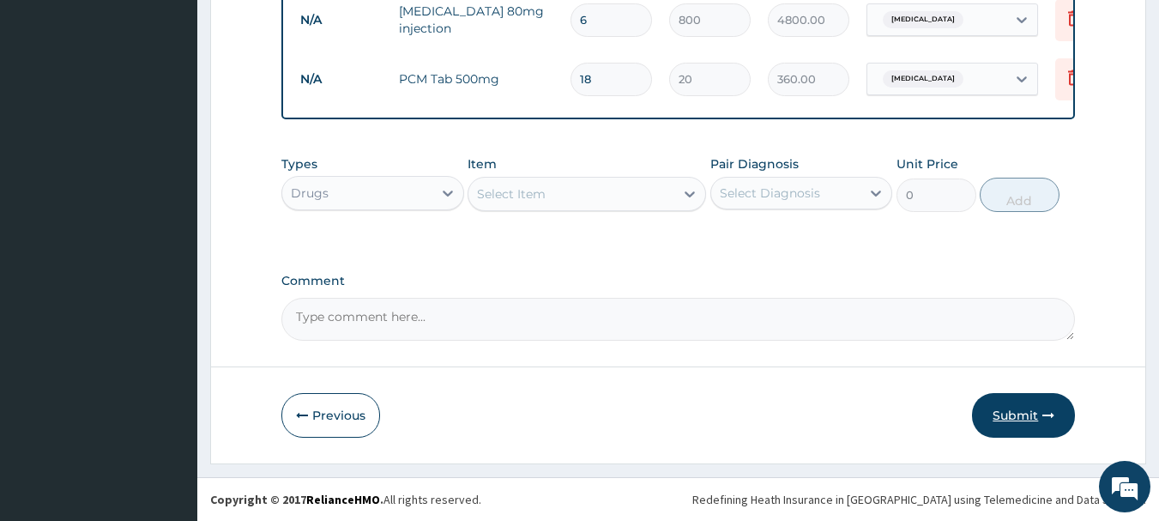
type input "18"
click at [1034, 407] on button "Submit" at bounding box center [1023, 415] width 103 height 45
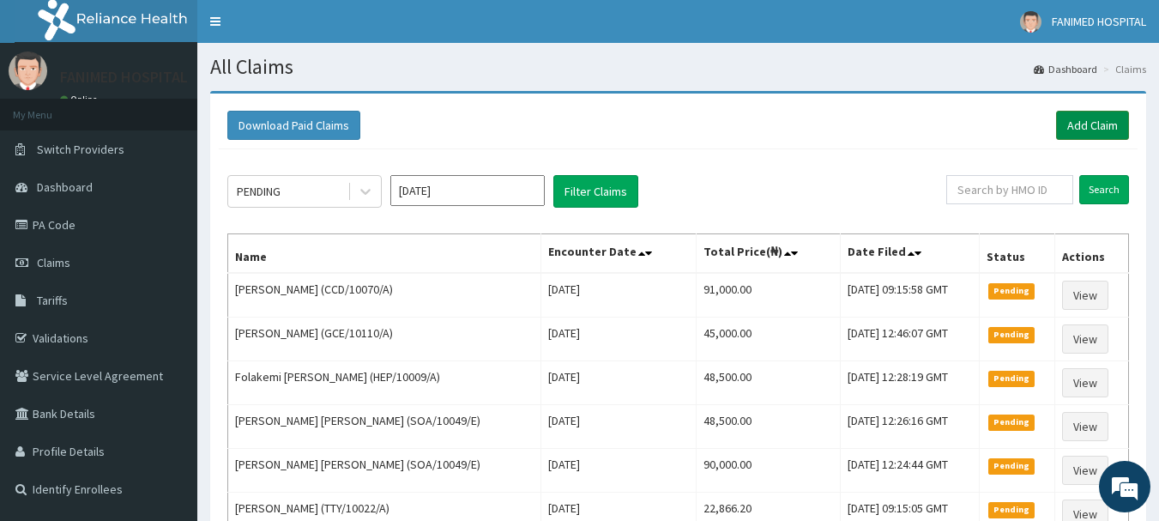
click at [1089, 125] on link "Add Claim" at bounding box center [1092, 125] width 73 height 29
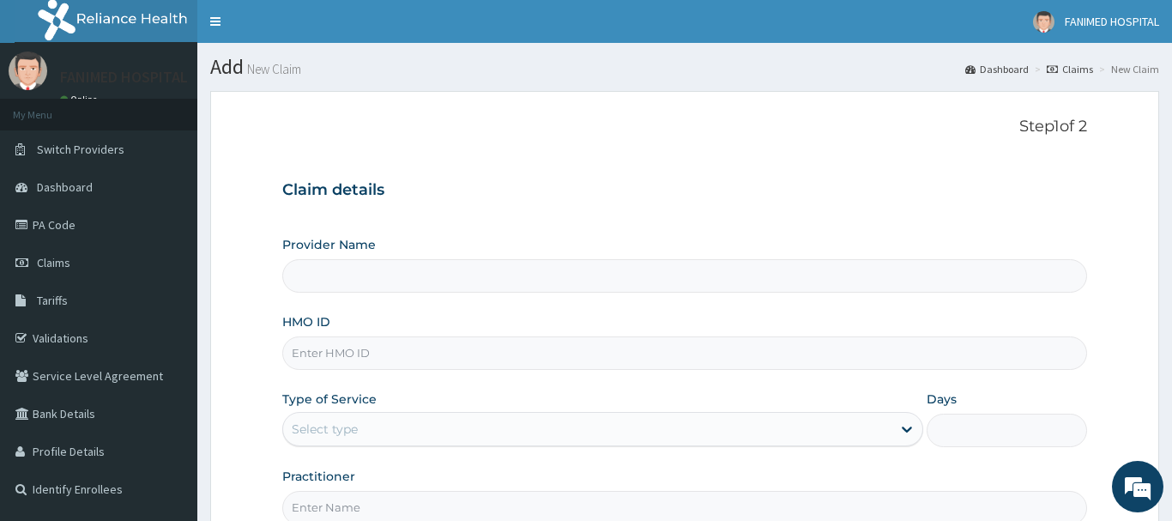
type input "[GEOGRAPHIC_DATA]"
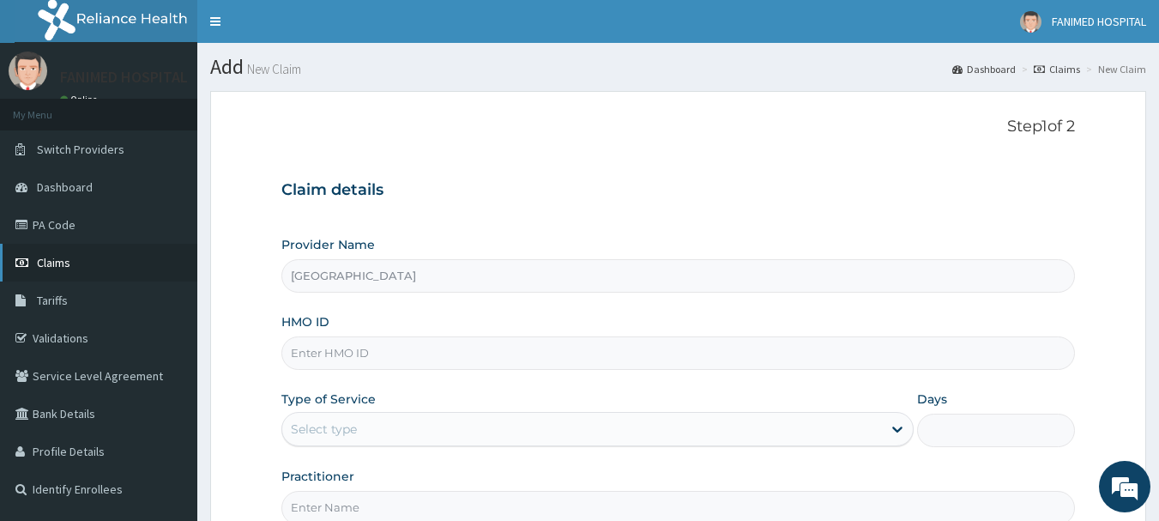
click at [55, 258] on span "Claims" at bounding box center [53, 262] width 33 height 15
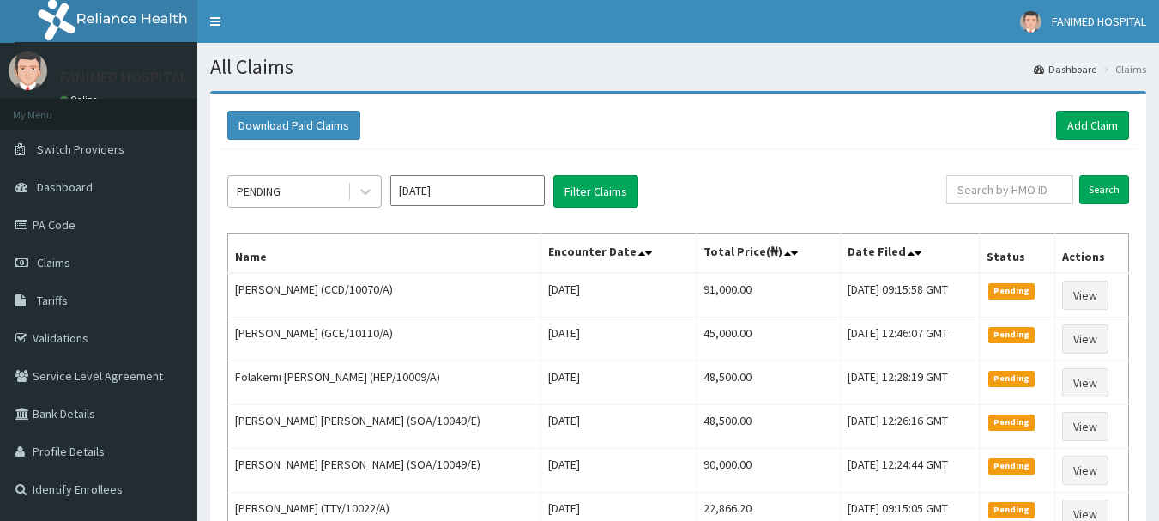
click at [285, 186] on div "PENDING" at bounding box center [287, 191] width 119 height 27
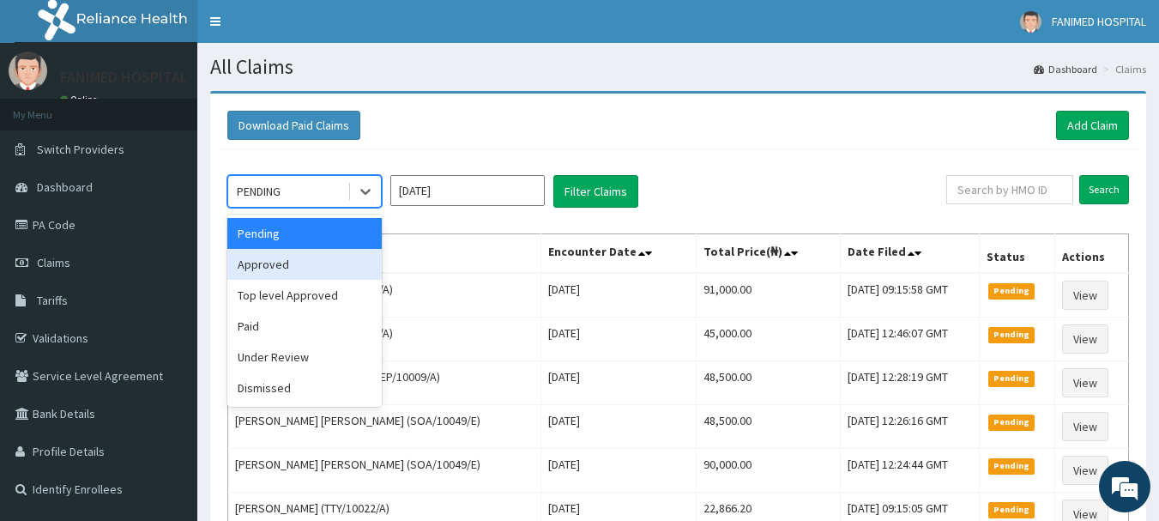
click at [323, 271] on div "Approved" at bounding box center [304, 264] width 154 height 31
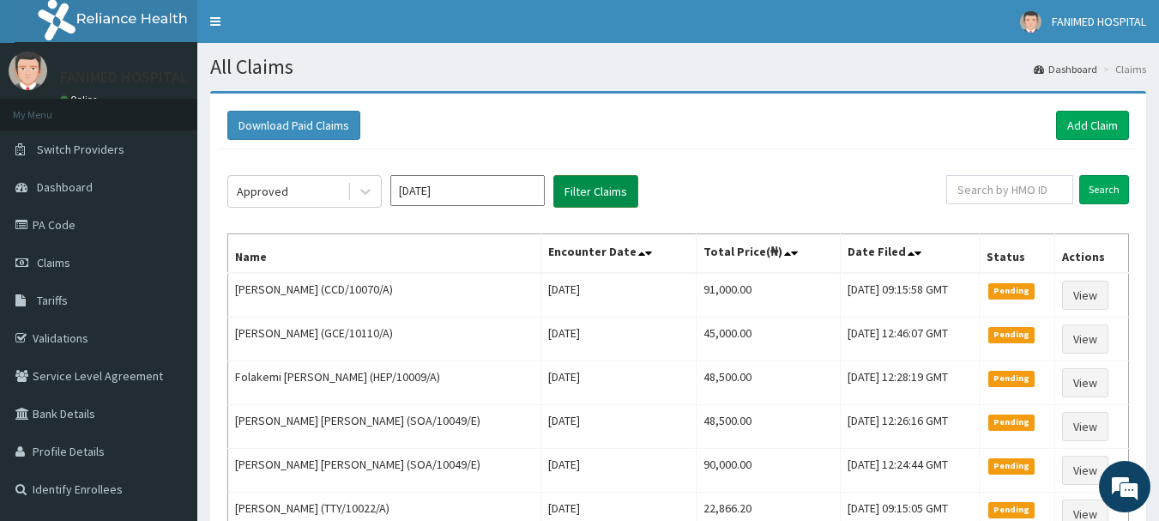
click at [577, 190] on button "Filter Claims" at bounding box center [595, 191] width 85 height 33
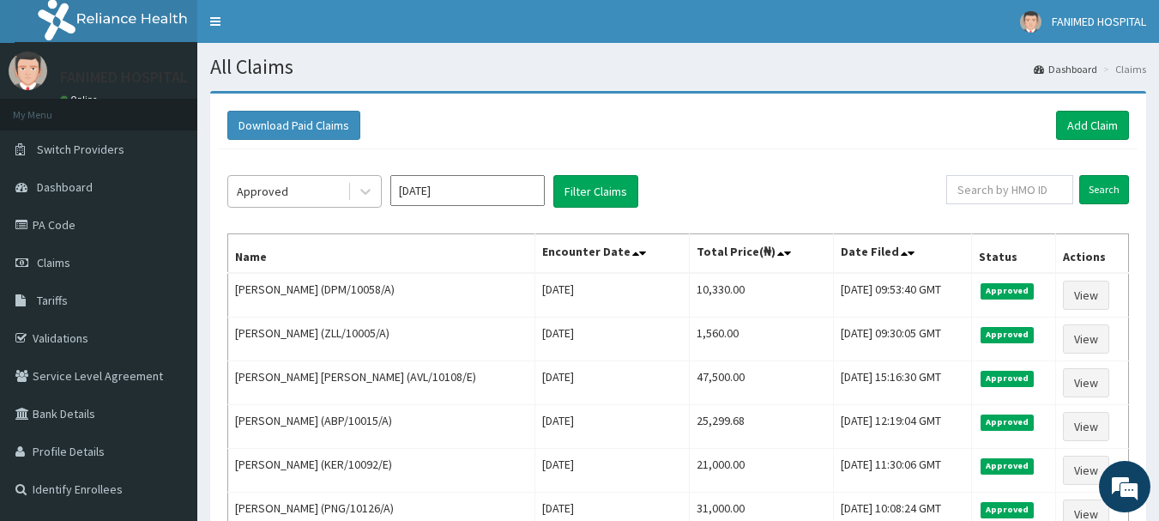
click at [305, 193] on div "Approved" at bounding box center [287, 191] width 119 height 27
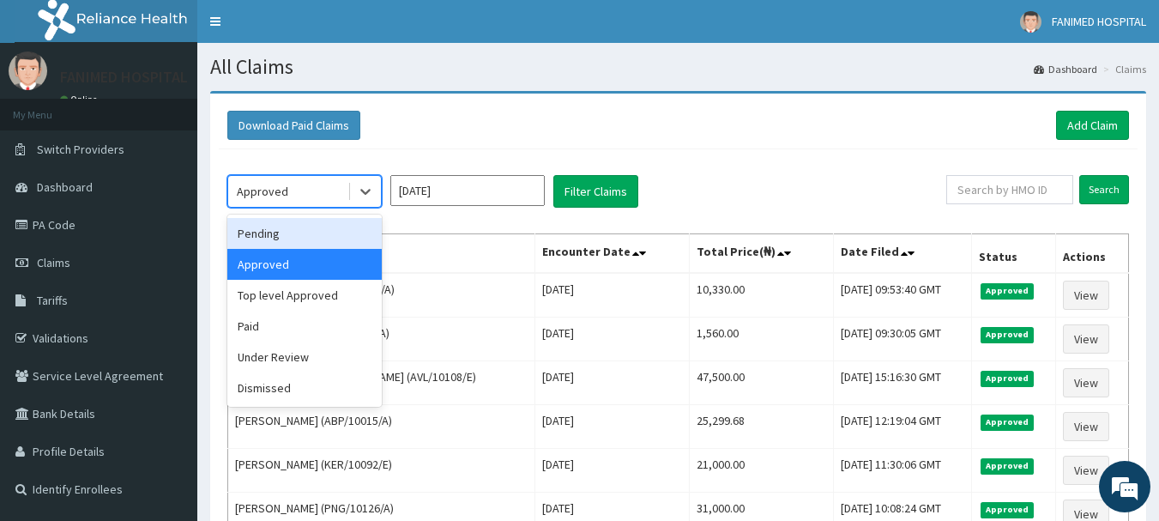
click at [280, 232] on div "Pending" at bounding box center [304, 233] width 154 height 31
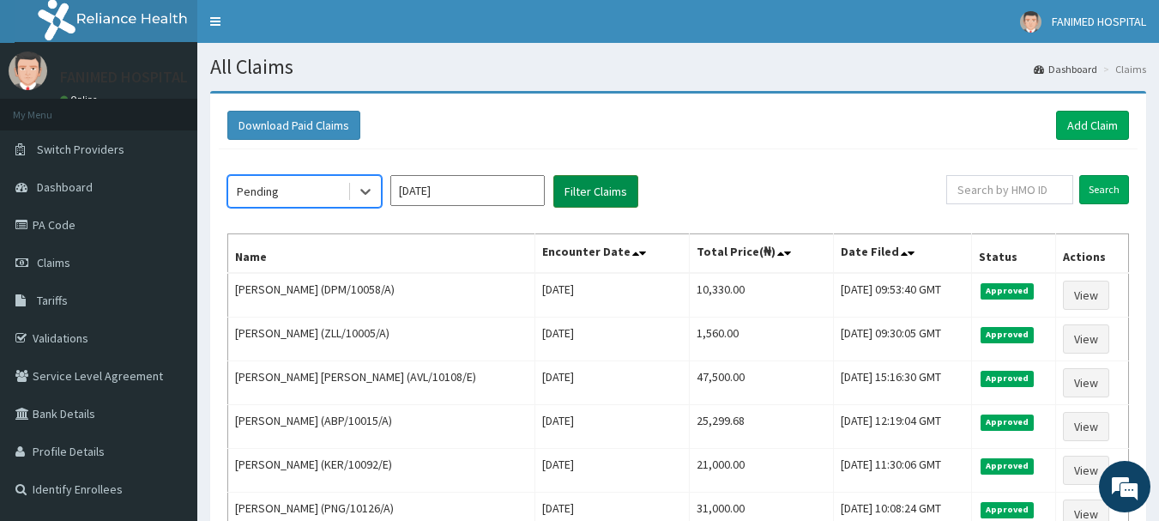
click at [586, 193] on button "Filter Claims" at bounding box center [595, 191] width 85 height 33
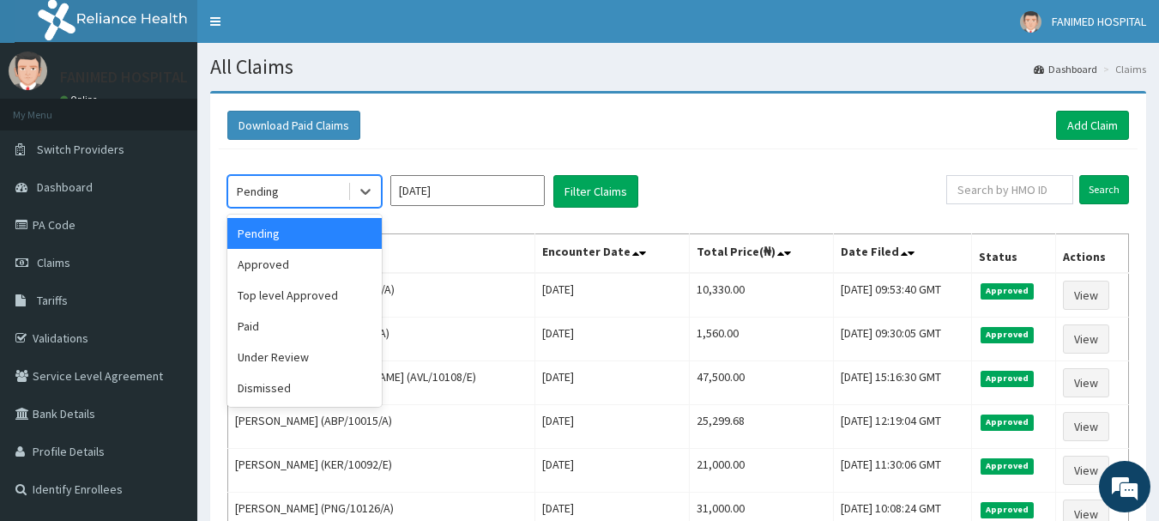
click at [307, 202] on div "Pending" at bounding box center [287, 191] width 119 height 27
click at [279, 264] on div "Approved" at bounding box center [304, 264] width 154 height 31
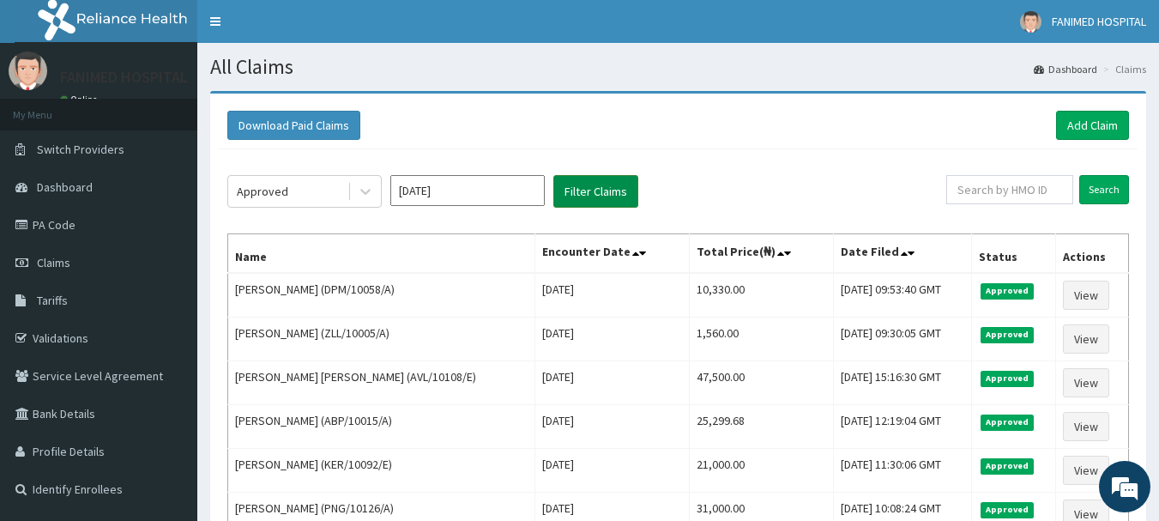
click at [579, 199] on button "Filter Claims" at bounding box center [595, 191] width 85 height 33
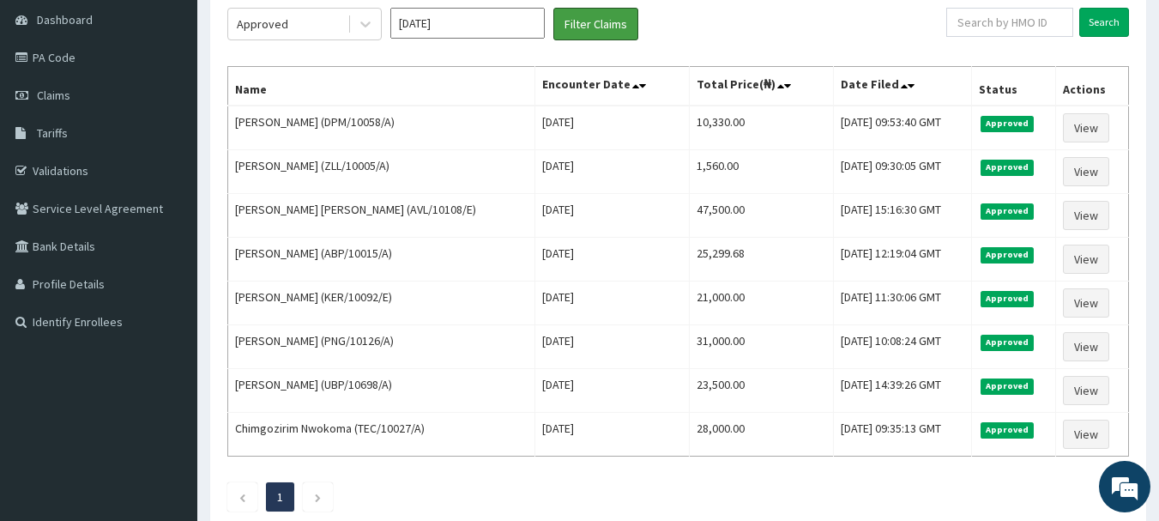
scroll to position [18, 0]
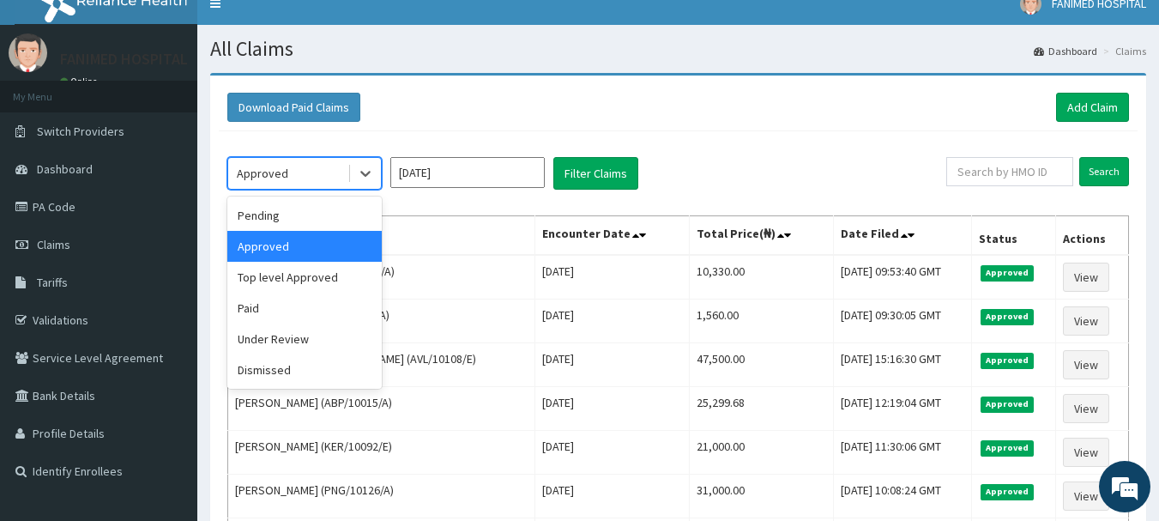
click at [286, 177] on div "Approved" at bounding box center [287, 173] width 119 height 27
click at [276, 219] on div "Pending" at bounding box center [304, 215] width 154 height 31
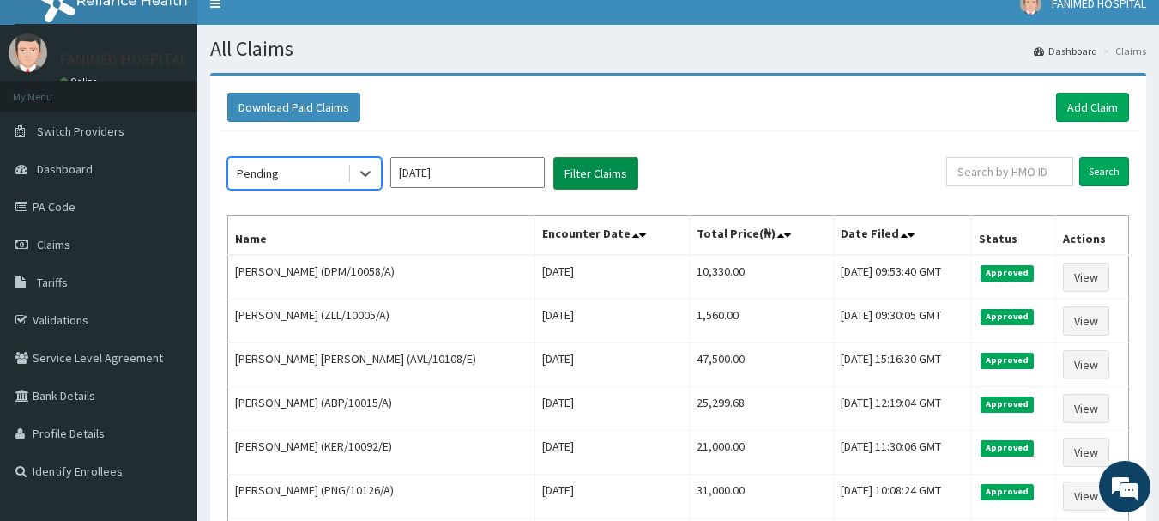
click at [592, 180] on button "Filter Claims" at bounding box center [595, 173] width 85 height 33
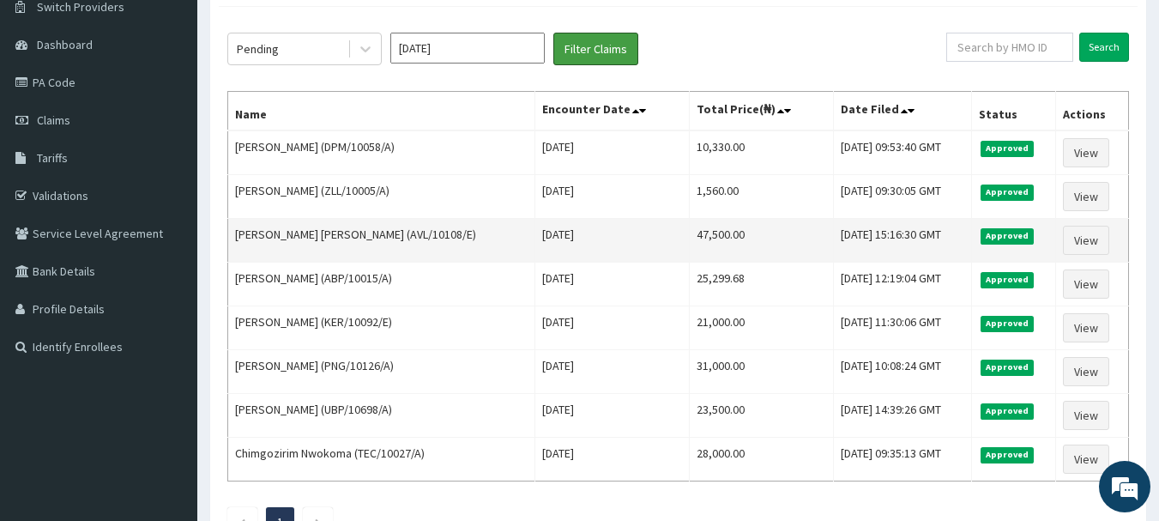
scroll to position [0, 0]
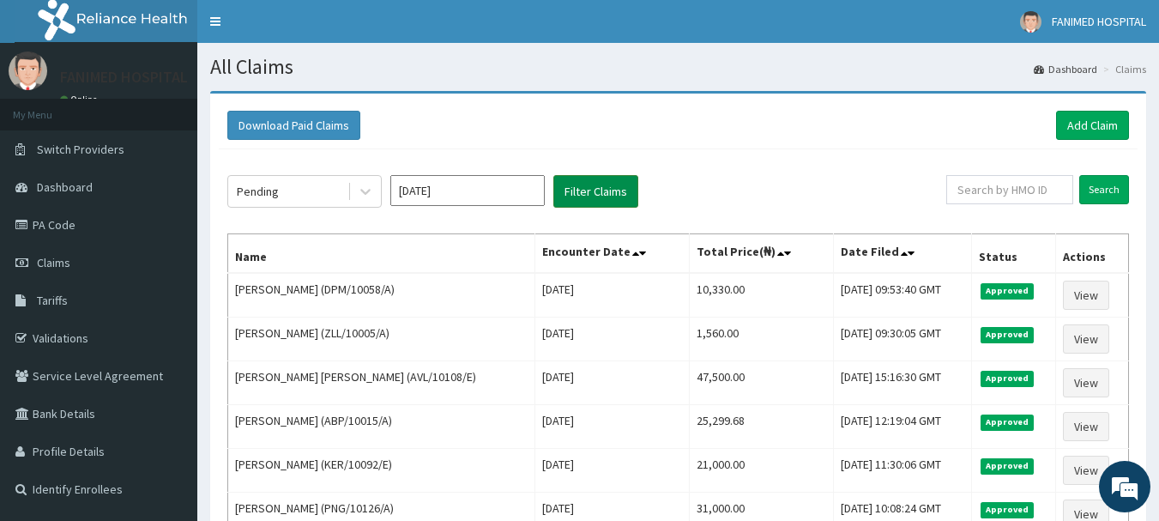
click at [586, 189] on button "Filter Claims" at bounding box center [595, 191] width 85 height 33
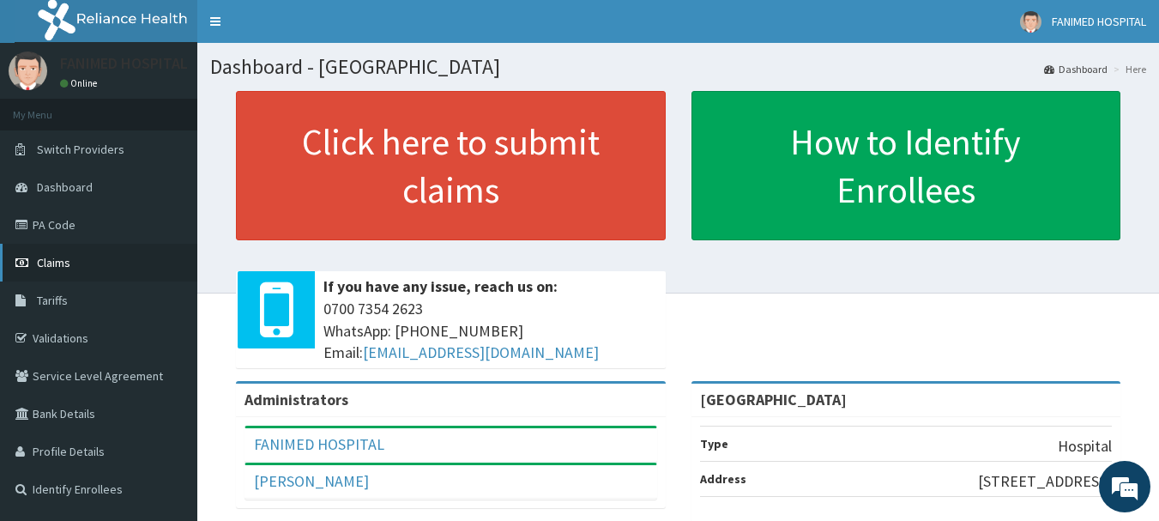
click at [71, 270] on link "Claims" at bounding box center [98, 263] width 197 height 38
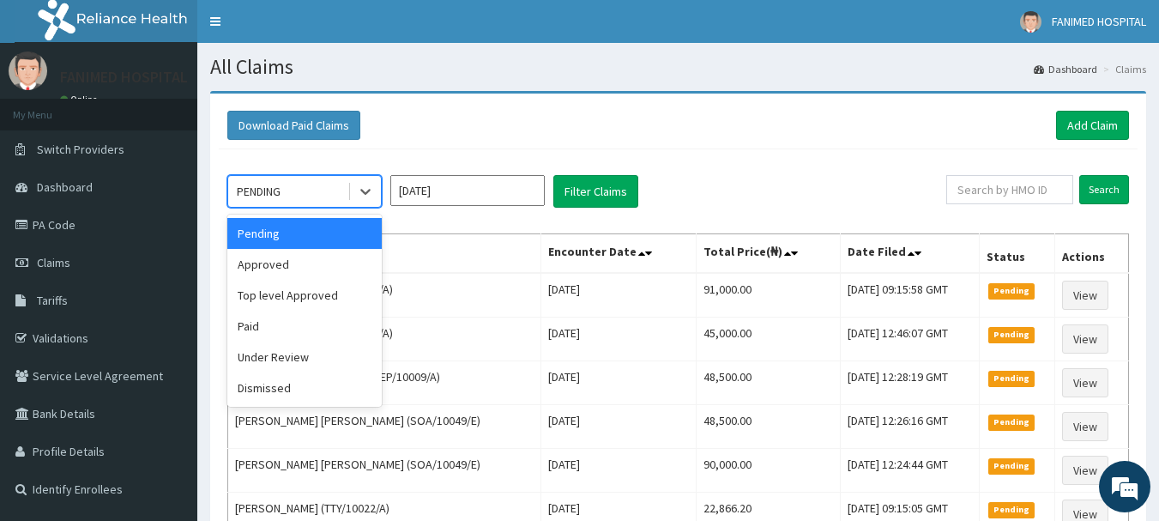
click at [306, 188] on div "PENDING" at bounding box center [287, 191] width 119 height 27
click at [607, 191] on button "Filter Claims" at bounding box center [595, 191] width 85 height 33
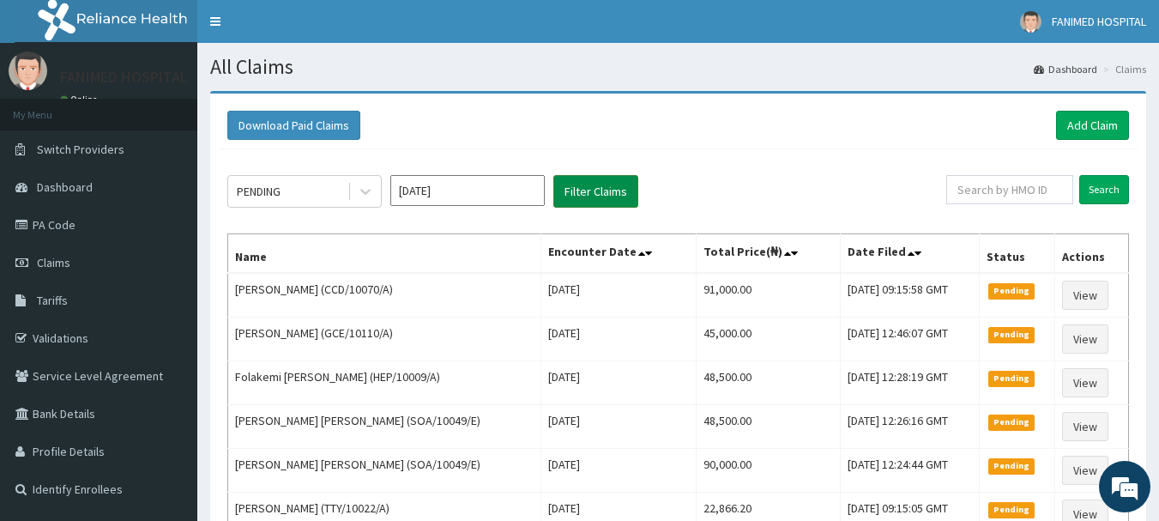
click at [600, 187] on button "Filter Claims" at bounding box center [595, 191] width 85 height 33
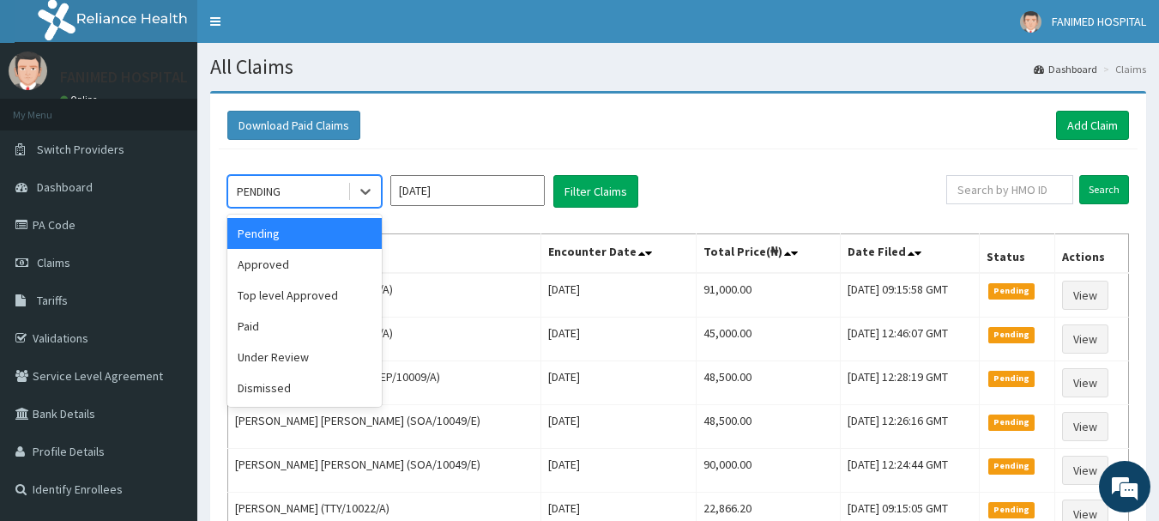
click at [280, 196] on div "PENDING" at bounding box center [259, 191] width 44 height 17
drag, startPoint x: 252, startPoint y: 320, endPoint x: 344, endPoint y: 259, distance: 110.1
click at [252, 317] on div "Paid" at bounding box center [304, 325] width 154 height 31
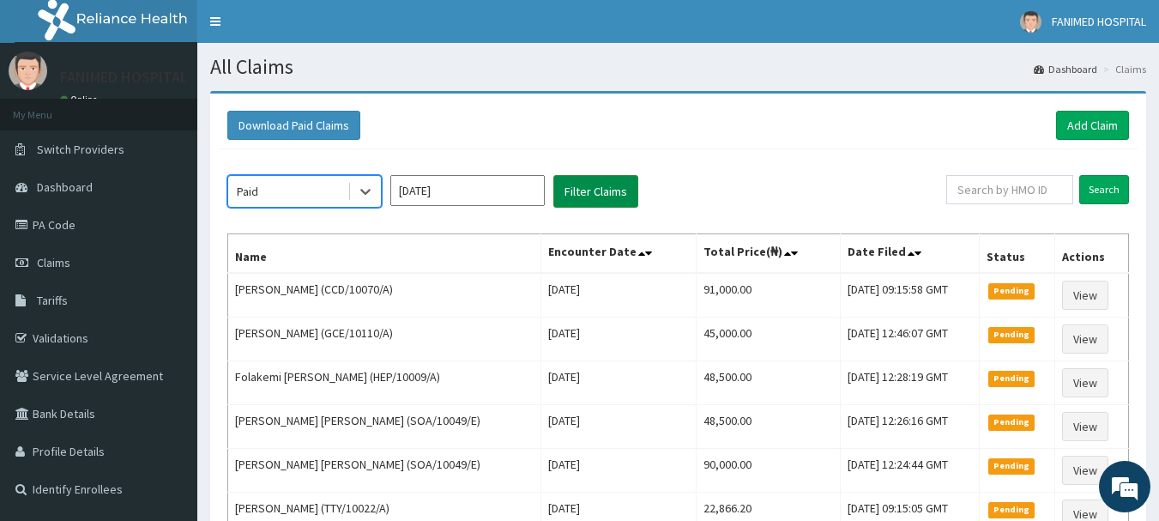
click at [562, 192] on button "Filter Claims" at bounding box center [595, 191] width 85 height 33
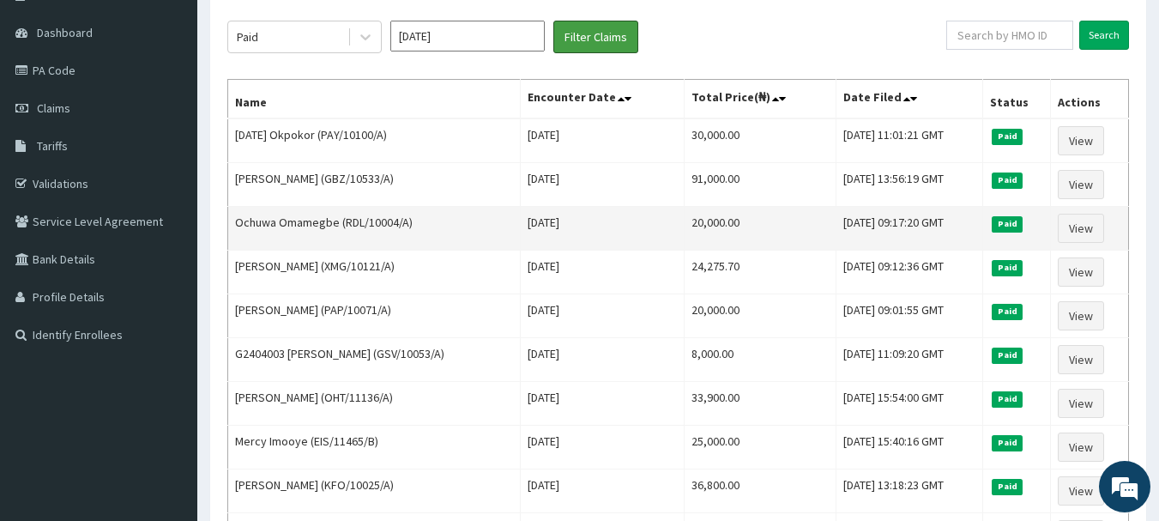
scroll to position [172, 0]
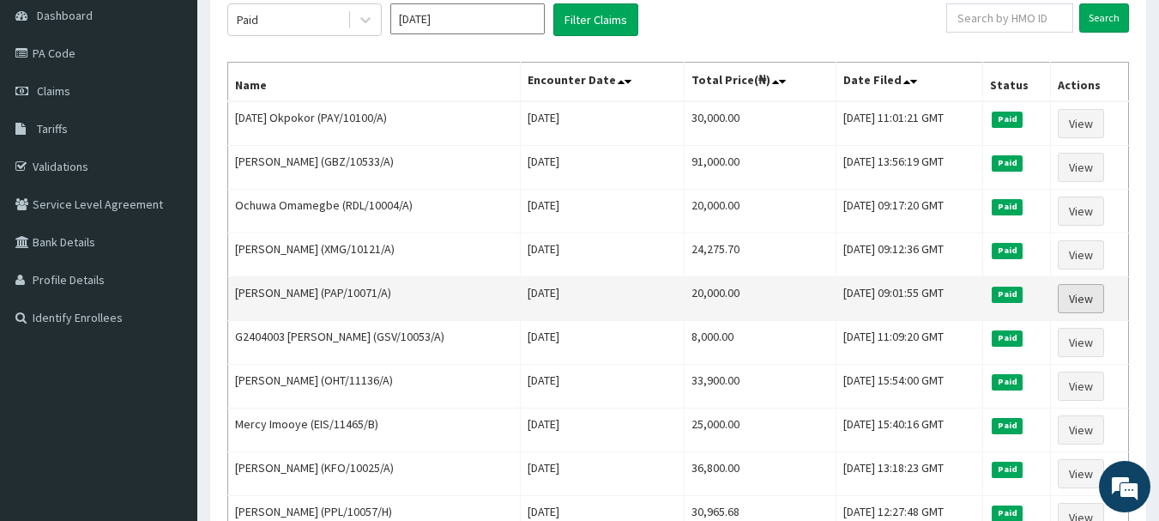
click at [1083, 295] on link "View" at bounding box center [1081, 298] width 46 height 29
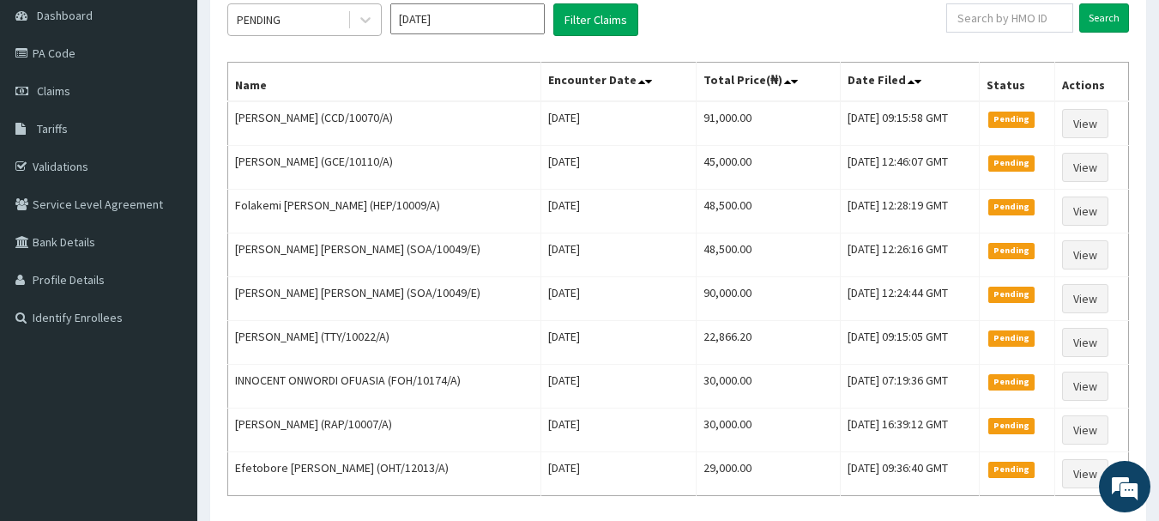
click at [298, 12] on div "PENDING" at bounding box center [287, 19] width 119 height 27
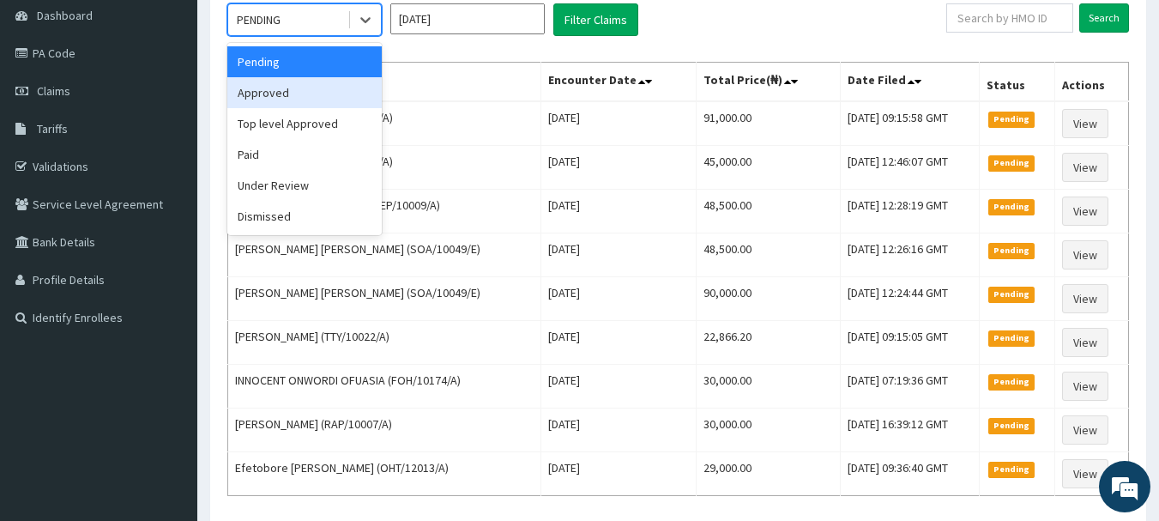
click at [293, 93] on div "Approved" at bounding box center [304, 92] width 154 height 31
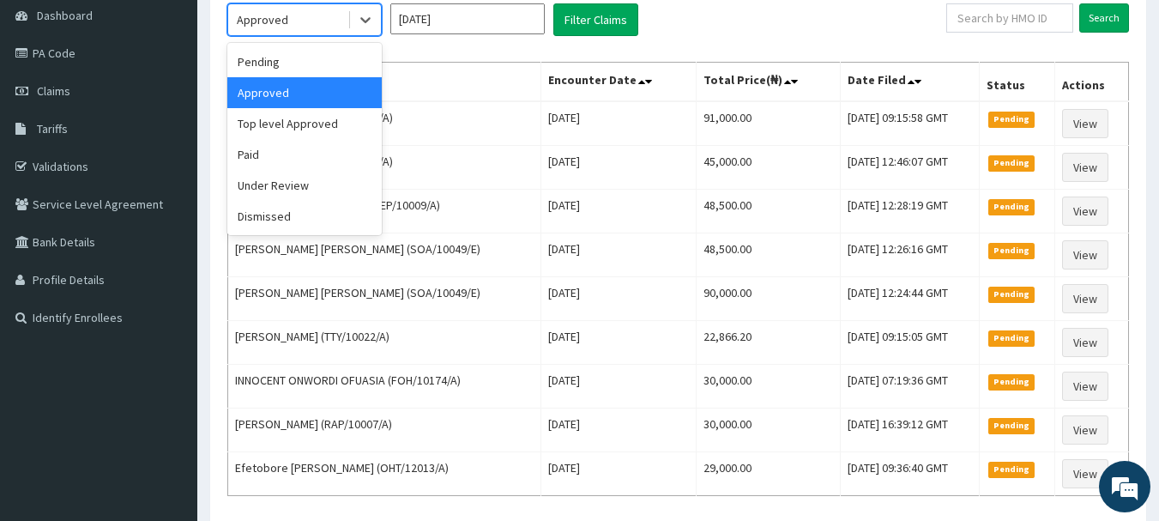
click at [315, 13] on div "Approved" at bounding box center [287, 19] width 119 height 27
click at [283, 147] on div "Paid" at bounding box center [304, 154] width 154 height 31
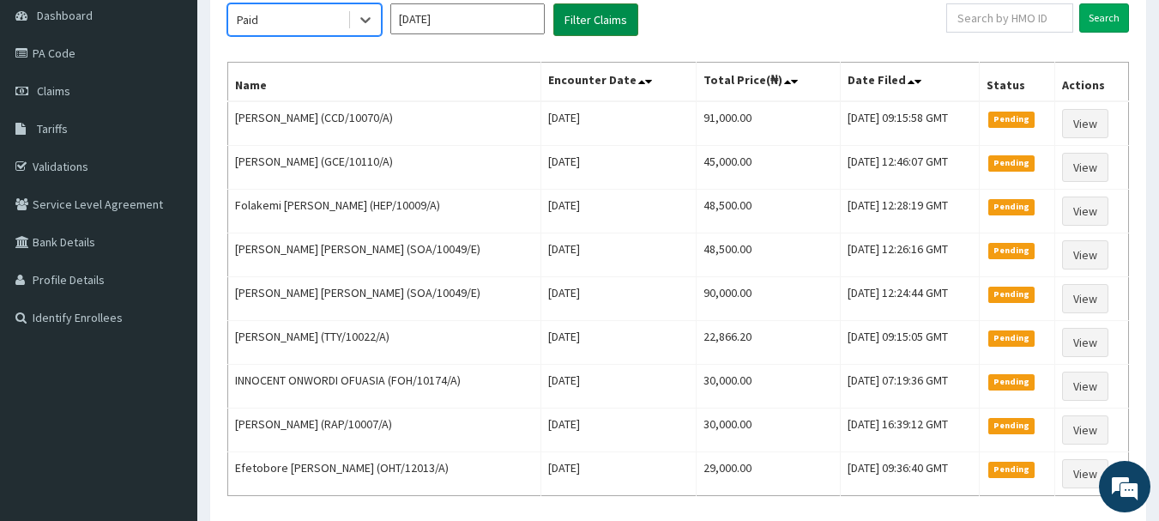
click at [580, 21] on button "Filter Claims" at bounding box center [595, 19] width 85 height 33
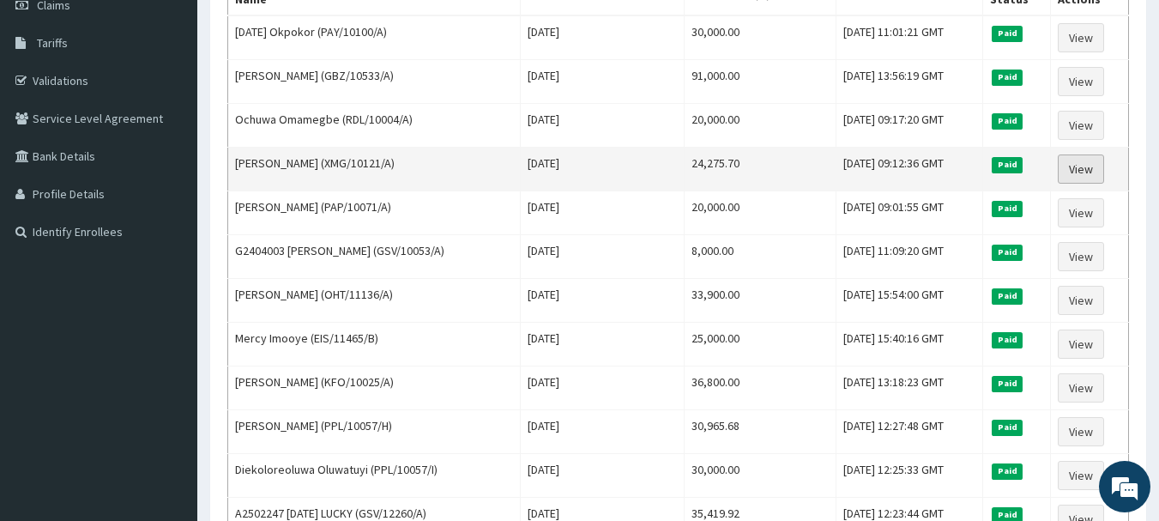
click at [1090, 165] on link "View" at bounding box center [1081, 168] width 46 height 29
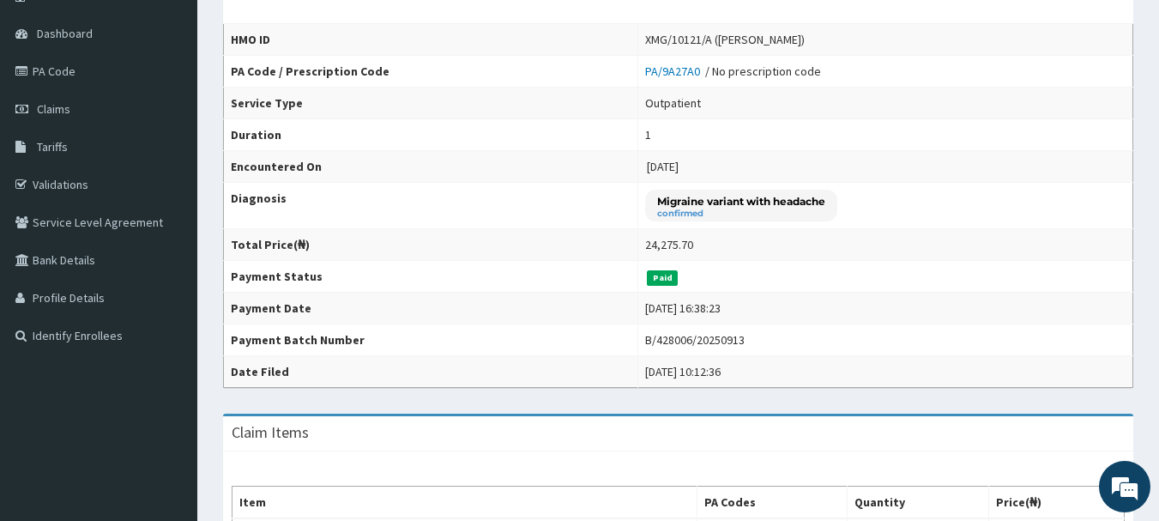
scroll to position [86, 0]
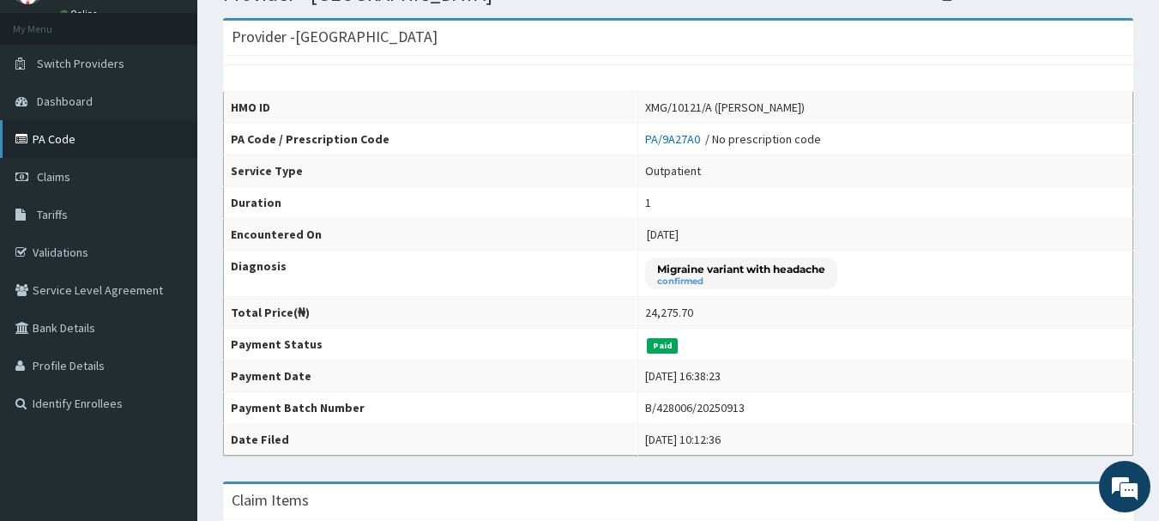
click at [77, 142] on link "PA Code" at bounding box center [98, 139] width 197 height 38
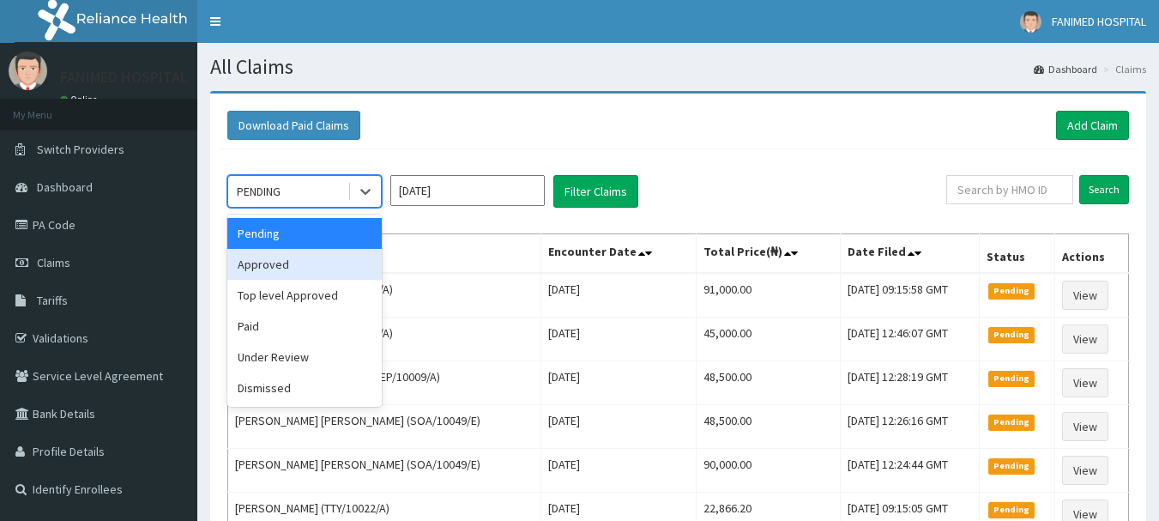
click at [280, 269] on div "Approved" at bounding box center [304, 264] width 154 height 31
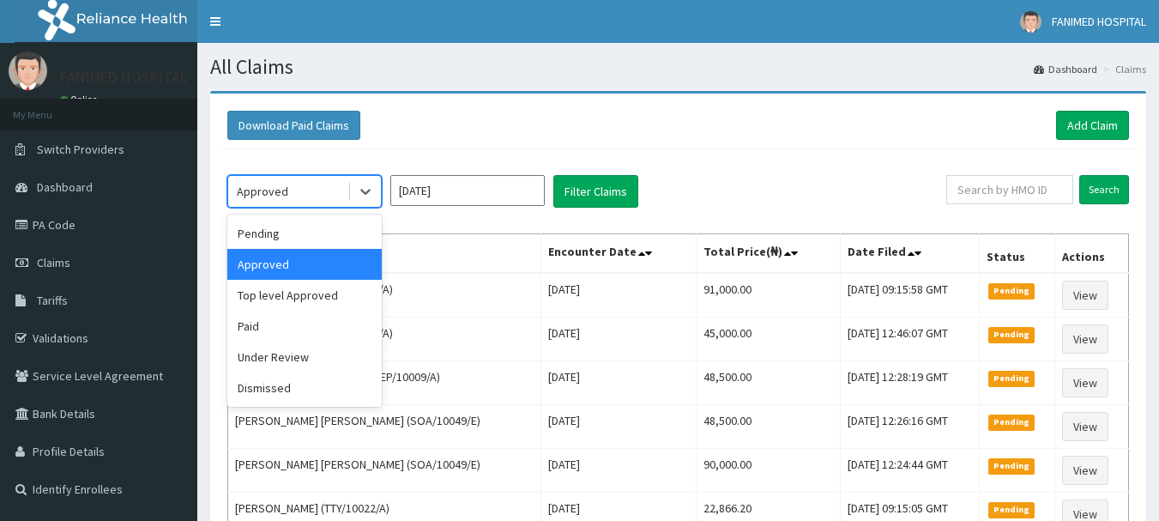
click at [267, 193] on div "Approved" at bounding box center [262, 191] width 51 height 17
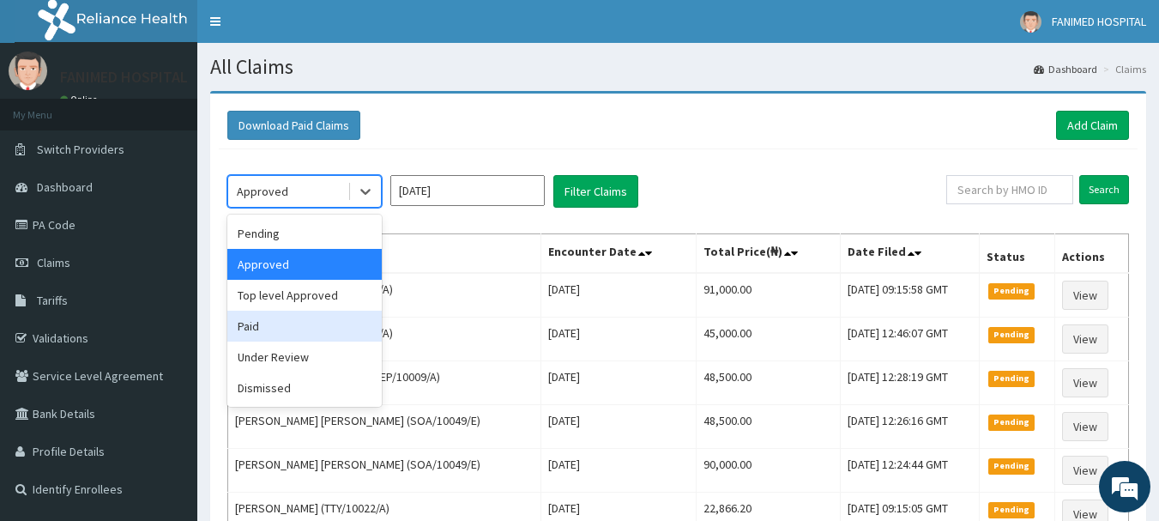
click at [258, 320] on div "Paid" at bounding box center [304, 325] width 154 height 31
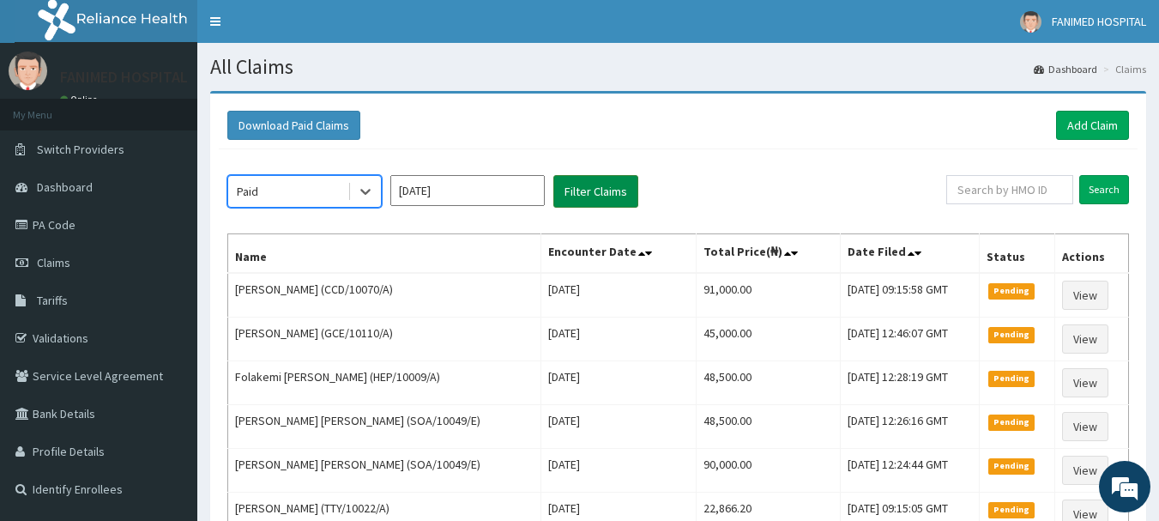
click at [588, 190] on button "Filter Claims" at bounding box center [595, 191] width 85 height 33
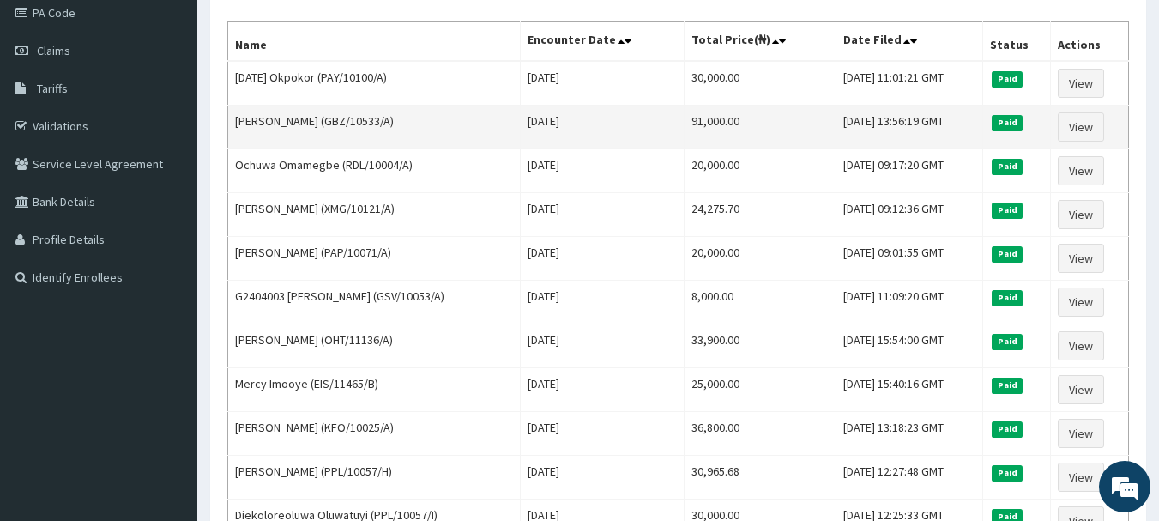
scroll to position [172, 0]
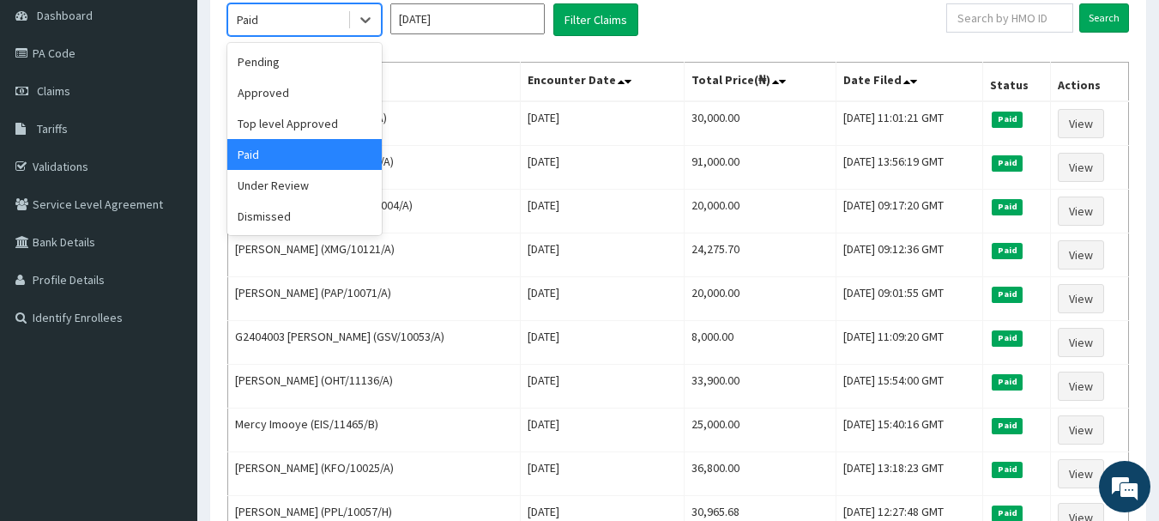
click at [314, 18] on div "Paid" at bounding box center [287, 19] width 119 height 27
click at [271, 63] on div "Pending" at bounding box center [304, 61] width 154 height 31
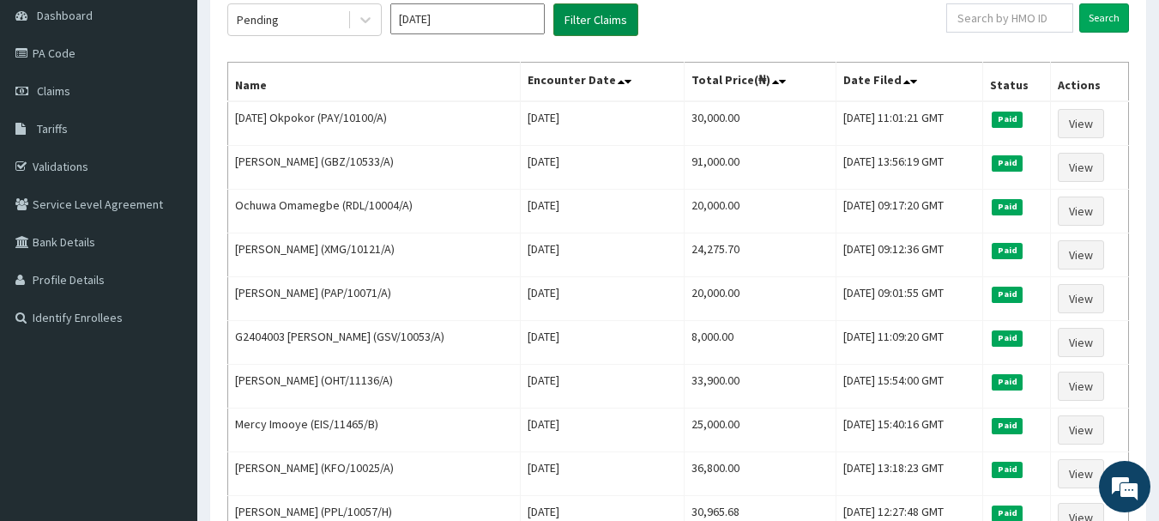
click at [602, 23] on button "Filter Claims" at bounding box center [595, 19] width 85 height 33
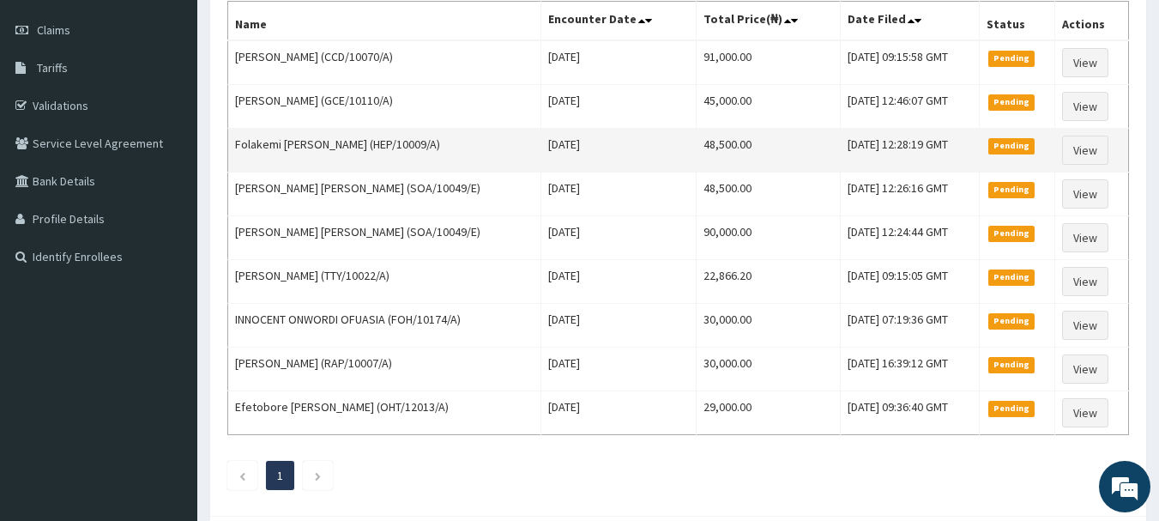
scroll to position [257, 0]
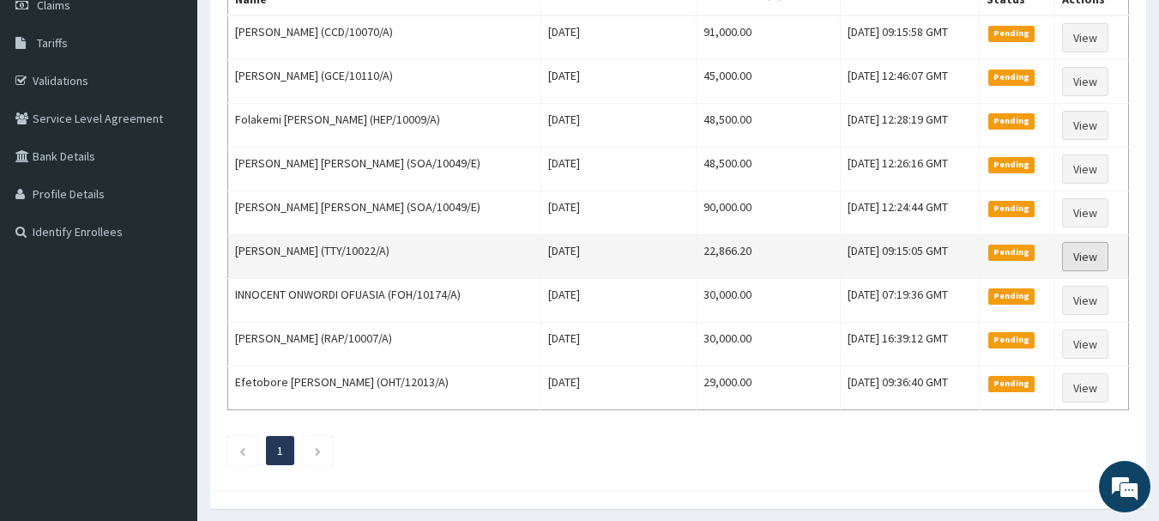
click at [1082, 257] on link "View" at bounding box center [1085, 256] width 46 height 29
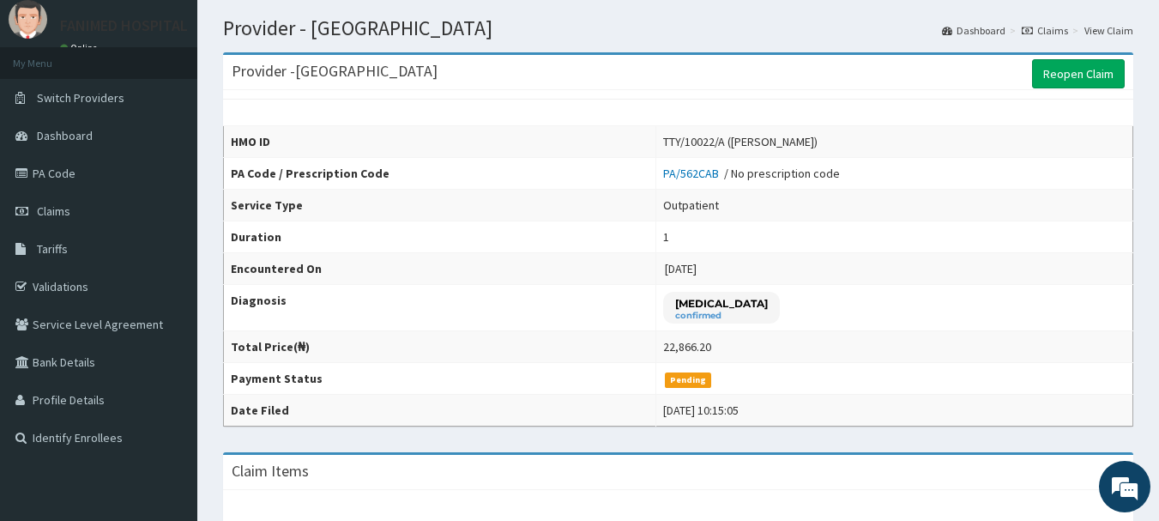
scroll to position [86, 0]
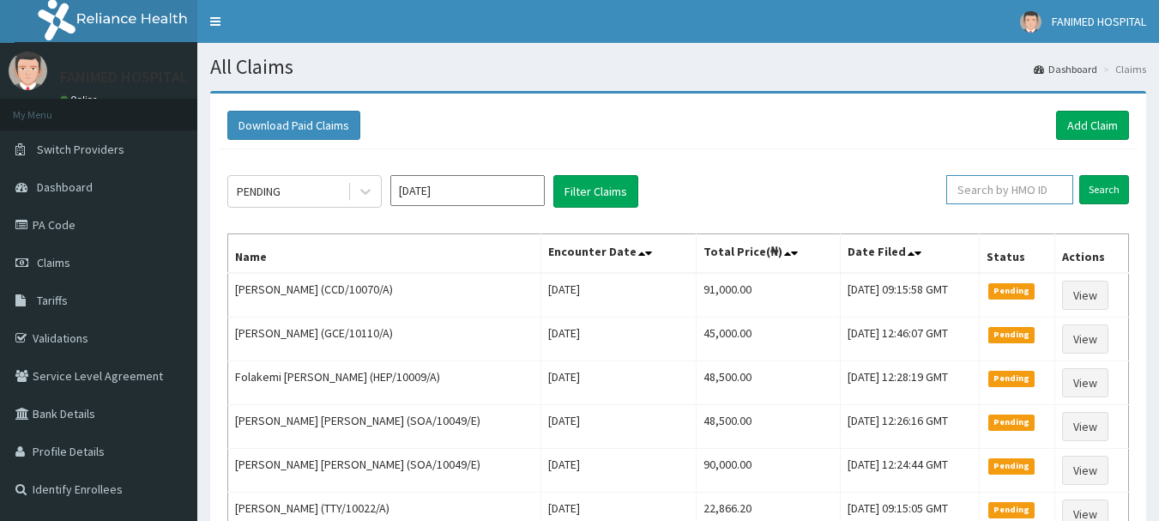
click at [1053, 194] on input "text" at bounding box center [1009, 189] width 127 height 29
paste input "ICN/10159/A"
type input "ICN/10159/A"
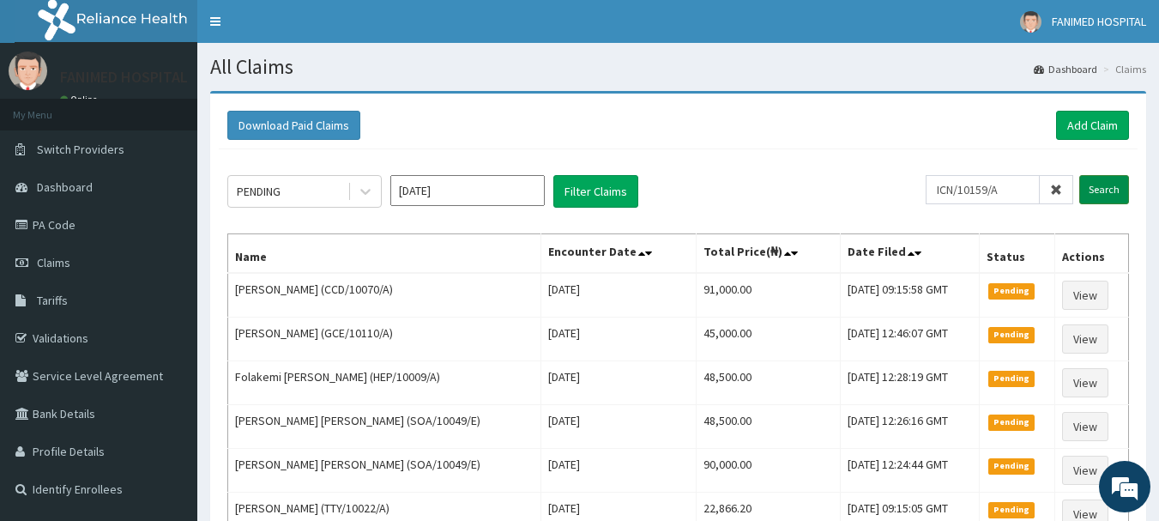
click at [1112, 185] on input "Search" at bounding box center [1104, 189] width 50 height 29
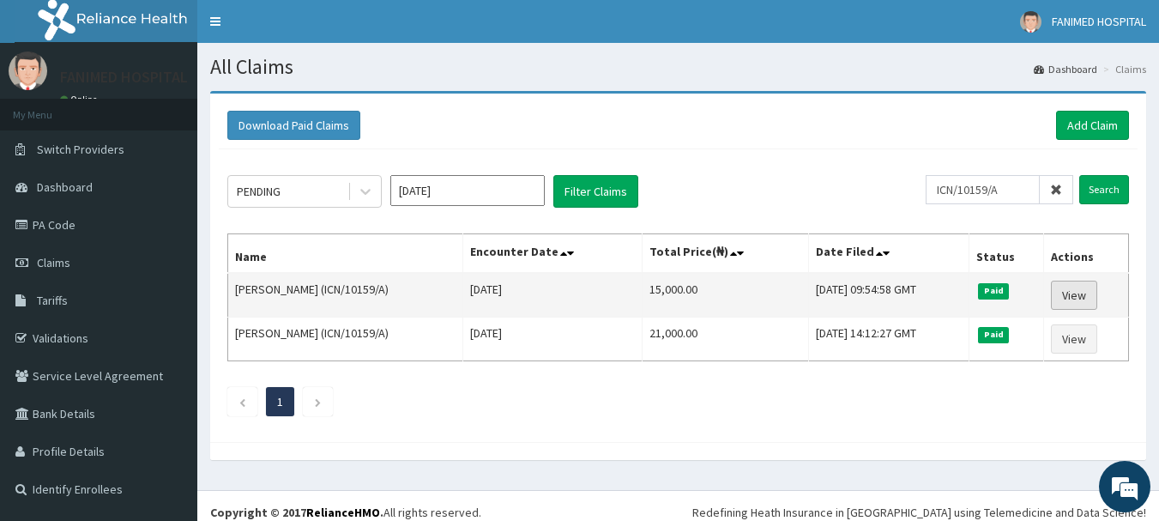
click at [1059, 297] on link "View" at bounding box center [1074, 294] width 46 height 29
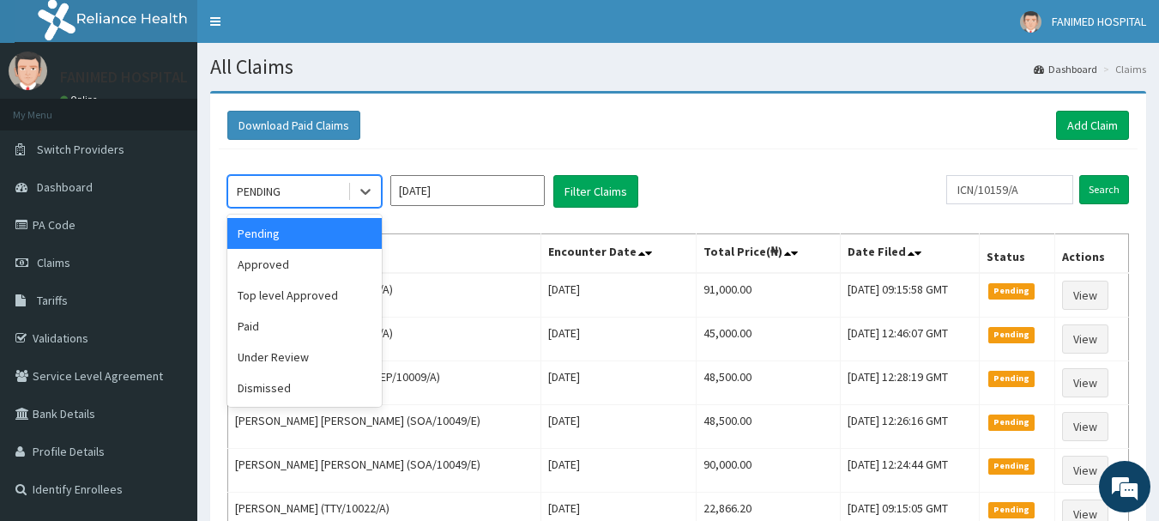
click at [286, 190] on div "PENDING" at bounding box center [287, 191] width 119 height 27
click at [262, 324] on div "Paid" at bounding box center [304, 325] width 154 height 31
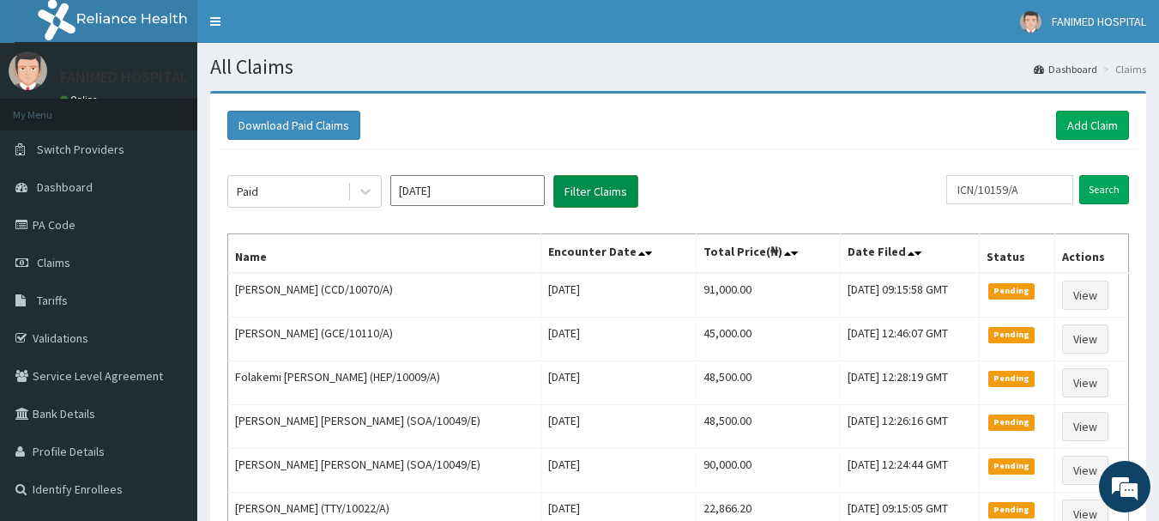
click at [573, 185] on button "Filter Claims" at bounding box center [595, 191] width 85 height 33
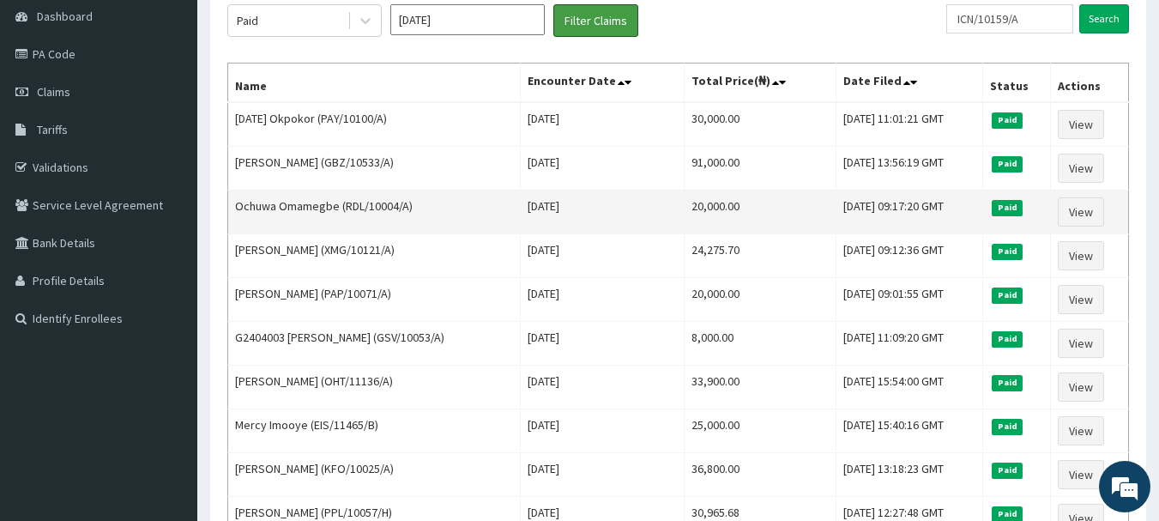
scroll to position [172, 0]
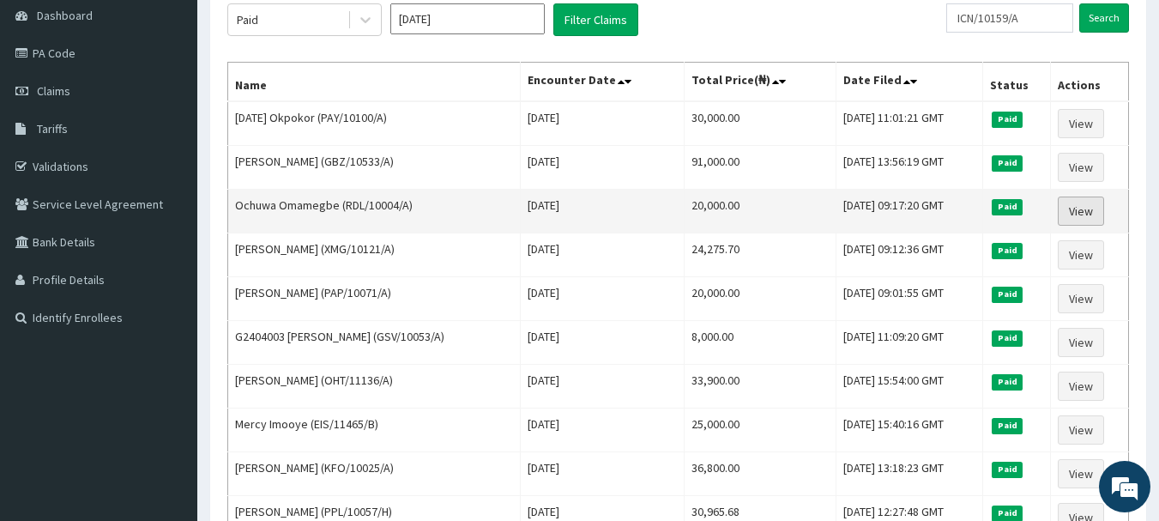
click at [1083, 219] on link "View" at bounding box center [1081, 210] width 46 height 29
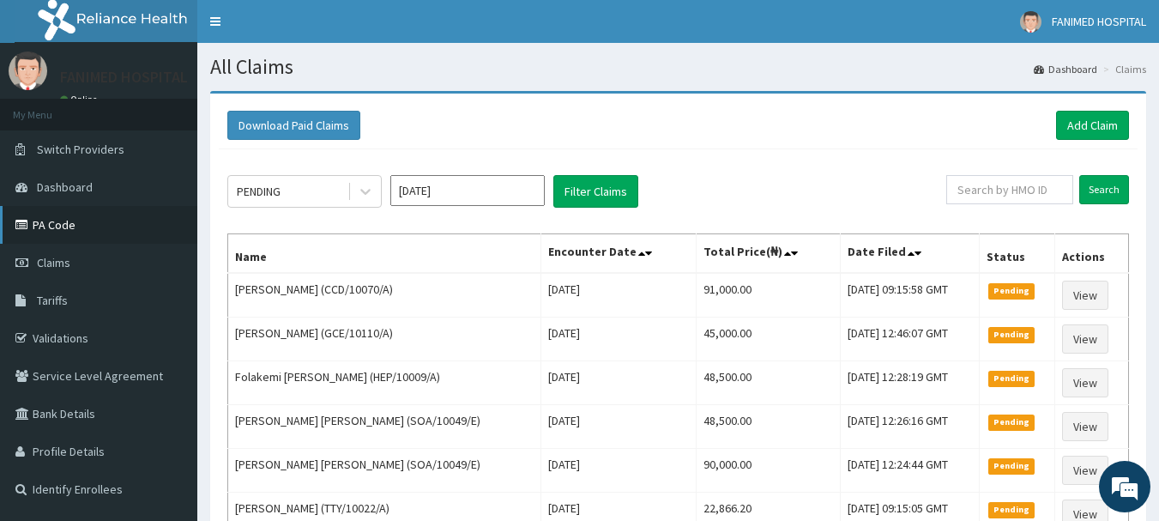
click at [63, 225] on link "PA Code" at bounding box center [98, 225] width 197 height 38
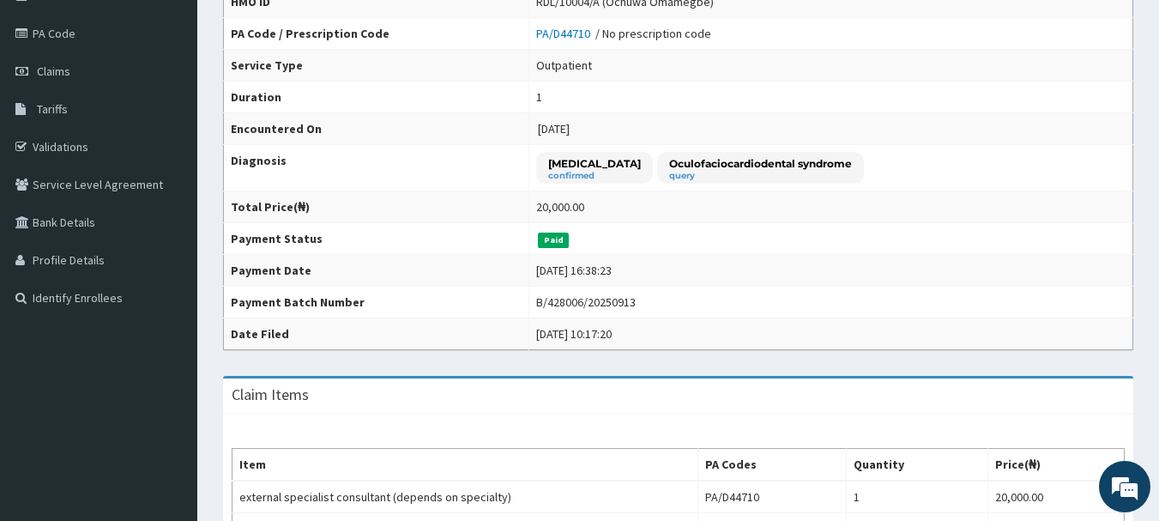
scroll to position [86, 0]
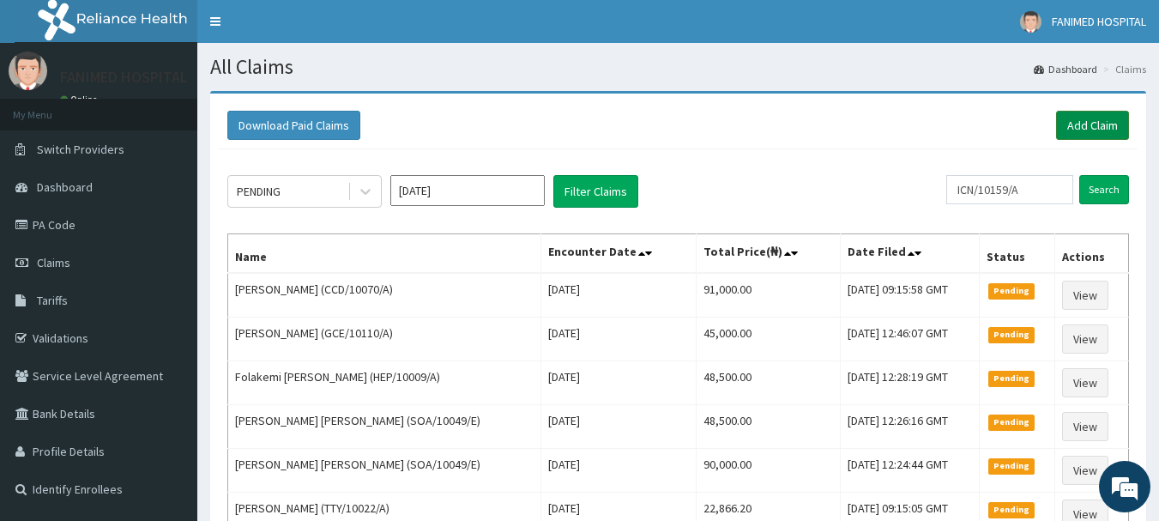
click at [1105, 124] on link "Add Claim" at bounding box center [1092, 125] width 73 height 29
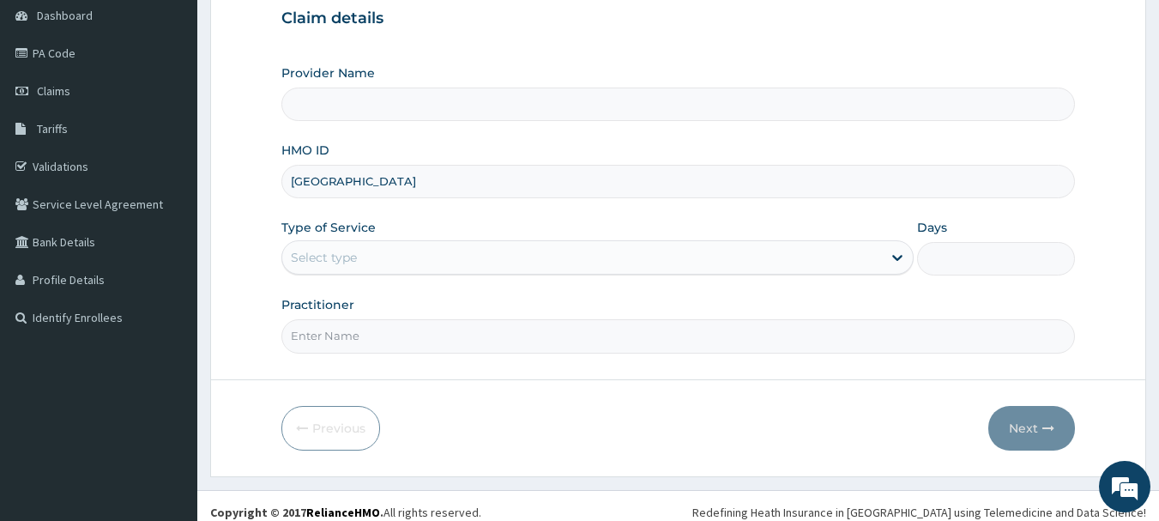
type input "TXX"
type input "[GEOGRAPHIC_DATA]"
type input "TXX/10005/A"
click at [368, 261] on div "Select type" at bounding box center [582, 257] width 600 height 27
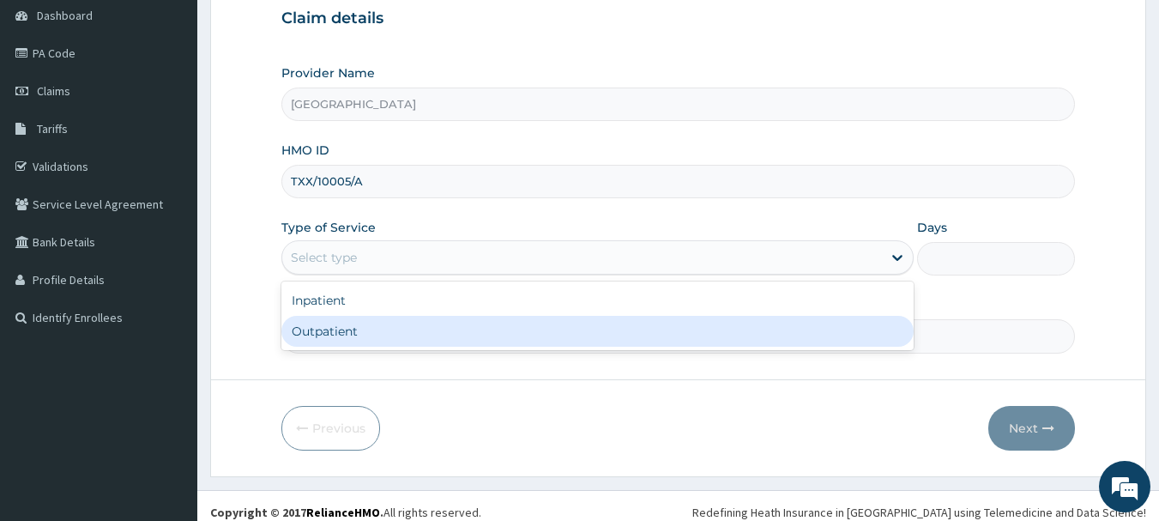
click at [355, 326] on div "Outpatient" at bounding box center [597, 331] width 632 height 31
type input "1"
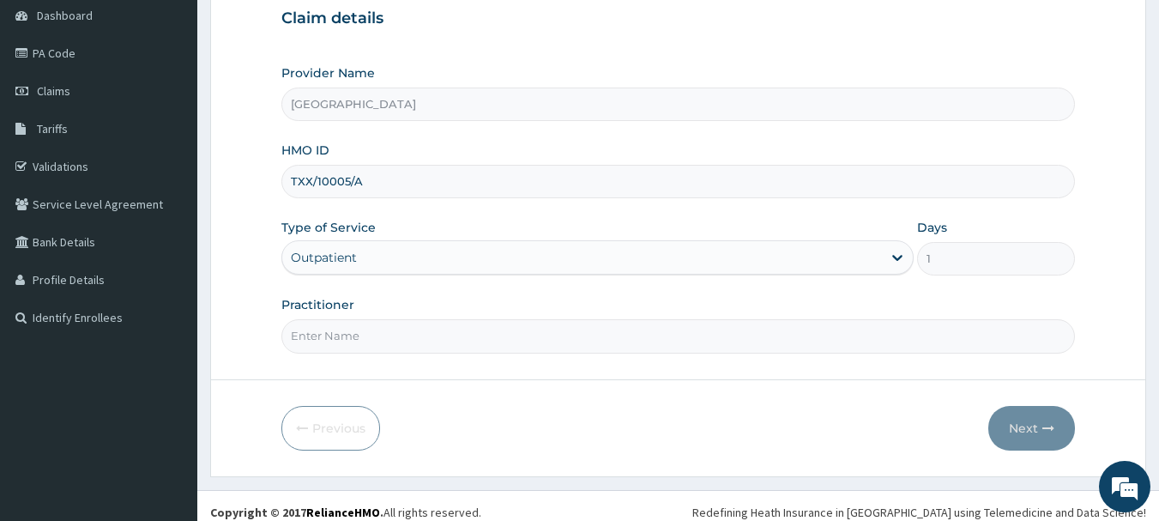
click at [357, 323] on input "Practitioner" at bounding box center [678, 335] width 794 height 33
type input "[PERSON_NAME]"
click at [1052, 425] on icon "button" at bounding box center [1048, 428] width 12 height 12
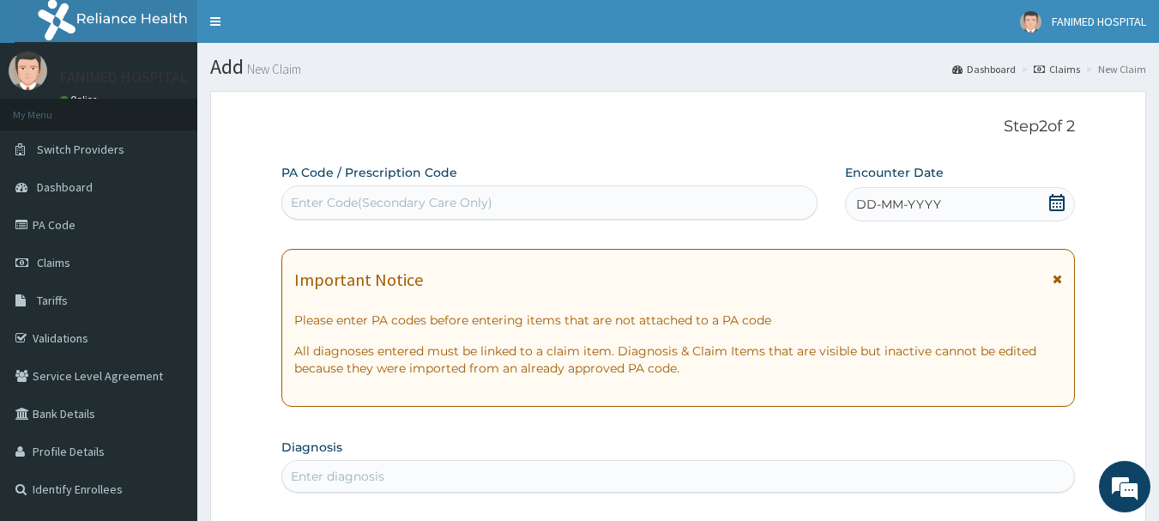
click at [542, 202] on div "Enter Code(Secondary Care Only)" at bounding box center [549, 202] width 535 height 27
click at [1051, 204] on icon at bounding box center [1056, 202] width 15 height 17
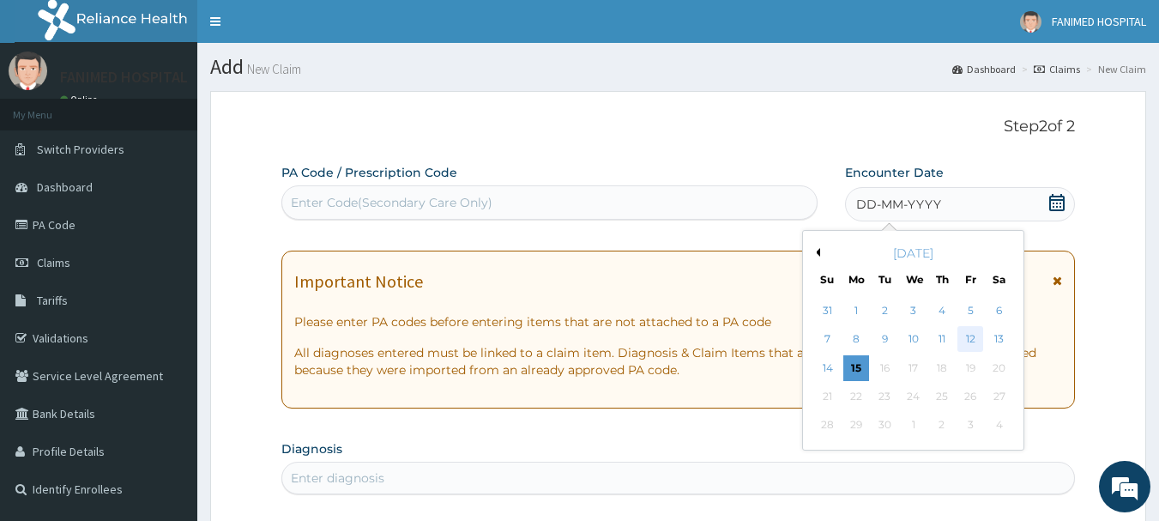
click at [968, 339] on div "12" at bounding box center [970, 340] width 26 height 26
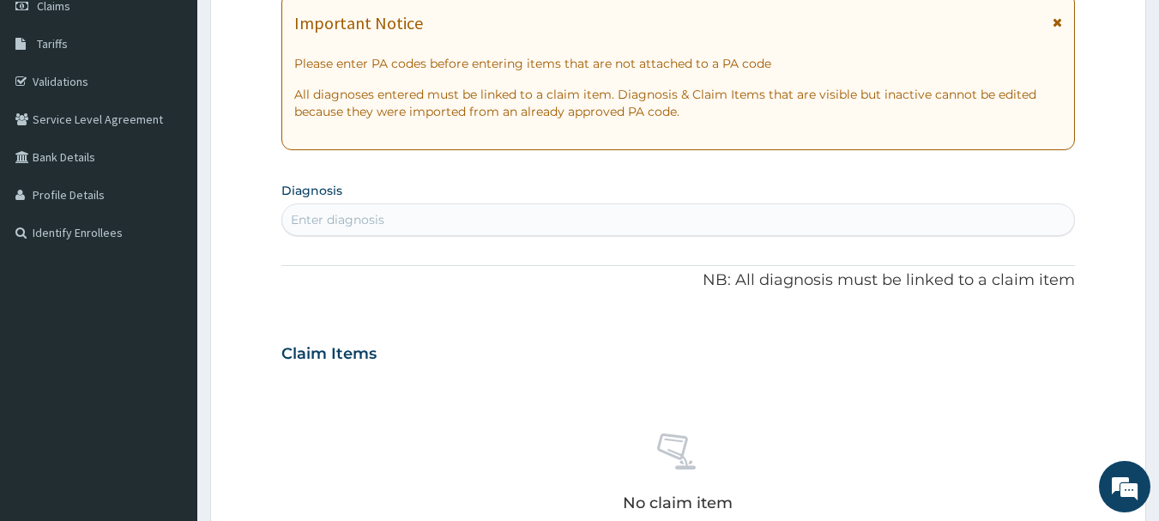
scroll to position [257, 0]
click at [447, 221] on div "Enter diagnosis" at bounding box center [678, 218] width 793 height 27
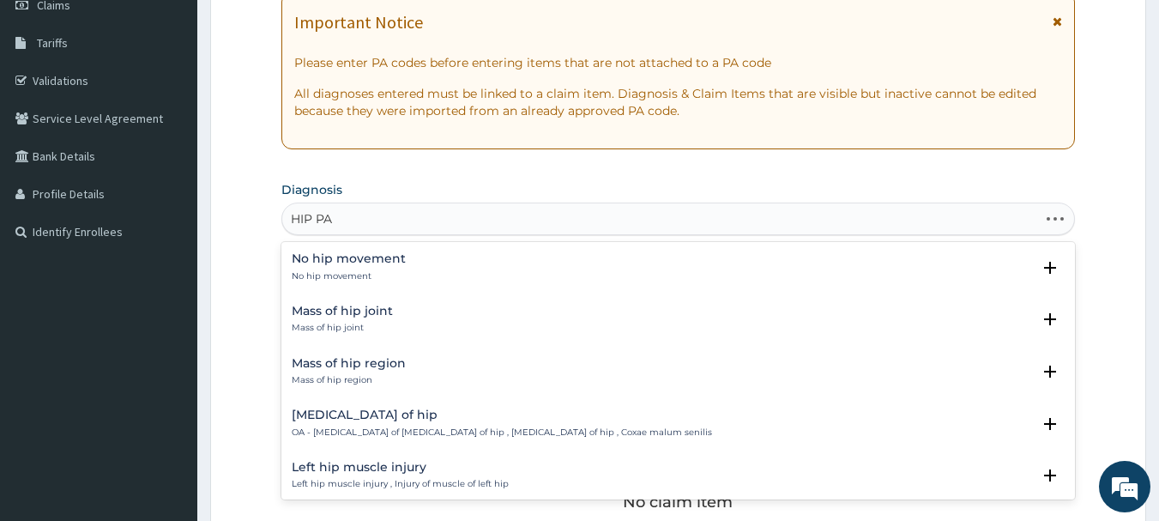
type input "HIP PAI"
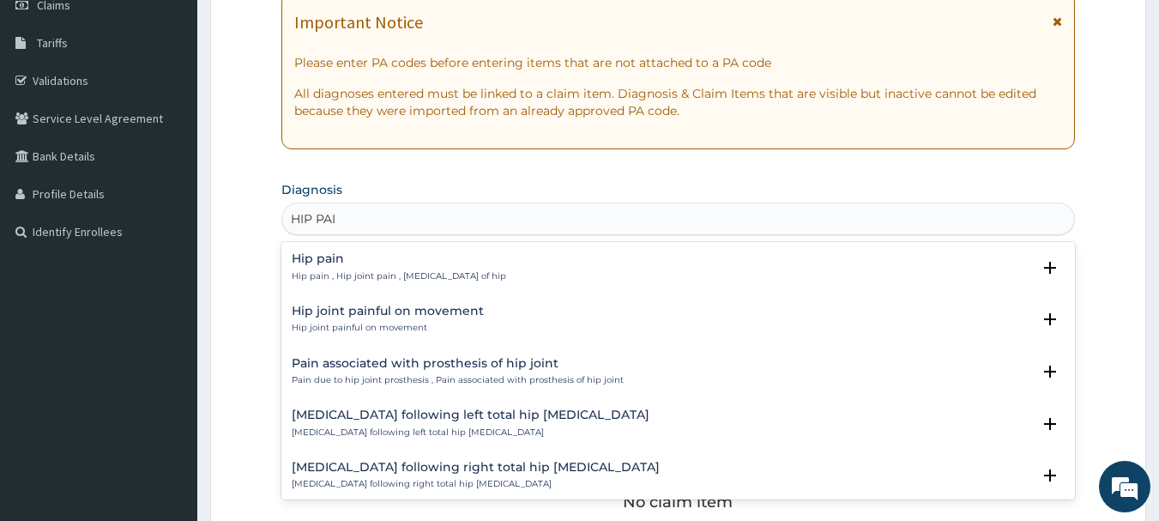
click at [353, 271] on p "Hip pain , Hip joint pain , Arthralgia of hip" at bounding box center [399, 276] width 214 height 12
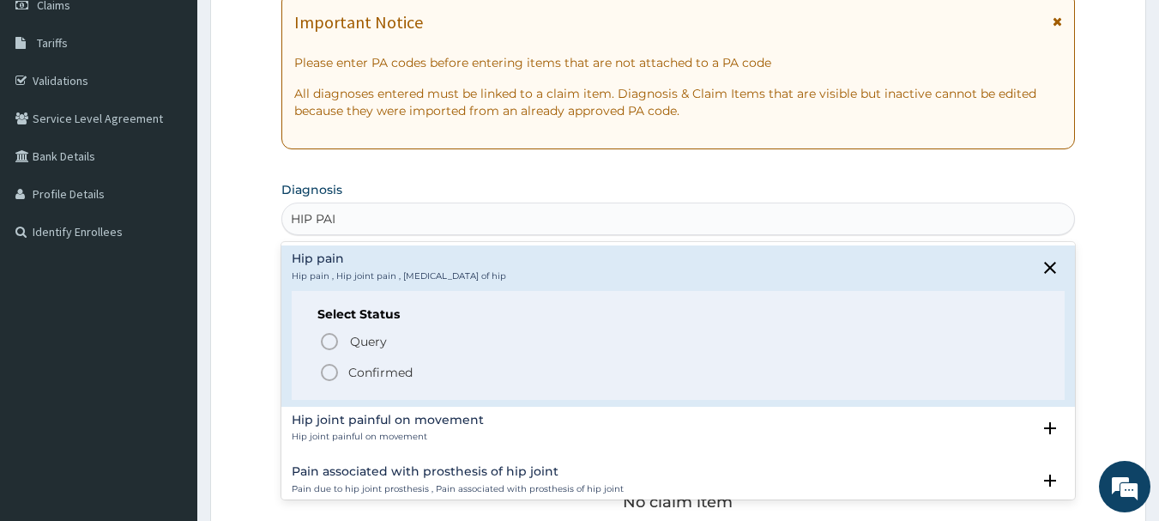
click at [374, 364] on p "Confirmed" at bounding box center [380, 372] width 64 height 17
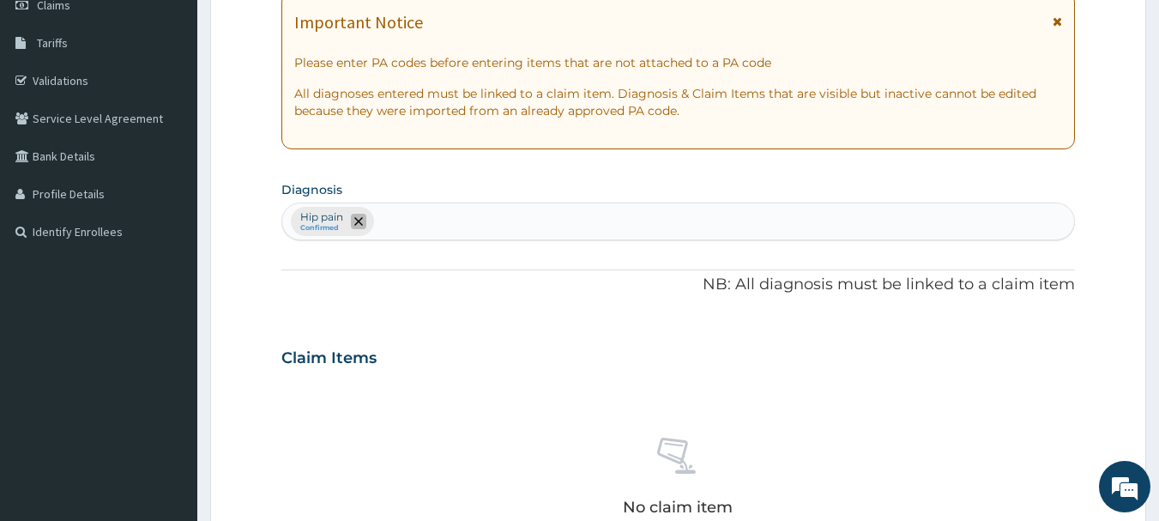
click at [355, 220] on icon "remove selection option" at bounding box center [358, 221] width 9 height 9
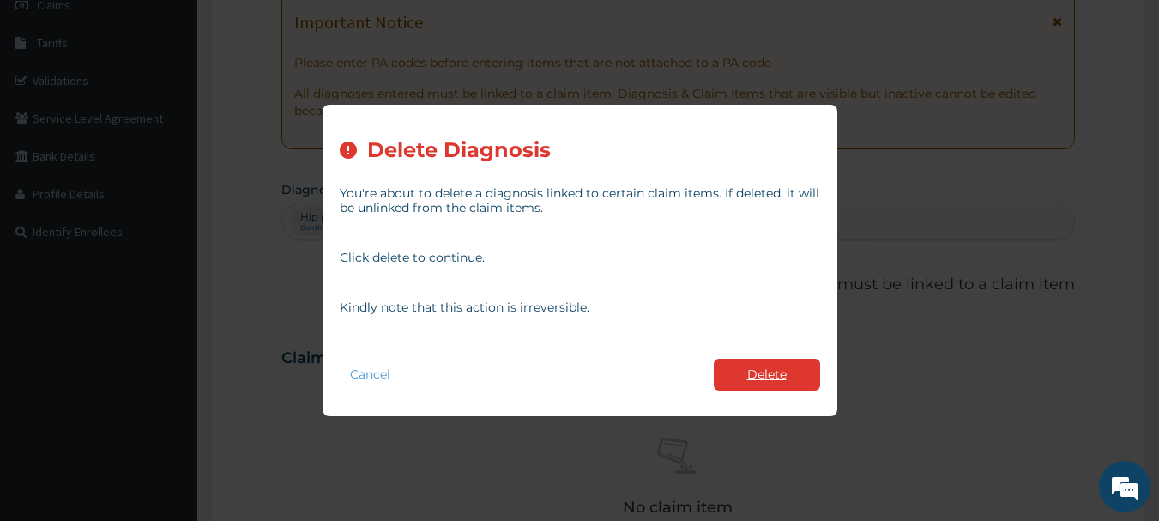
click at [773, 368] on button "Delete" at bounding box center [767, 375] width 106 height 32
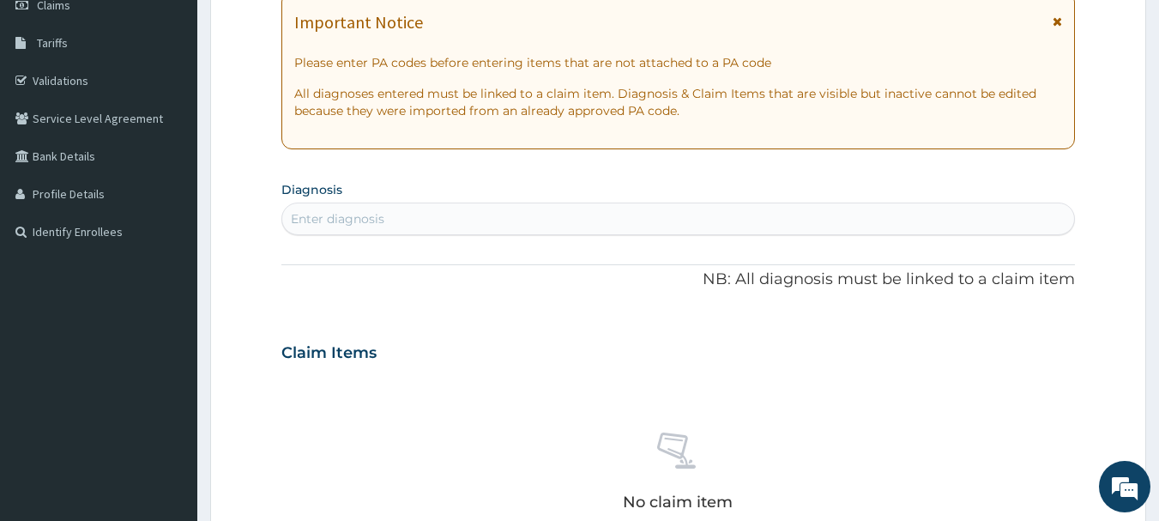
click at [423, 221] on div "Enter diagnosis" at bounding box center [678, 218] width 793 height 27
type input "HIP PAI"
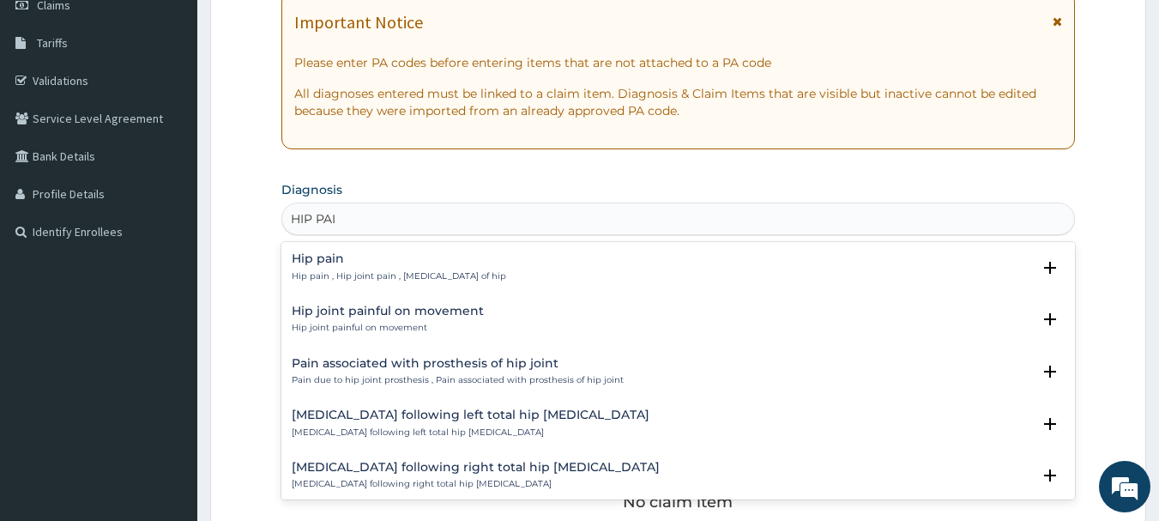
click at [346, 265] on div "Hip pain Hip pain , Hip joint pain , Arthralgia of hip" at bounding box center [399, 267] width 214 height 30
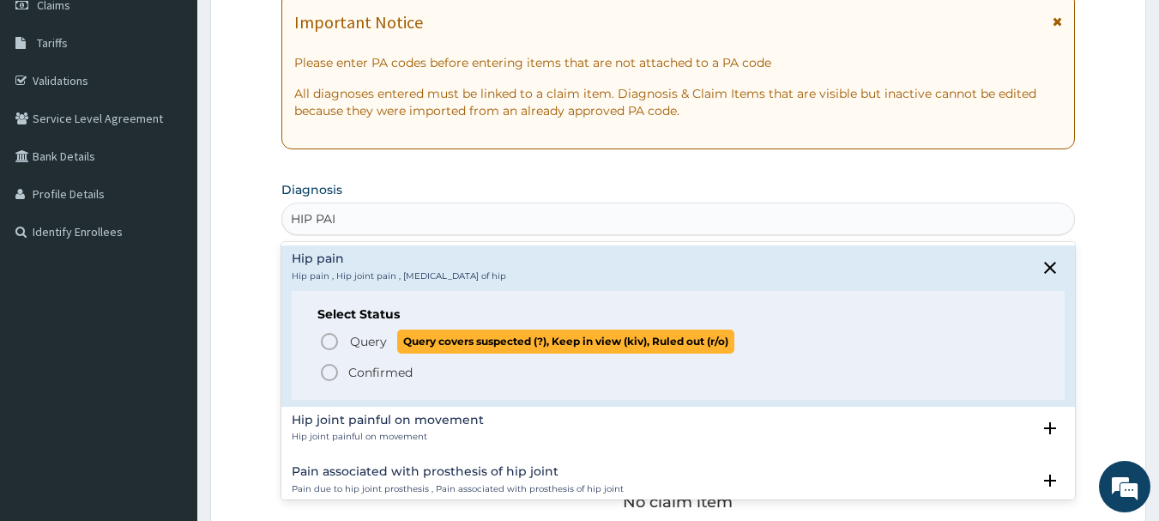
click at [351, 338] on span "Query" at bounding box center [368, 341] width 37 height 17
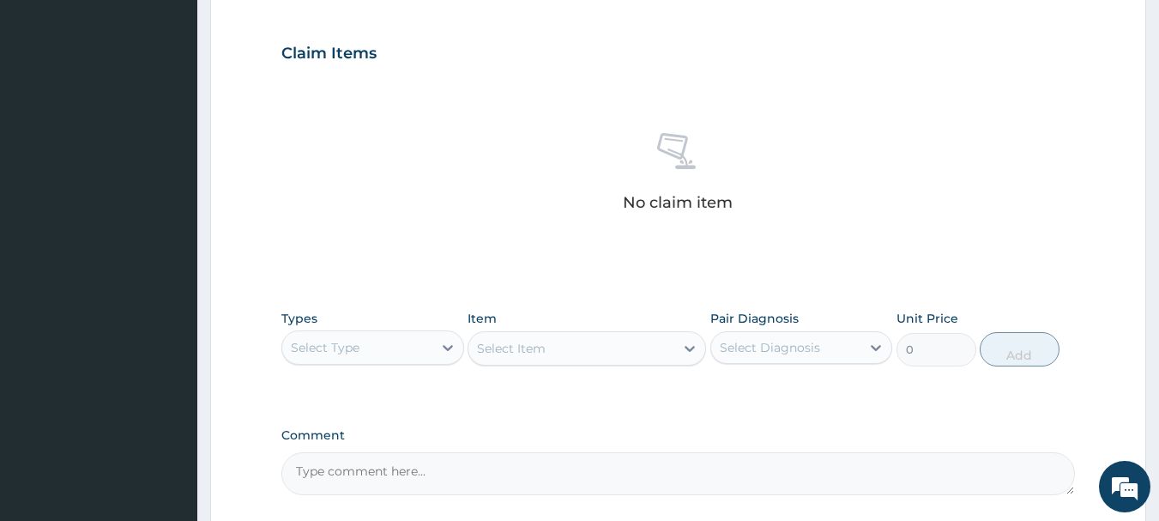
scroll to position [600, 0]
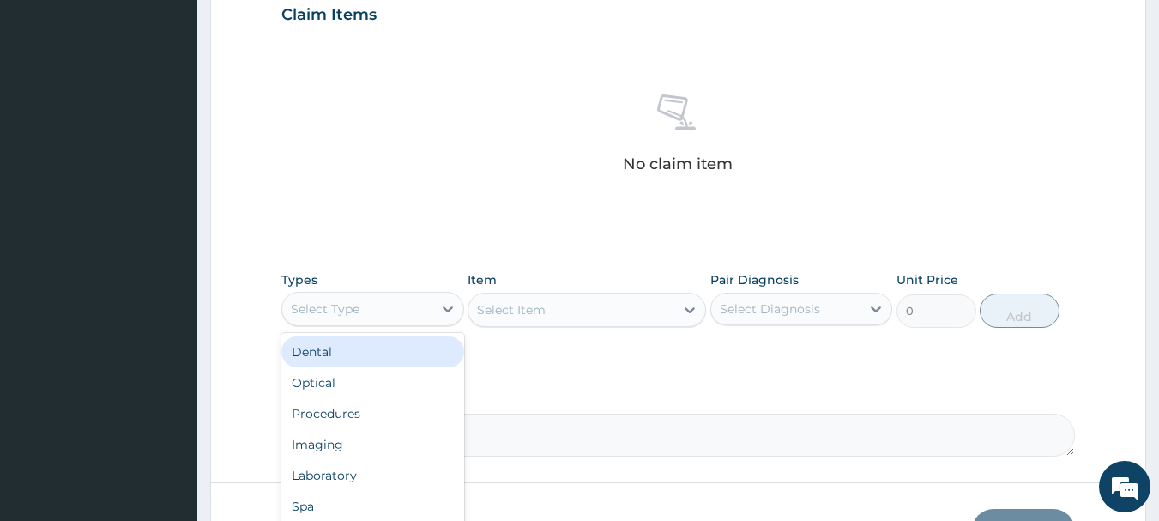
click at [382, 304] on div "Select Type" at bounding box center [357, 308] width 150 height 27
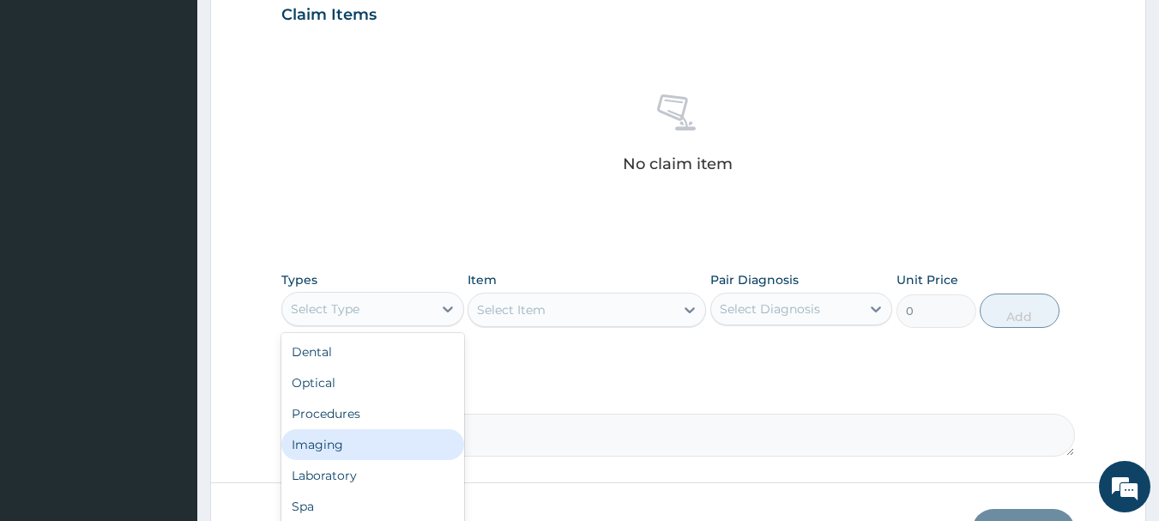
scroll to position [58, 0]
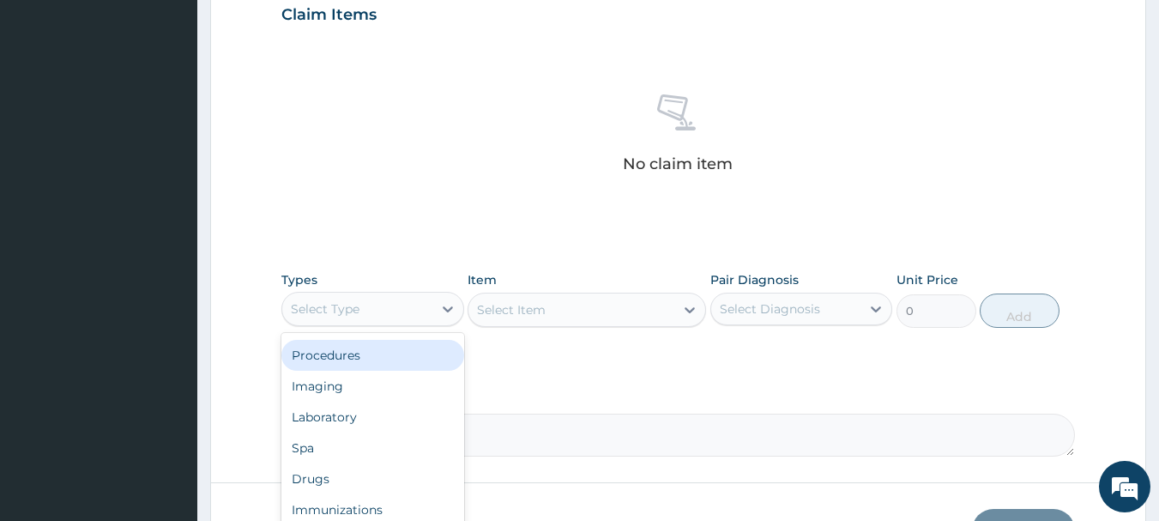
click at [365, 359] on div "Procedures" at bounding box center [372, 355] width 183 height 31
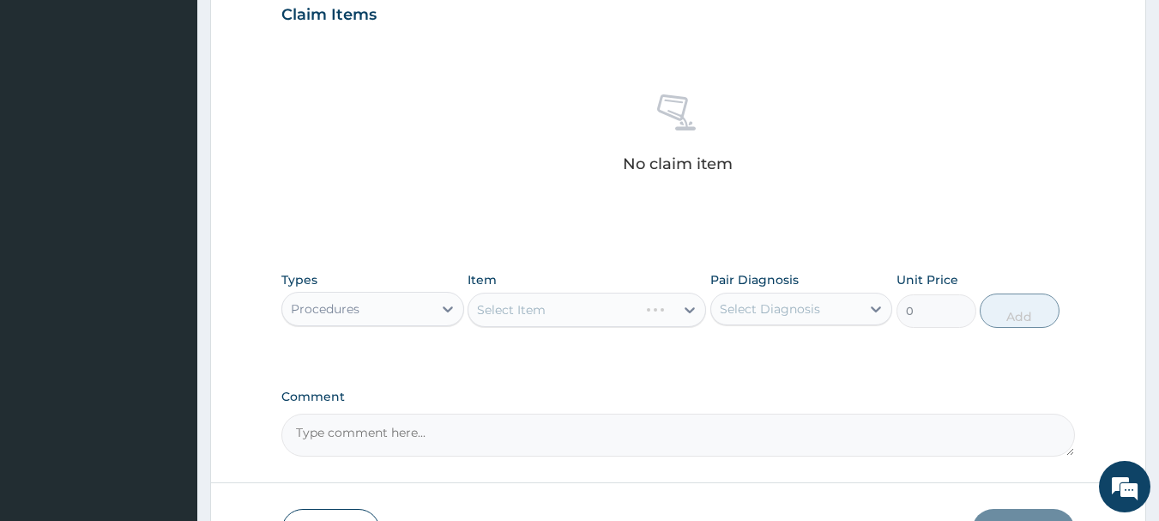
click at [551, 321] on div "Select Item" at bounding box center [586, 309] width 238 height 34
click at [554, 308] on div "Select Item" at bounding box center [586, 309] width 238 height 34
click at [579, 285] on div "Item Select Item" at bounding box center [586, 299] width 238 height 57
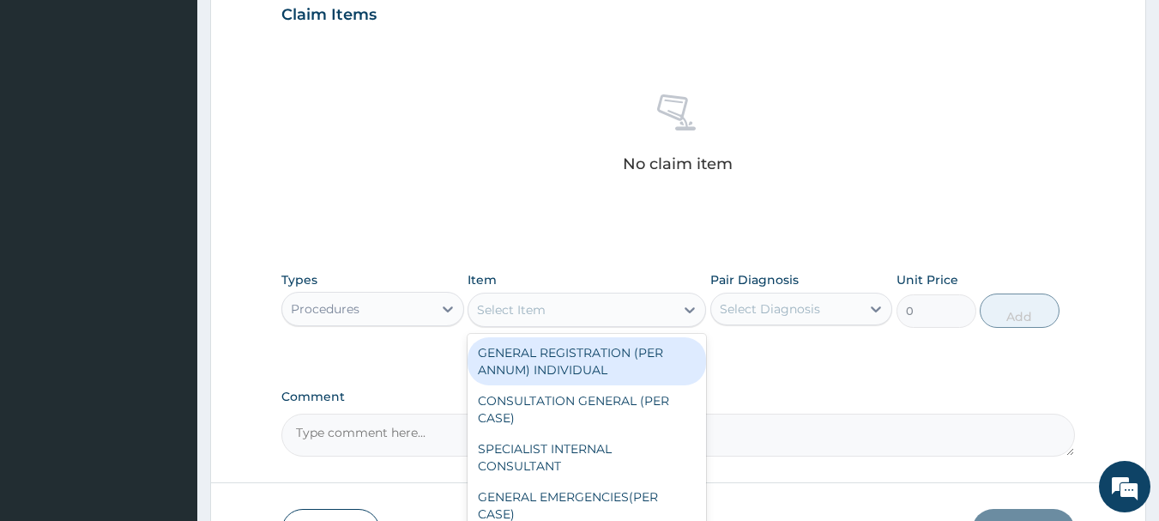
click at [556, 311] on div "Select Item" at bounding box center [571, 309] width 206 height 27
drag, startPoint x: 526, startPoint y: 356, endPoint x: 696, endPoint y: 343, distance: 171.2
click at [530, 355] on div "GENERAL REGISTRATION (PER ANNUM) INDIVIDUAL" at bounding box center [586, 361] width 238 height 48
type input "1000"
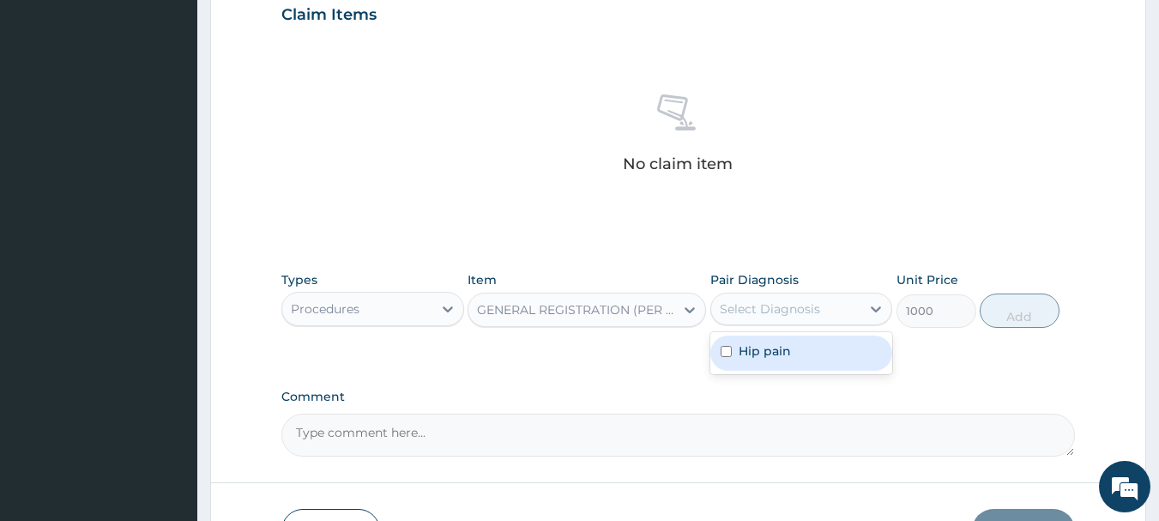
click at [780, 314] on div "Select Diagnosis" at bounding box center [770, 308] width 100 height 17
drag, startPoint x: 766, startPoint y: 350, endPoint x: 1034, endPoint y: 339, distance: 268.7
click at [768, 350] on label "Hip pain" at bounding box center [764, 350] width 52 height 17
checkbox input "true"
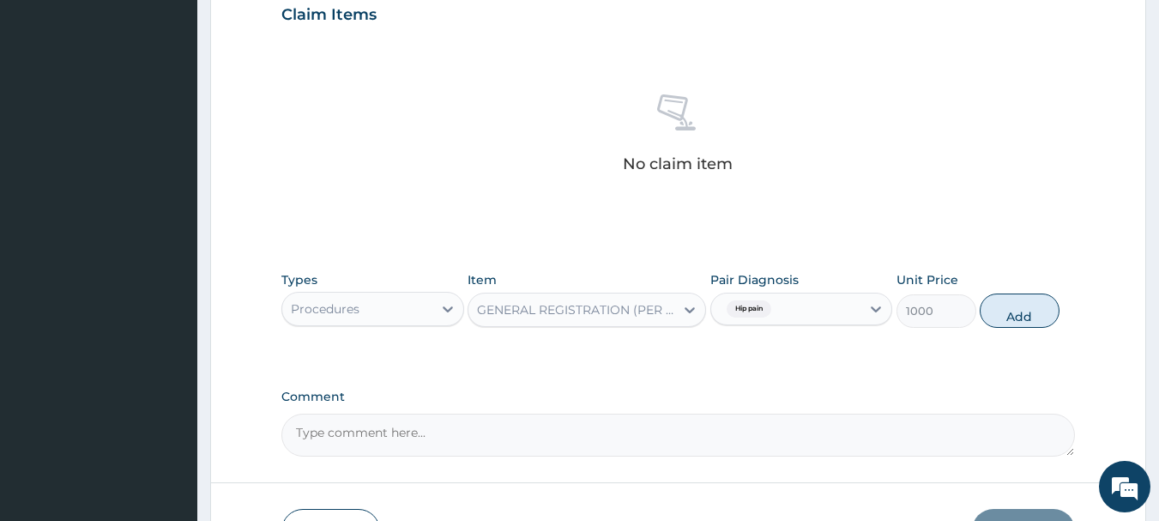
drag, startPoint x: 1028, startPoint y: 314, endPoint x: 636, endPoint y: 256, distance: 396.2
click at [1028, 314] on button "Add" at bounding box center [1020, 310] width 80 height 34
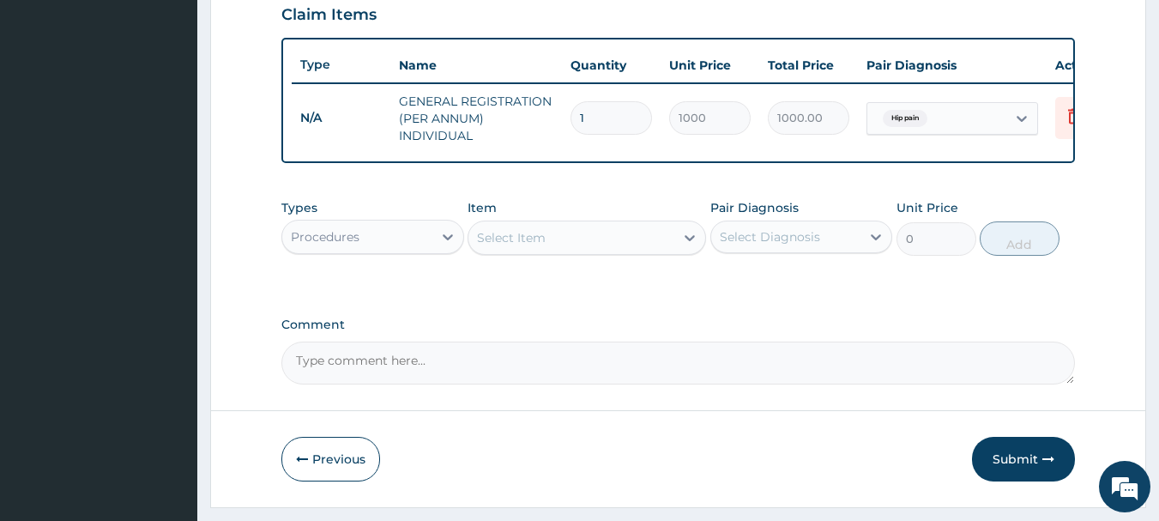
click at [546, 255] on div "Select Item" at bounding box center [586, 237] width 238 height 34
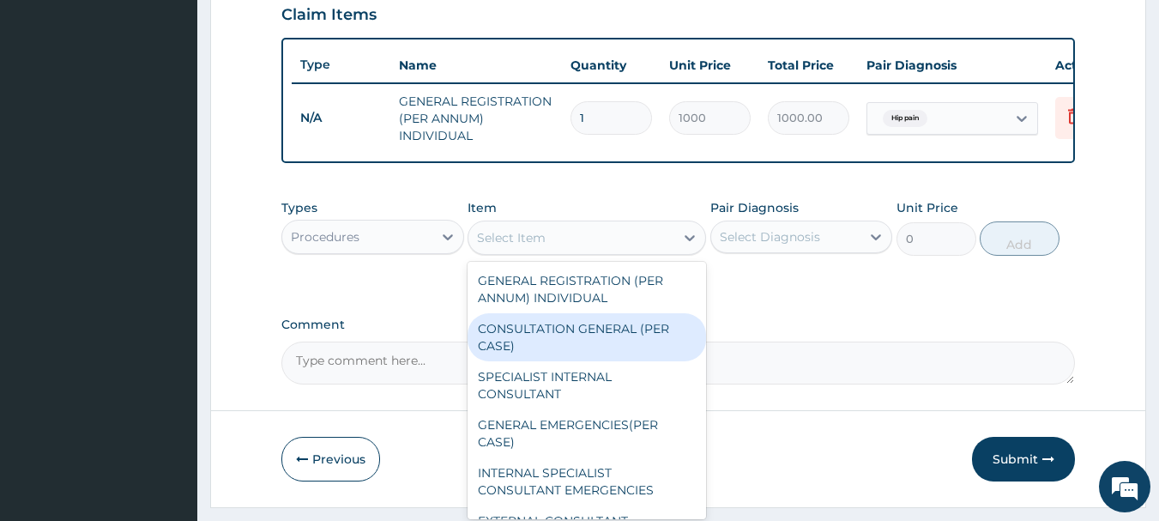
drag, startPoint x: 522, startPoint y: 335, endPoint x: 683, endPoint y: 298, distance: 164.6
click at [527, 336] on div "CONSULTATION GENERAL (PER CASE)" at bounding box center [586, 337] width 238 height 48
type input "2000"
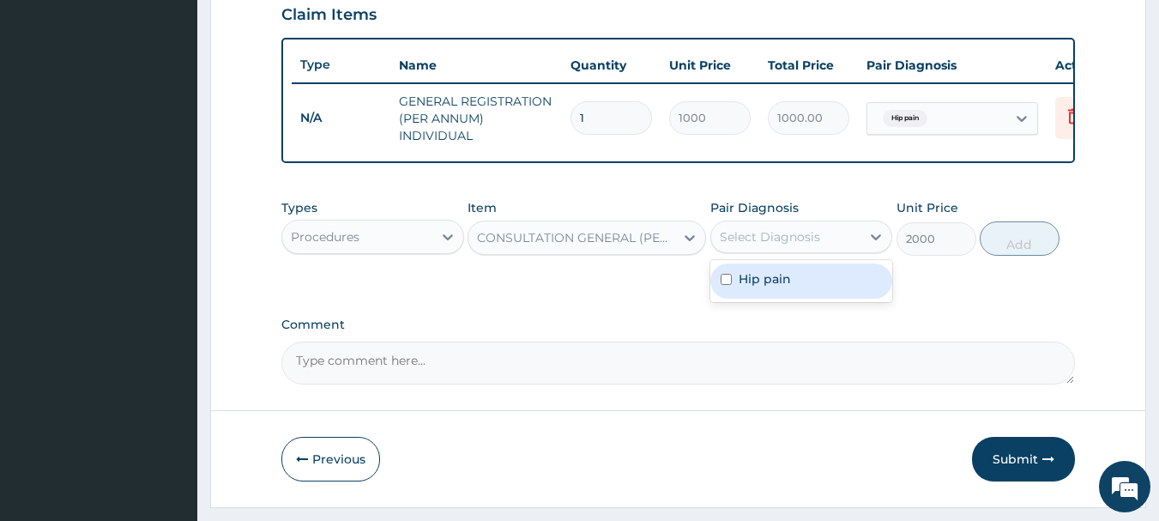
click at [778, 245] on div "Select Diagnosis" at bounding box center [770, 236] width 100 height 17
click at [773, 287] on label "Hip pain" at bounding box center [764, 278] width 52 height 17
checkbox input "true"
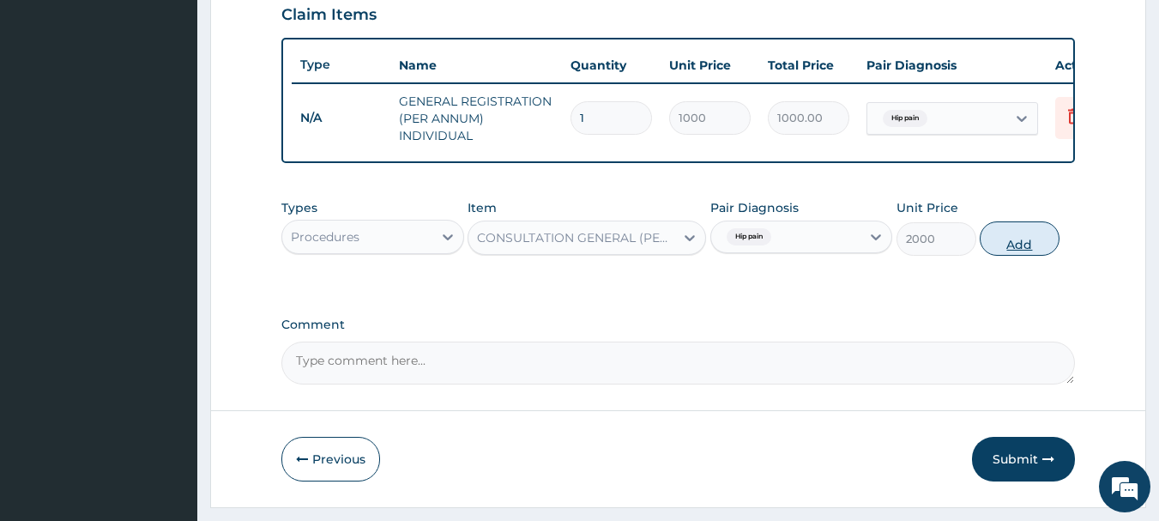
click at [1046, 255] on button "Add" at bounding box center [1020, 238] width 80 height 34
type input "0"
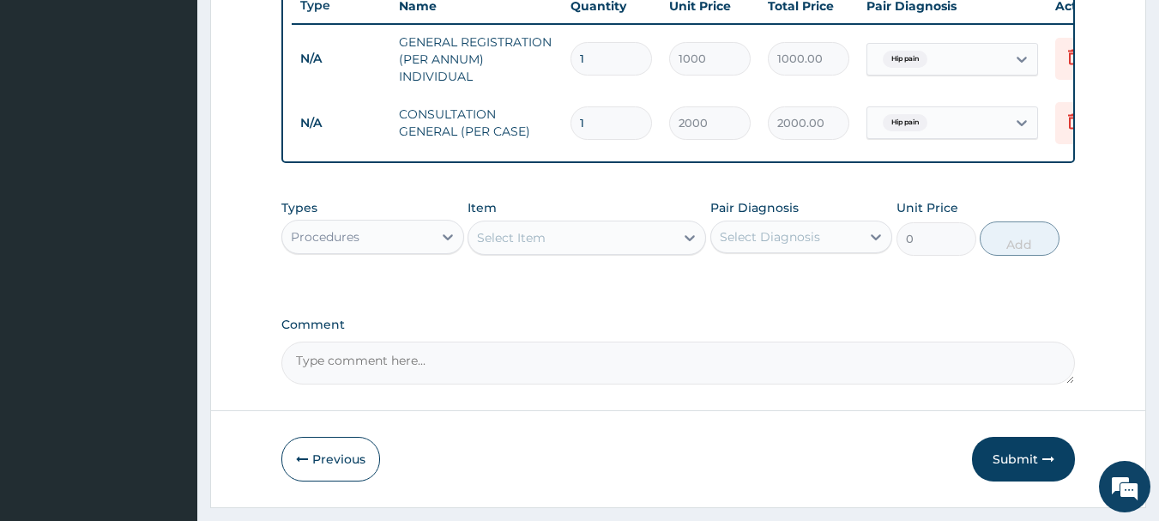
scroll to position [716, 0]
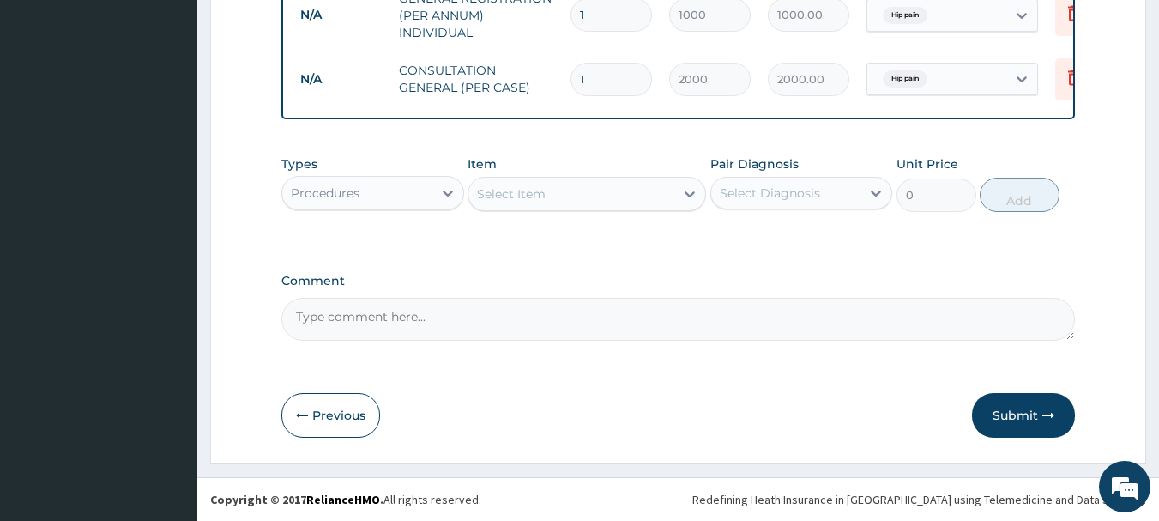
click at [1023, 408] on button "Submit" at bounding box center [1023, 415] width 103 height 45
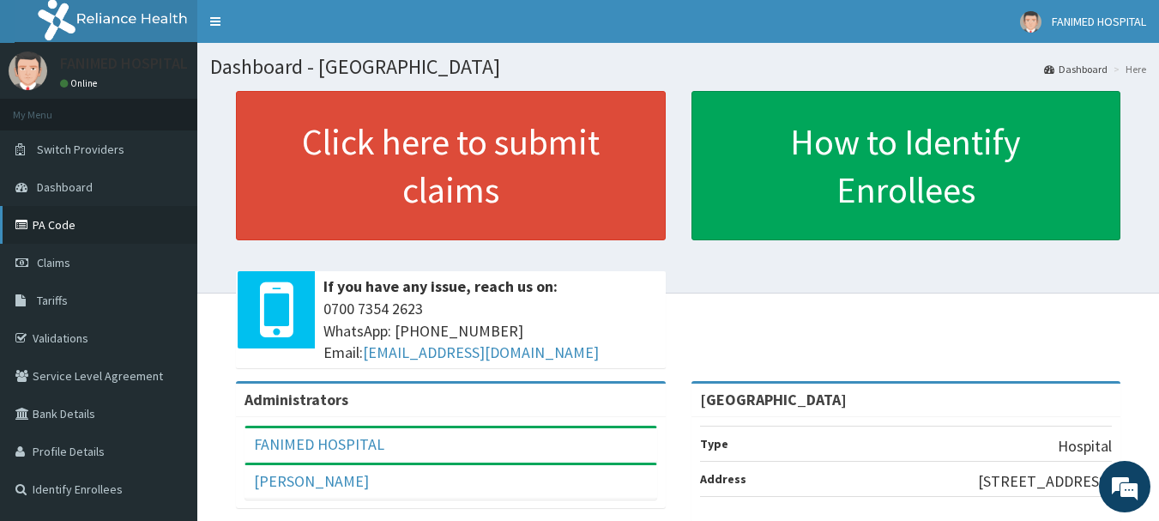
click at [49, 230] on link "PA Code" at bounding box center [98, 225] width 197 height 38
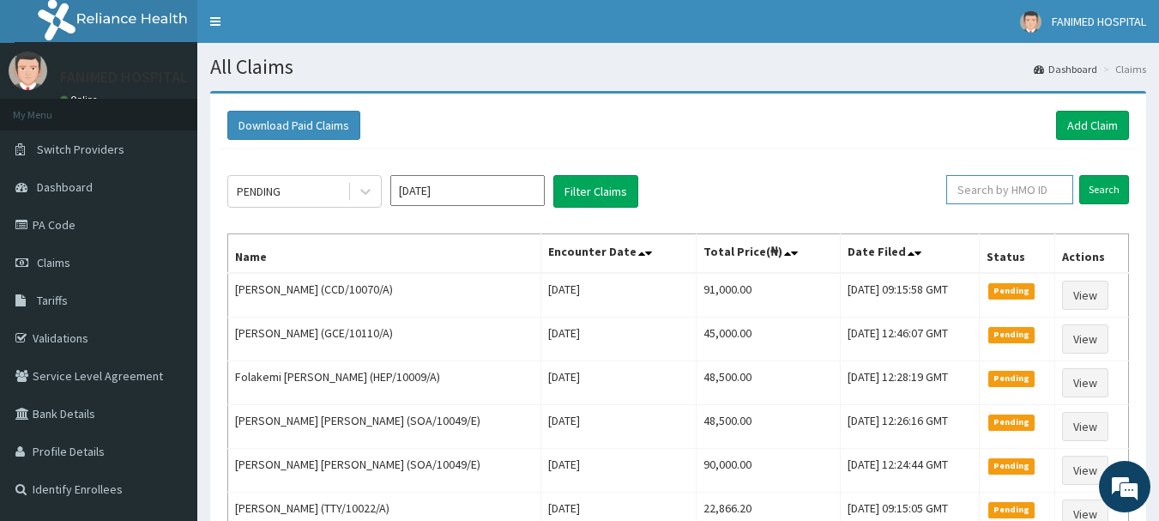
click at [1040, 194] on input "text" at bounding box center [1009, 189] width 127 height 29
paste input "ICN/10159/A"
type input "ICN/10159/A"
click at [1088, 194] on input "Search" at bounding box center [1104, 189] width 50 height 29
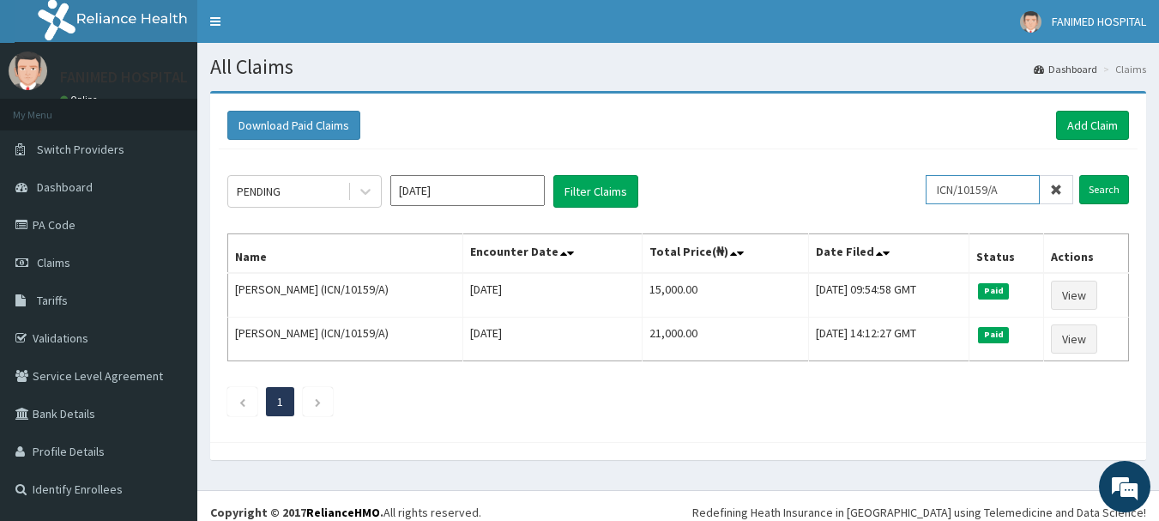
drag, startPoint x: 1011, startPoint y: 185, endPoint x: 783, endPoint y: 119, distance: 237.5
click at [841, 187] on div "PENDING [DATE] Filter Claims ICN/10159/A Search" at bounding box center [677, 191] width 901 height 33
paste input "GBZ/10533/A"
type input "GBZ/10533/A"
click at [1114, 188] on input "Search" at bounding box center [1104, 189] width 50 height 29
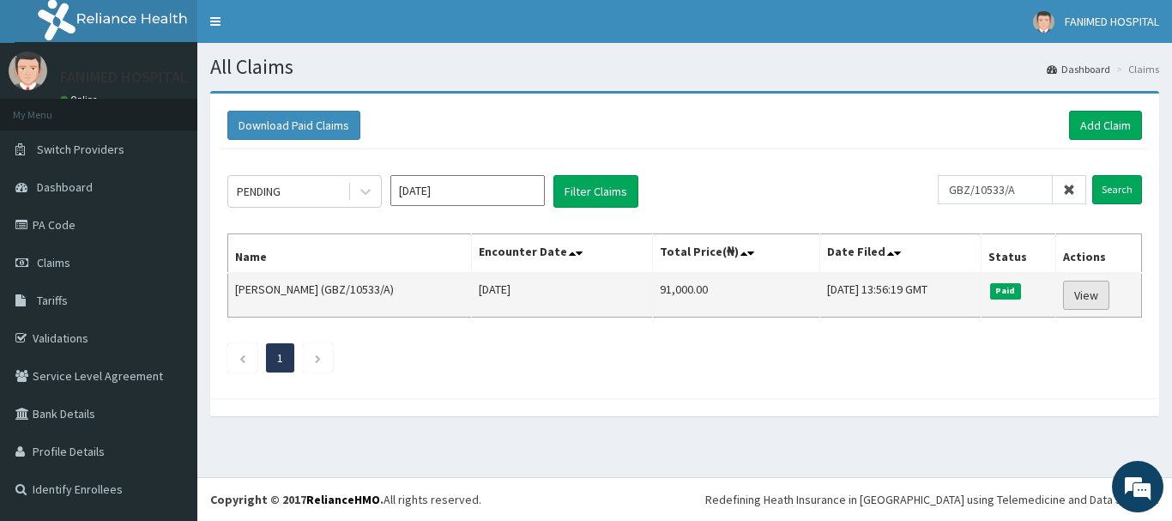
click at [1094, 297] on link "View" at bounding box center [1086, 294] width 46 height 29
